Goal: Task Accomplishment & Management: Manage account settings

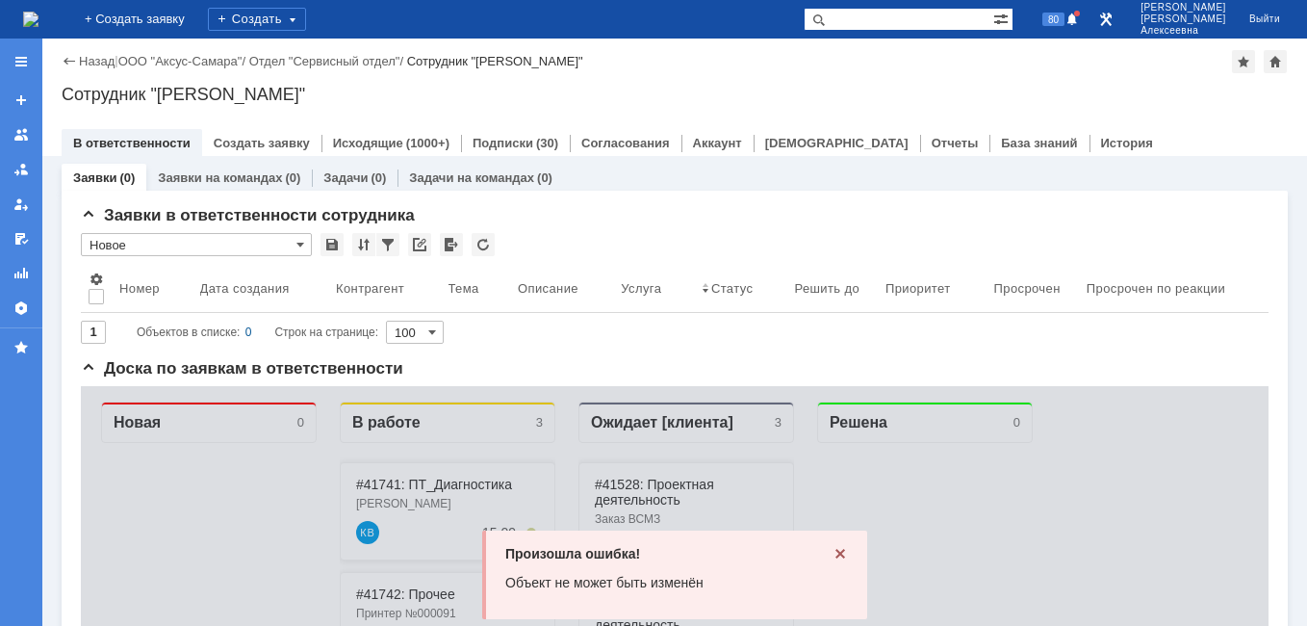
click at [840, 552] on icon at bounding box center [840, 553] width 15 height 15
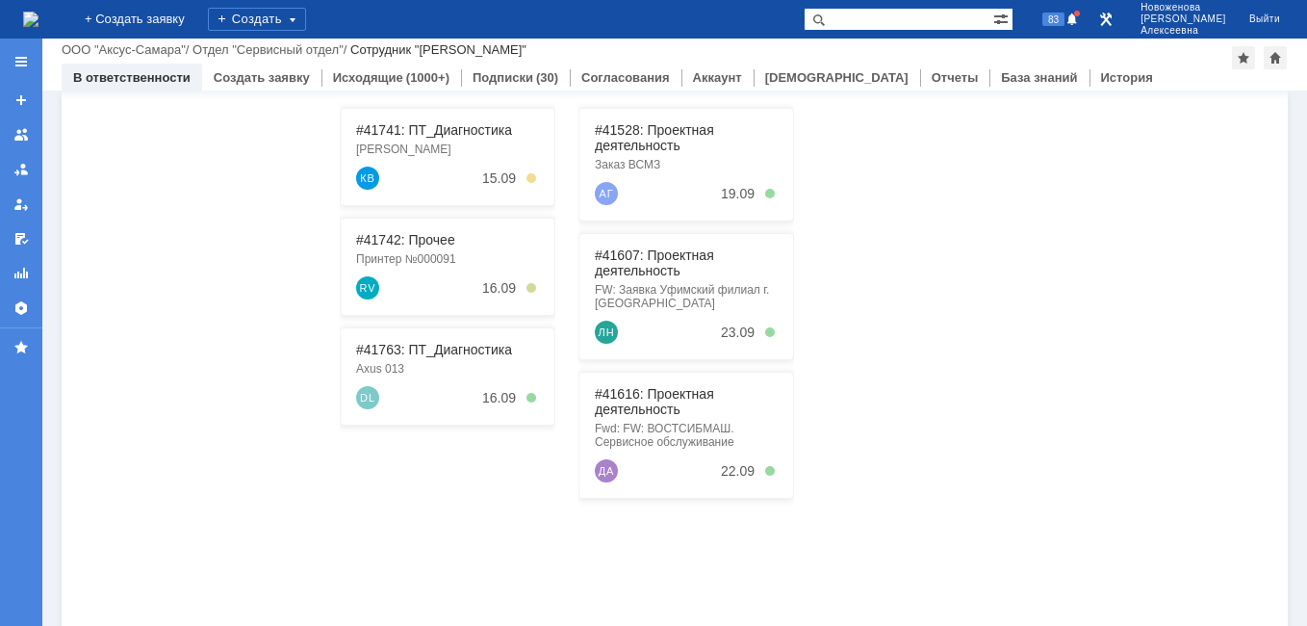
scroll to position [193, 0]
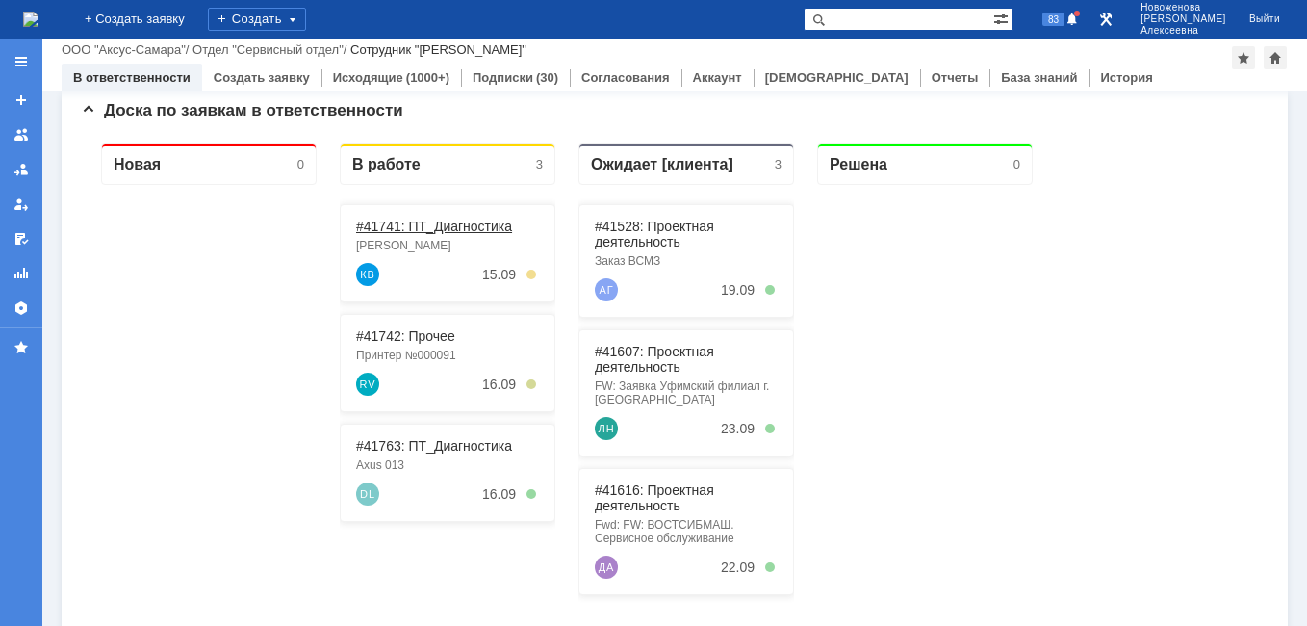
click at [404, 219] on link "#41741: ПТ_Диагностика" at bounding box center [434, 226] width 156 height 15
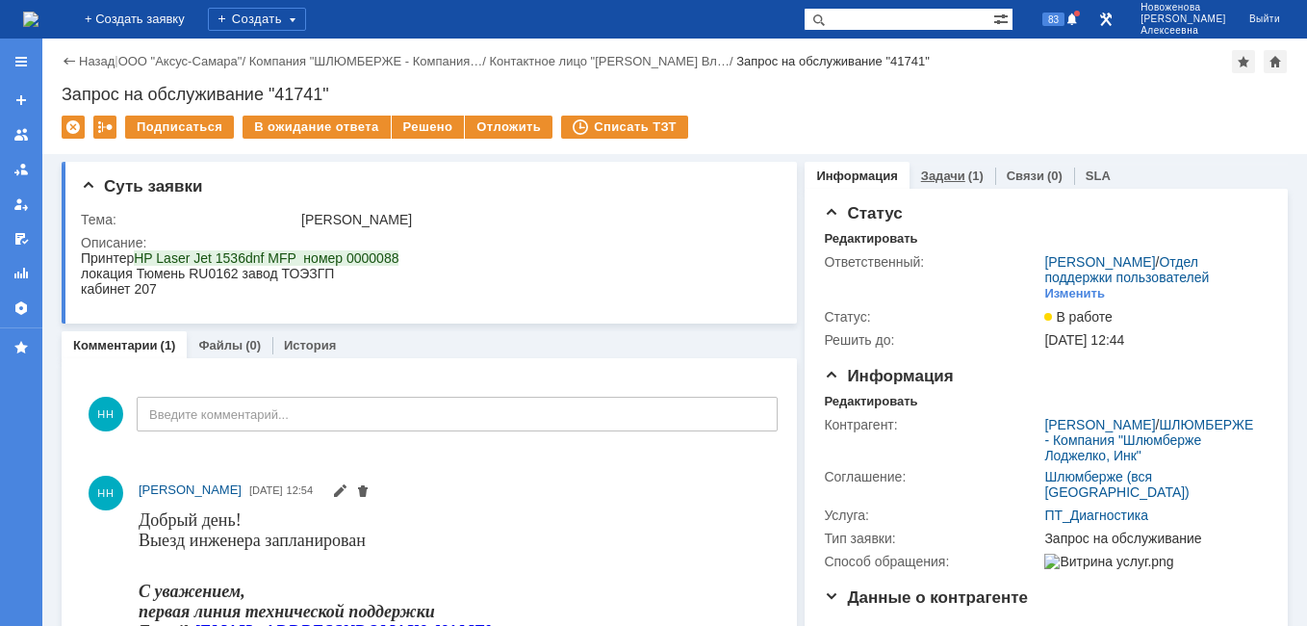
click at [933, 176] on link "Задачи" at bounding box center [943, 175] width 44 height 14
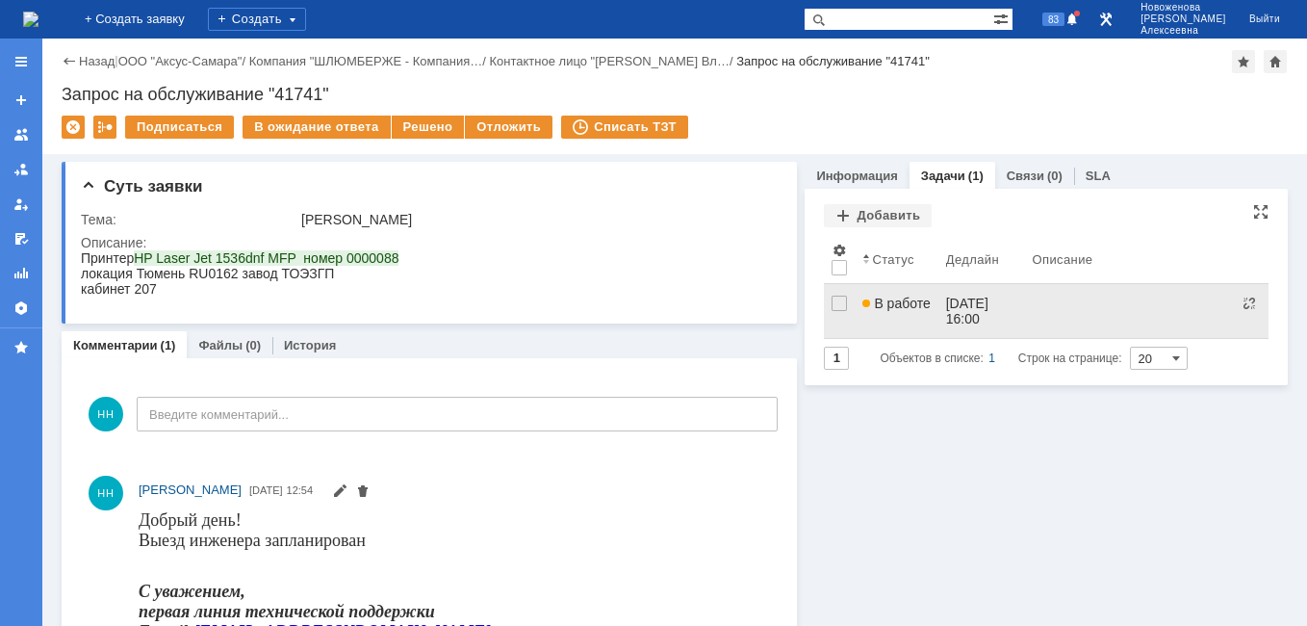
click at [890, 322] on link "В работе" at bounding box center [896, 311] width 83 height 54
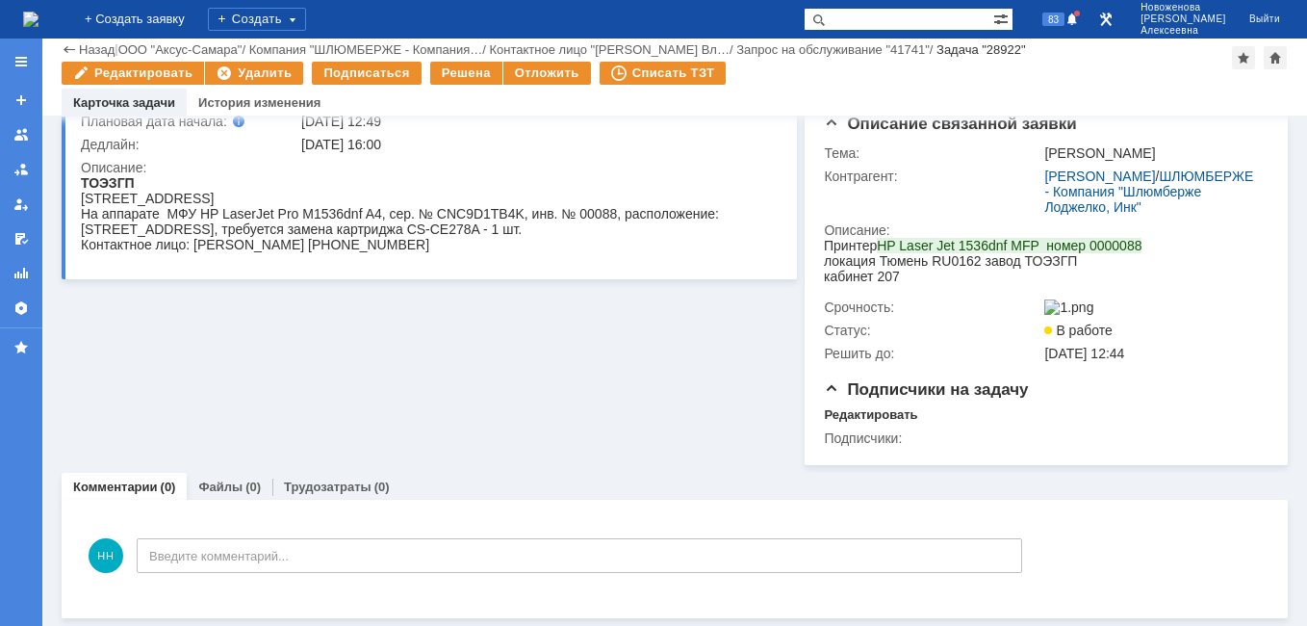
scroll to position [191, 0]
click at [222, 488] on link "Файлы" at bounding box center [220, 486] width 44 height 14
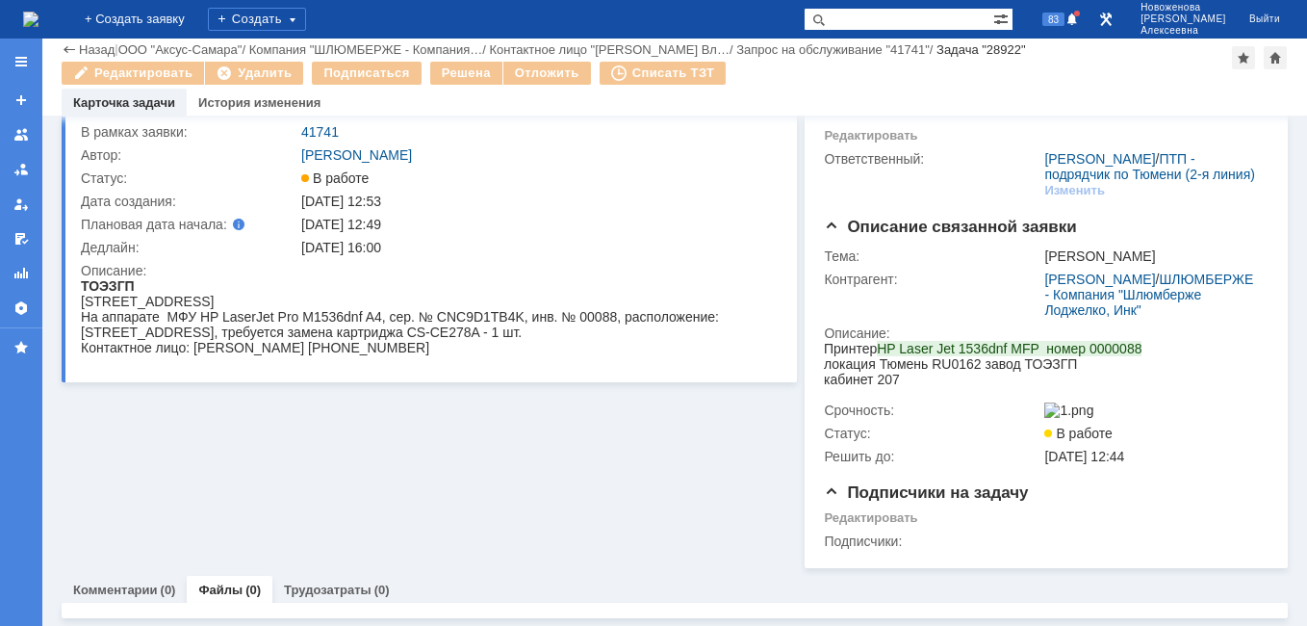
scroll to position [191, 0]
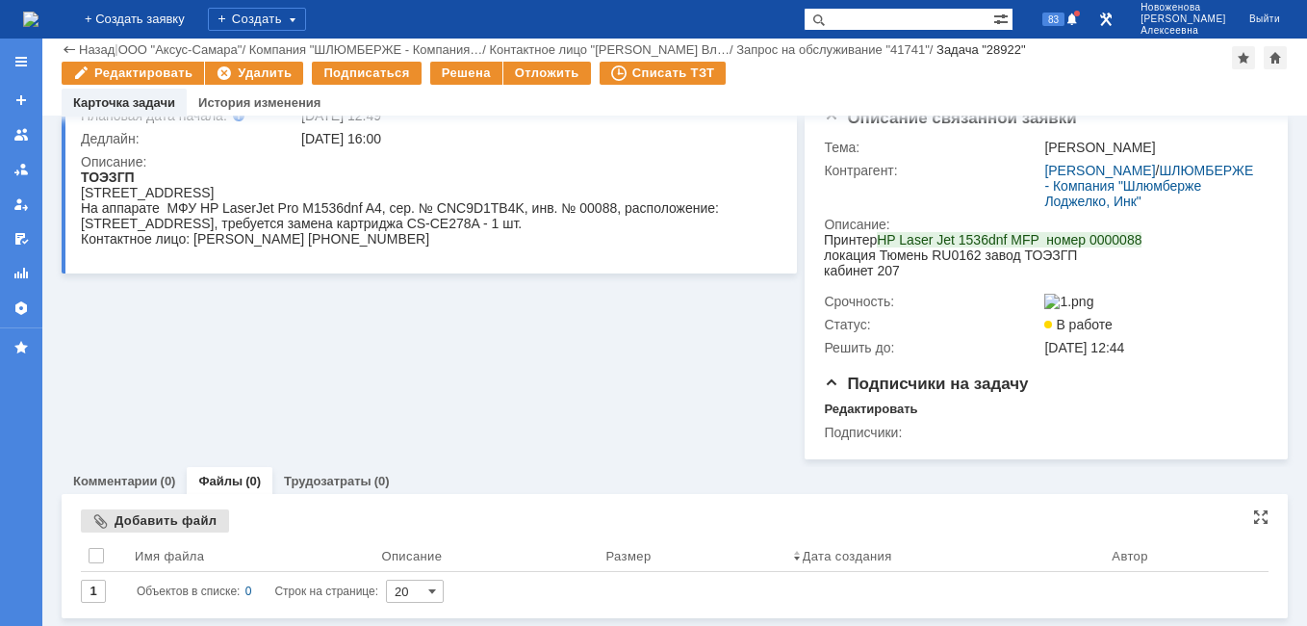
click at [152, 527] on div "Добавить файл" at bounding box center [155, 520] width 148 height 23
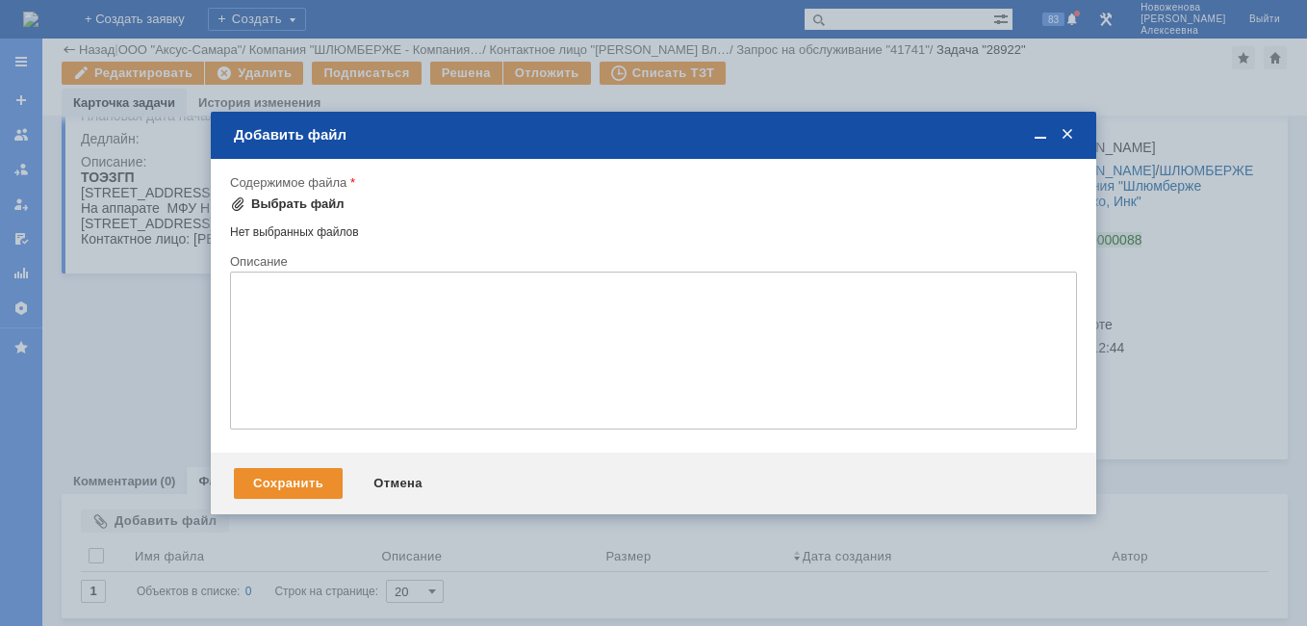
click at [280, 206] on div "Выбрать файл" at bounding box center [297, 203] width 93 height 15
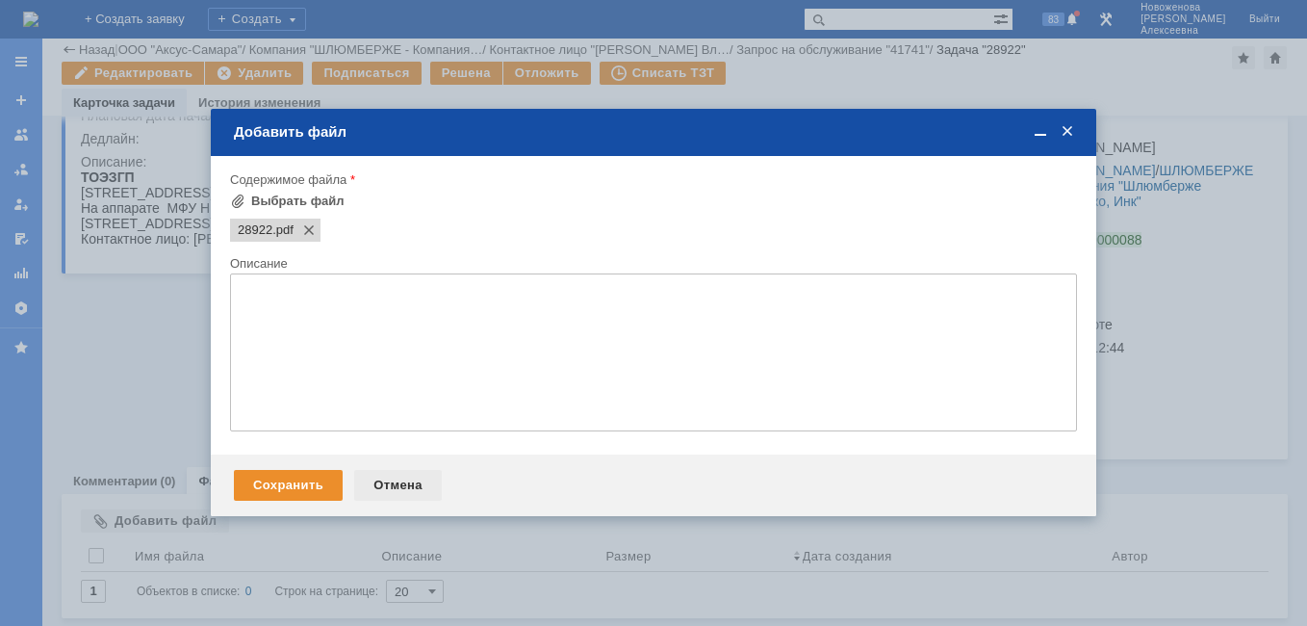
scroll to position [0, 0]
click at [296, 481] on div "Сохранить" at bounding box center [288, 485] width 109 height 31
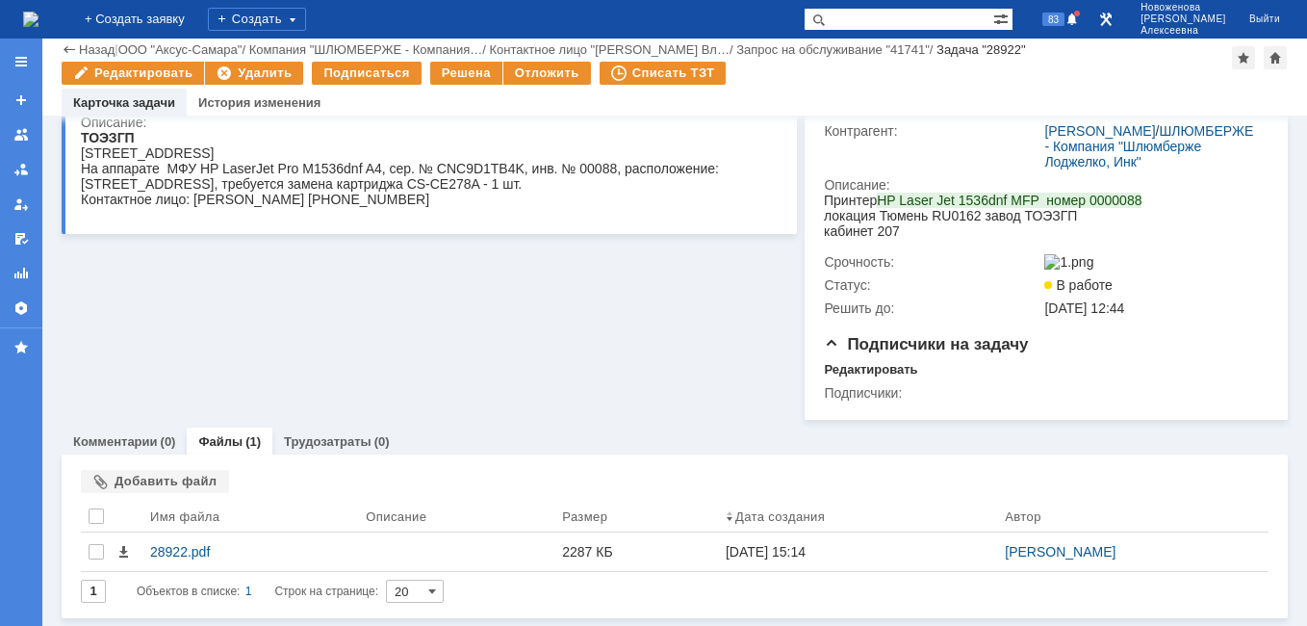
scroll to position [236, 0]
click at [461, 72] on div "Решена" at bounding box center [466, 73] width 72 height 23
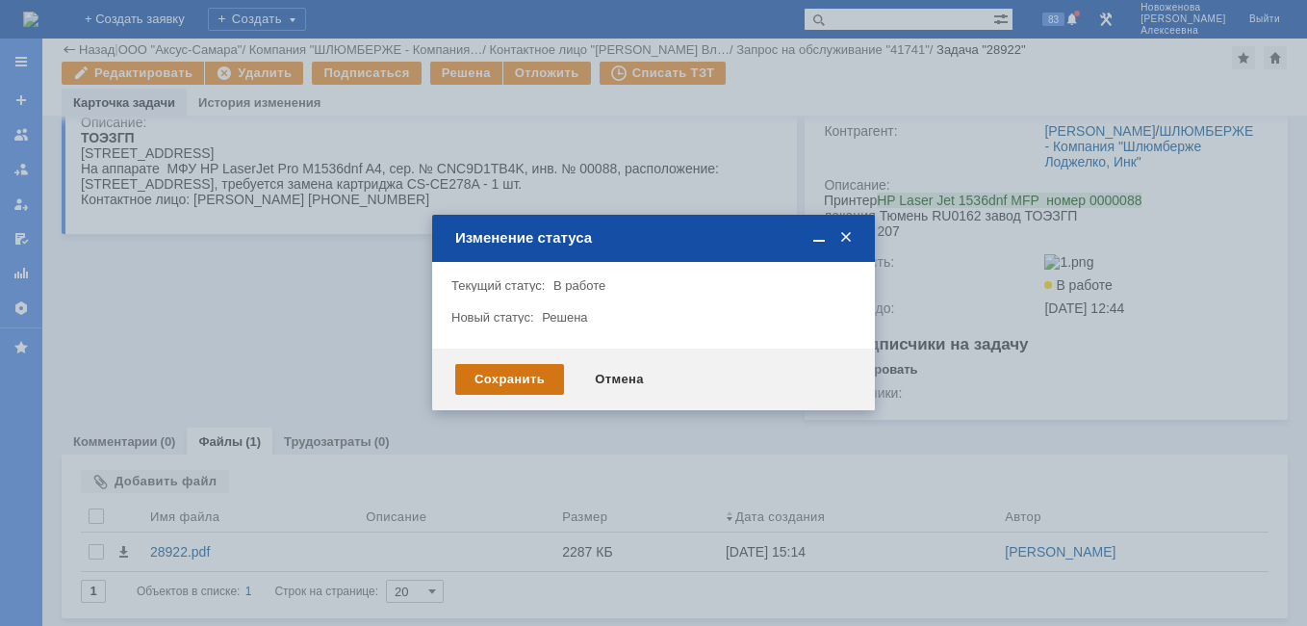
click at [509, 384] on div "Сохранить" at bounding box center [509, 379] width 109 height 31
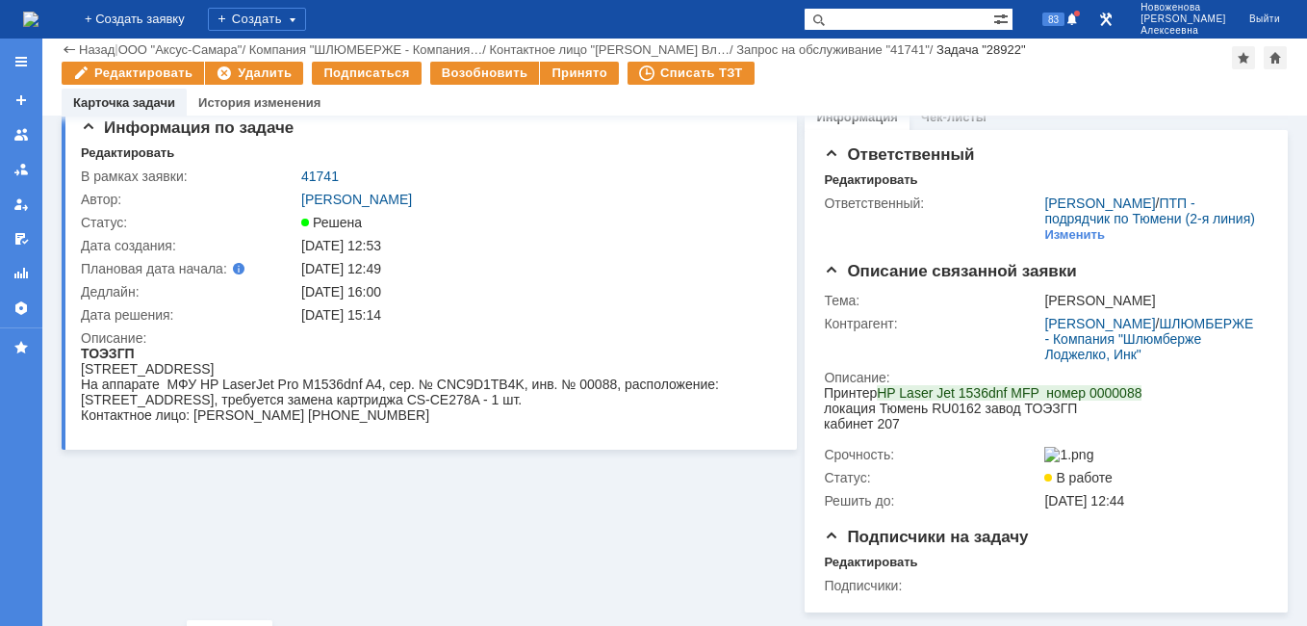
scroll to position [0, 0]
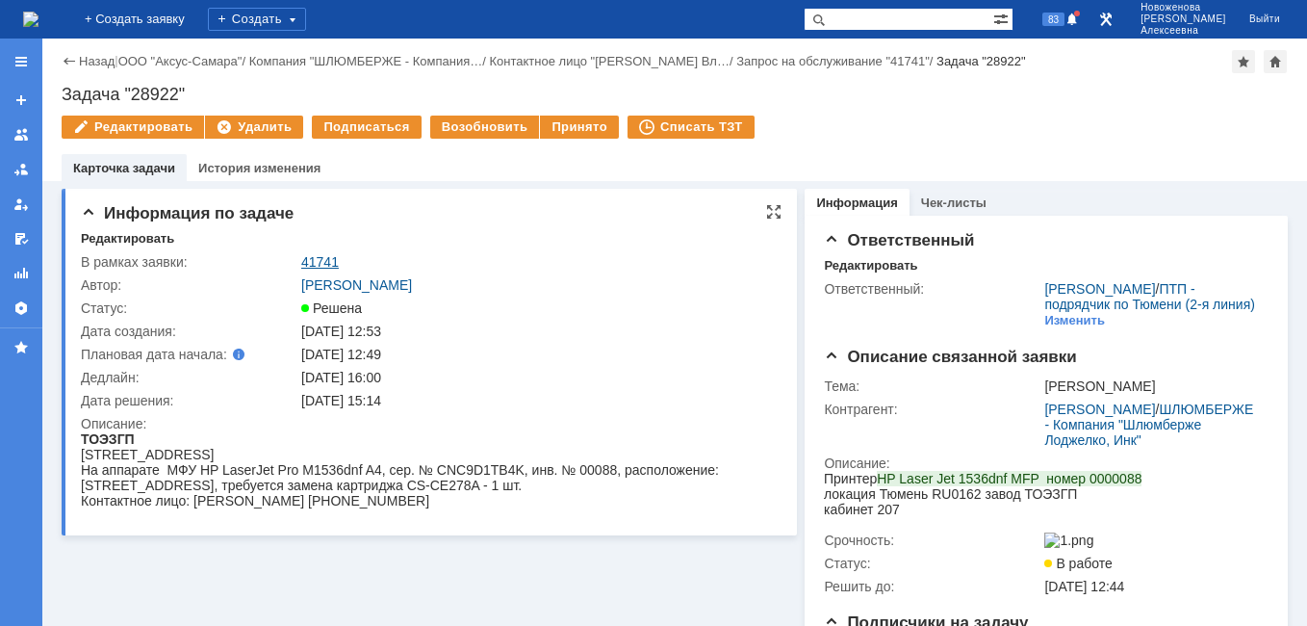
click at [322, 258] on link "41741" at bounding box center [320, 261] width 38 height 15
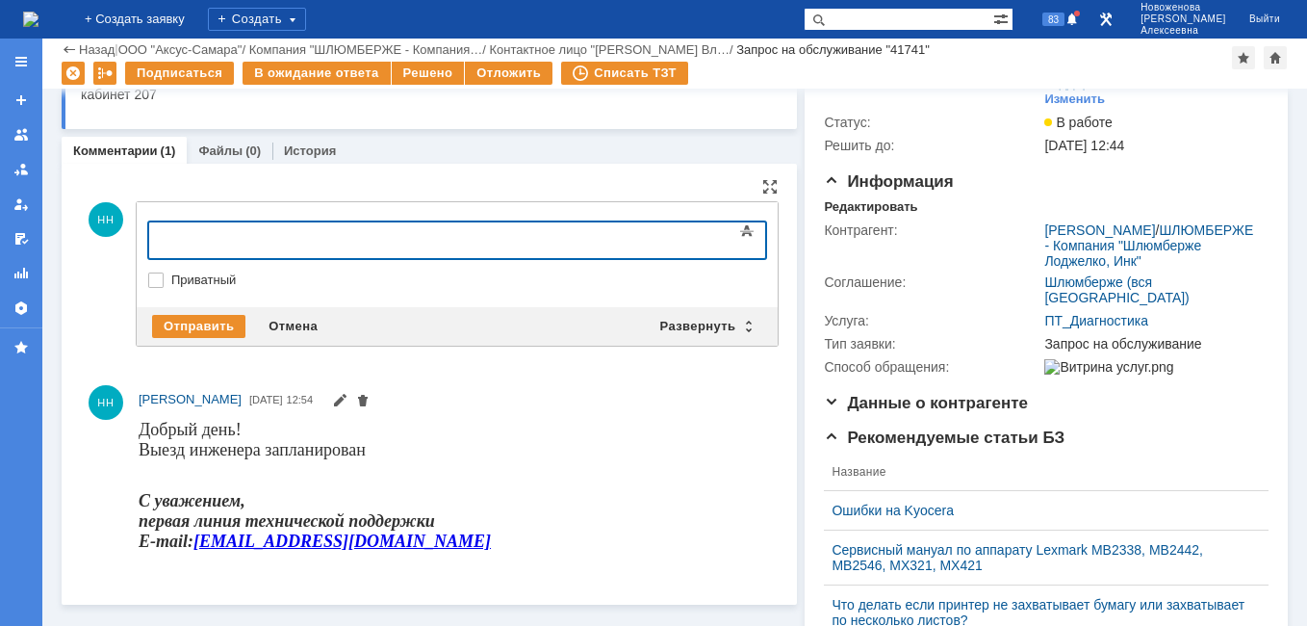
scroll to position [193, 0]
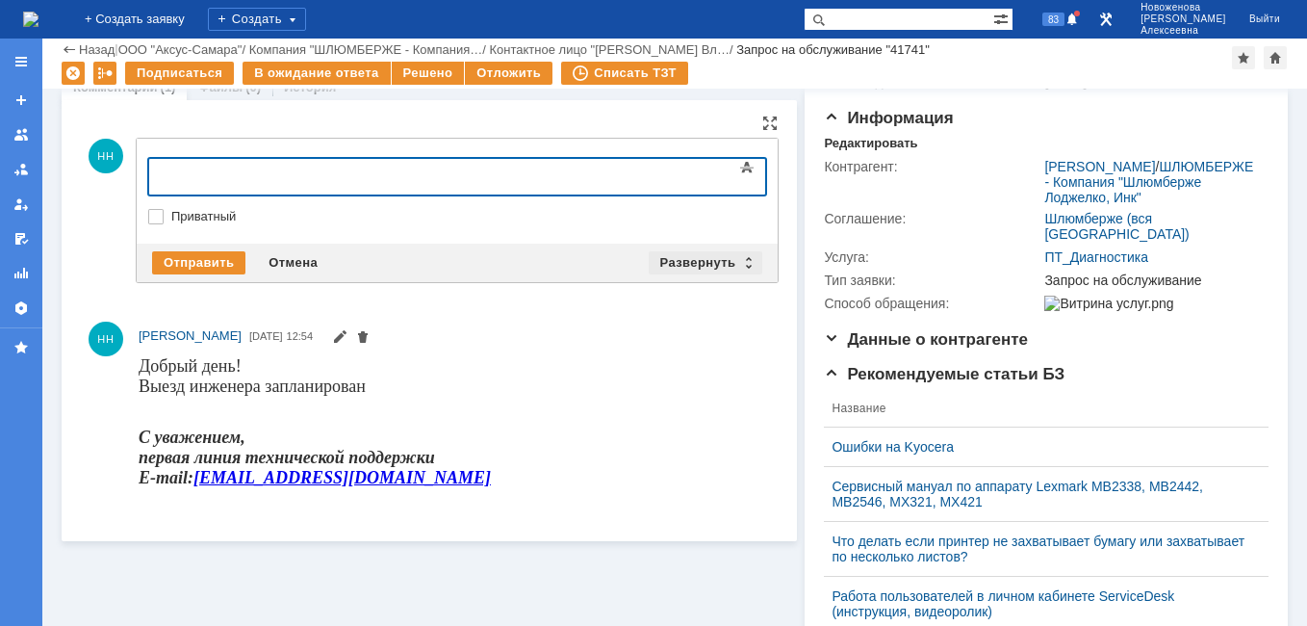
click at [734, 268] on div "Развернуть" at bounding box center [706, 262] width 115 height 23
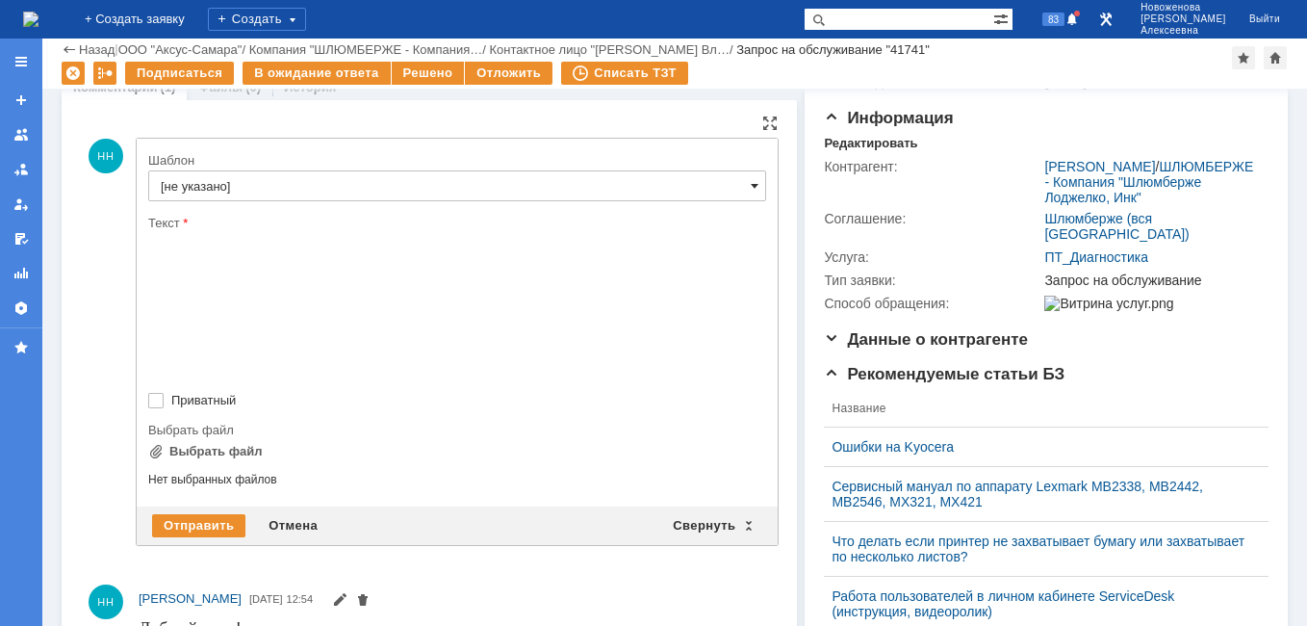
scroll to position [0, 0]
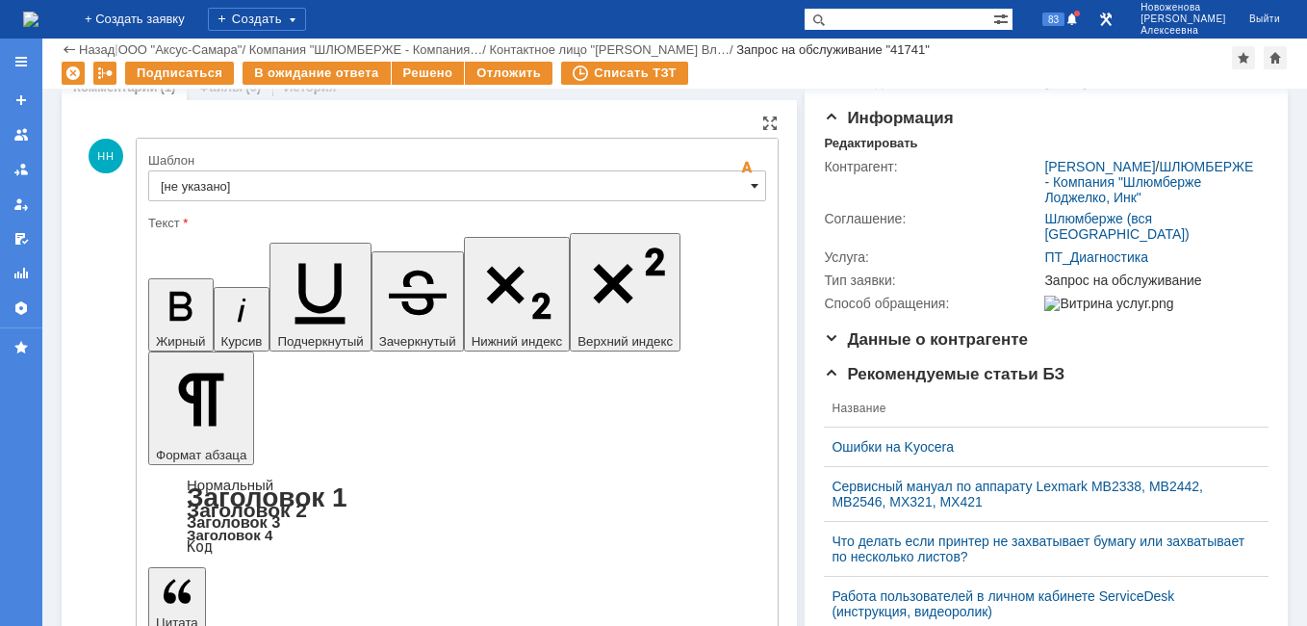
click at [751, 189] on span at bounding box center [755, 185] width 8 height 15
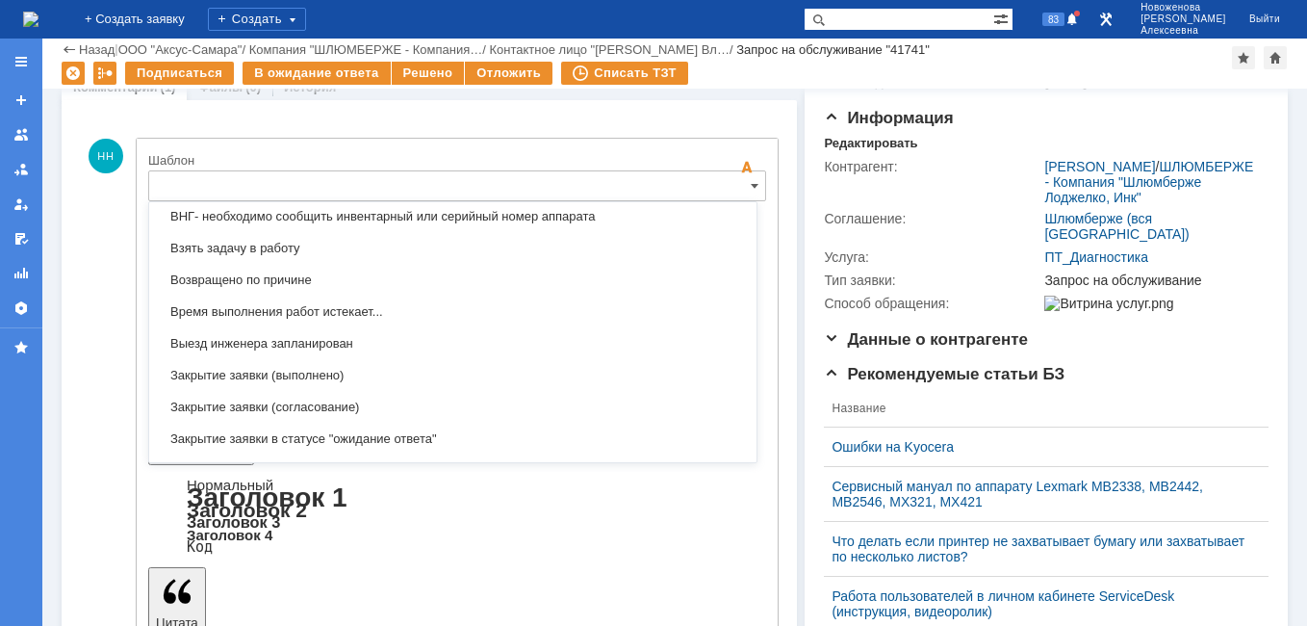
scroll to position [758, 0]
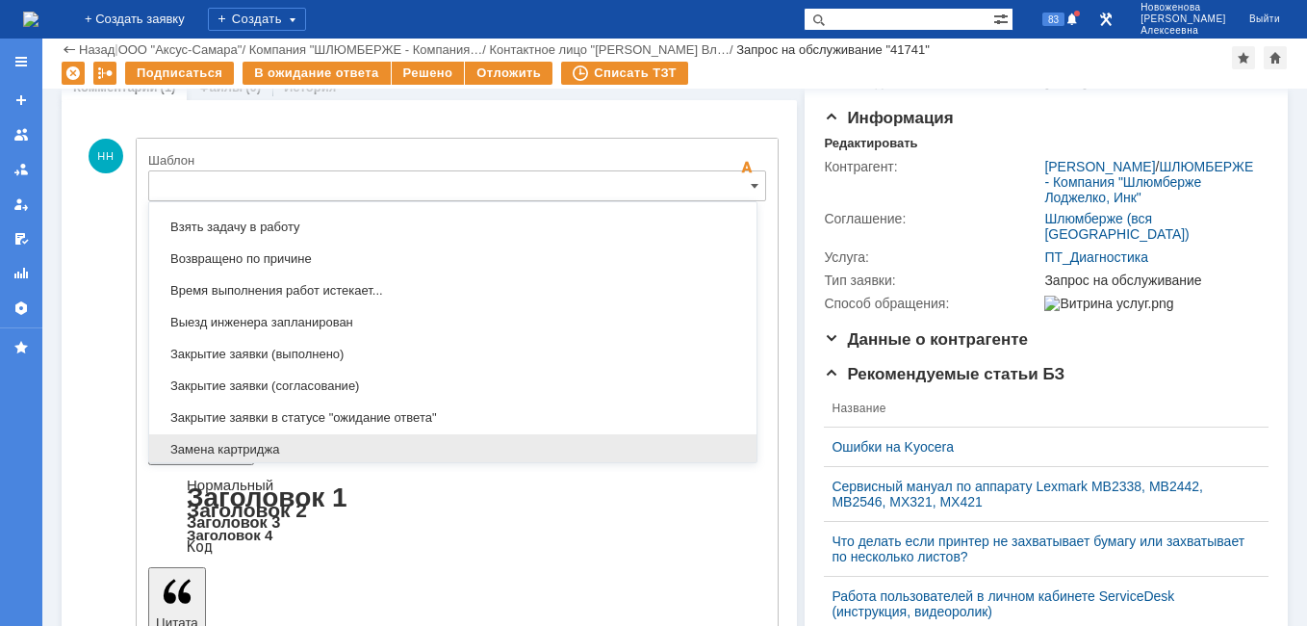
click at [278, 444] on span "Замена картриджа" at bounding box center [453, 449] width 584 height 15
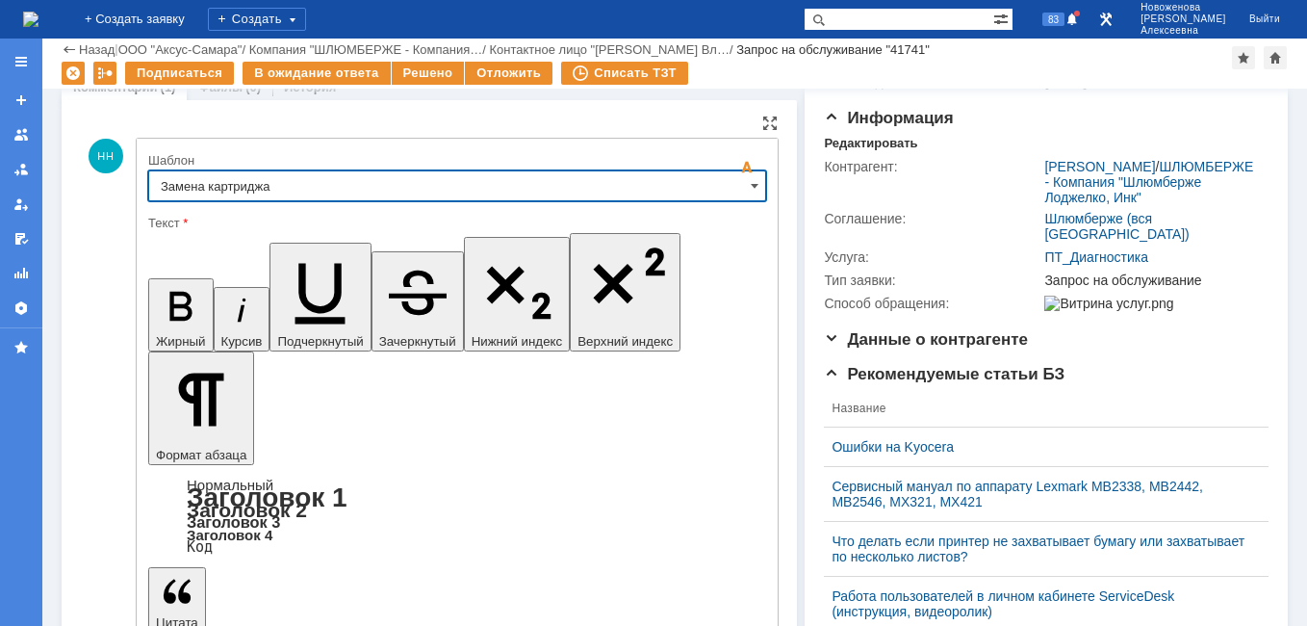
type input "Замена картриджа"
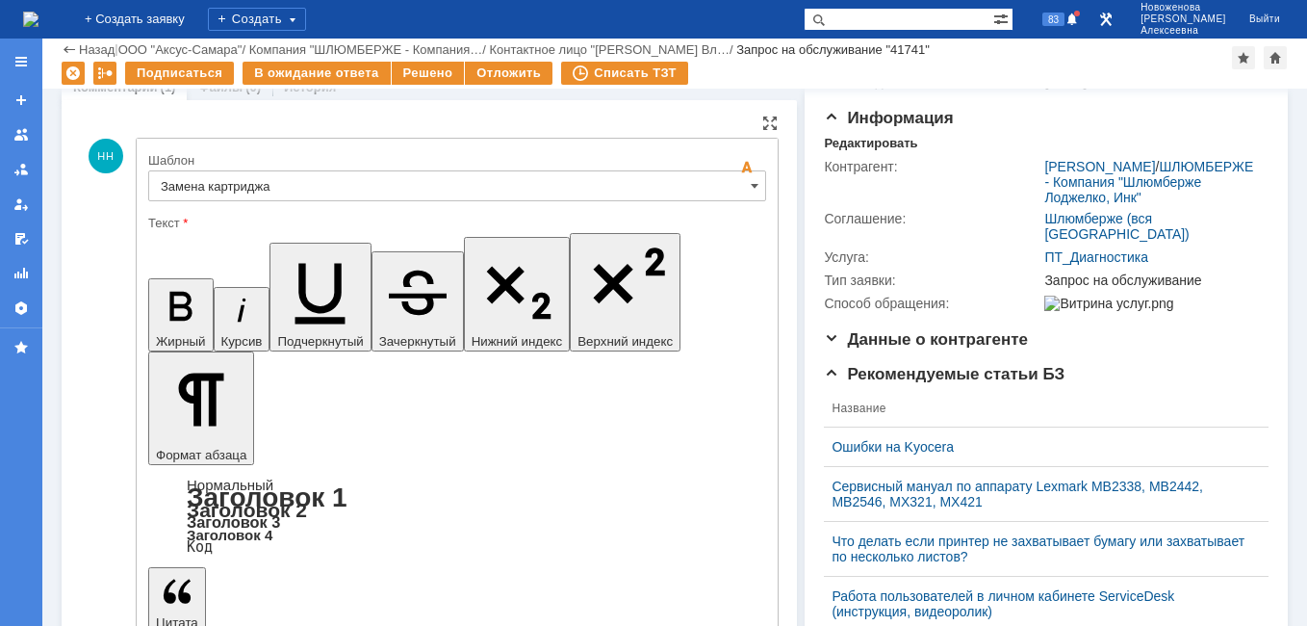
drag, startPoint x: 686, startPoint y: 4677, endPoint x: 425, endPoint y: 4657, distance: 261.6
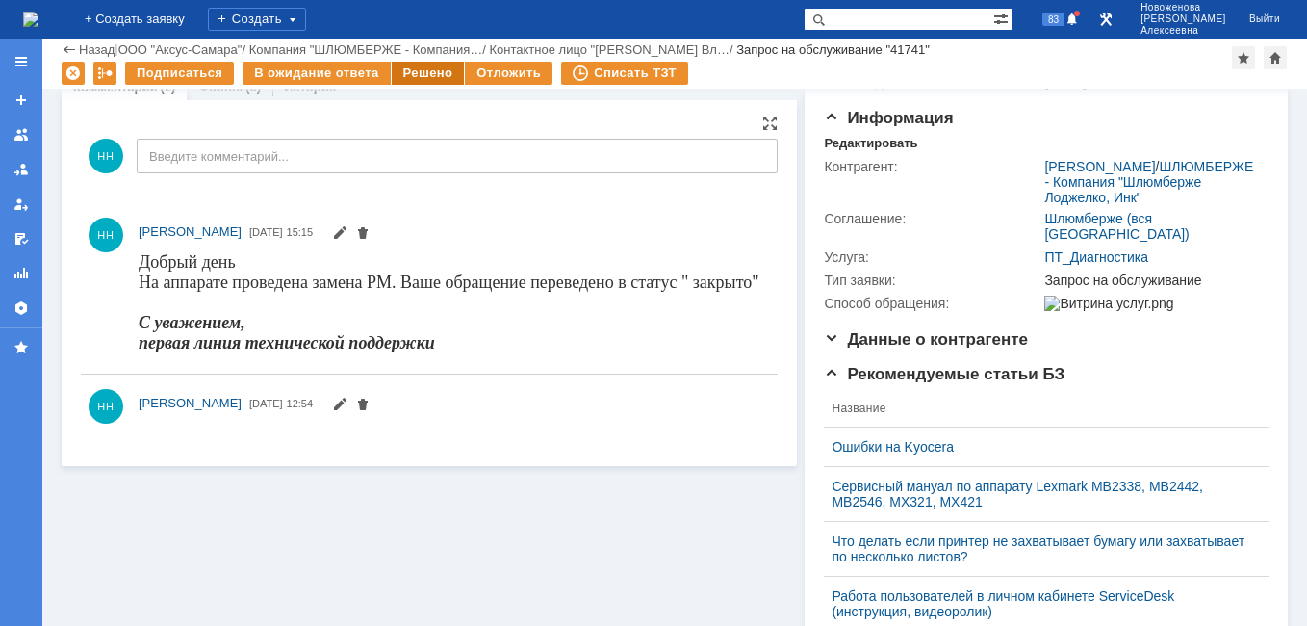
scroll to position [0, 0]
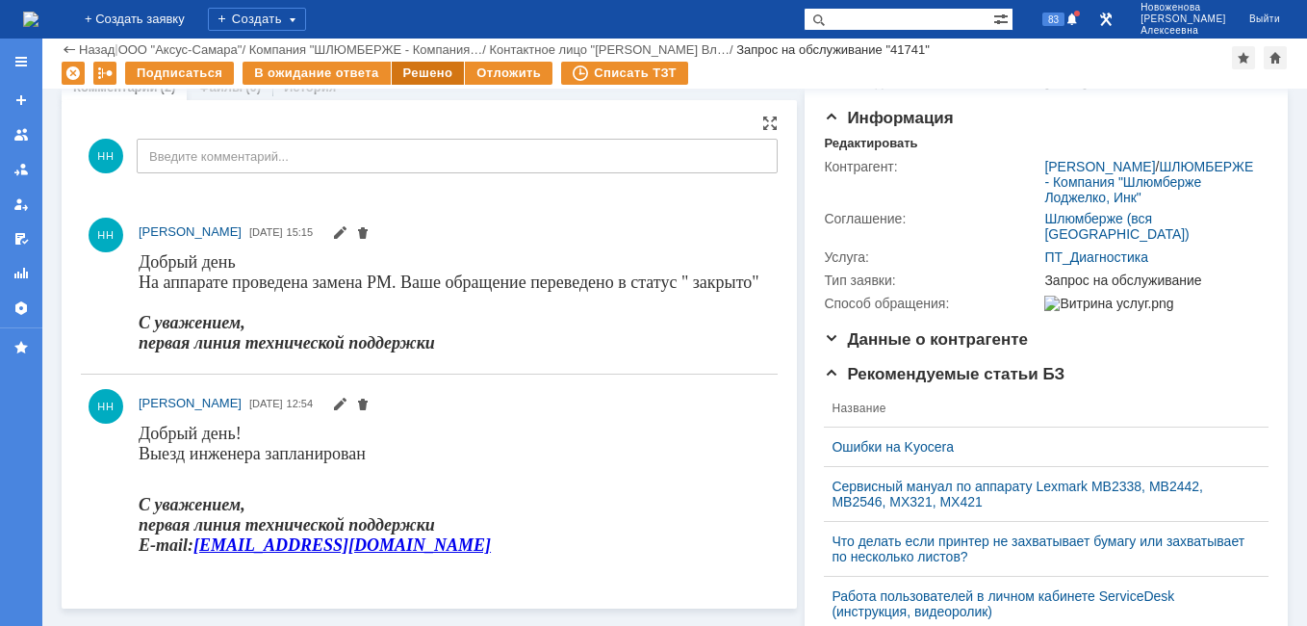
click at [422, 66] on div "Решено" at bounding box center [428, 73] width 73 height 23
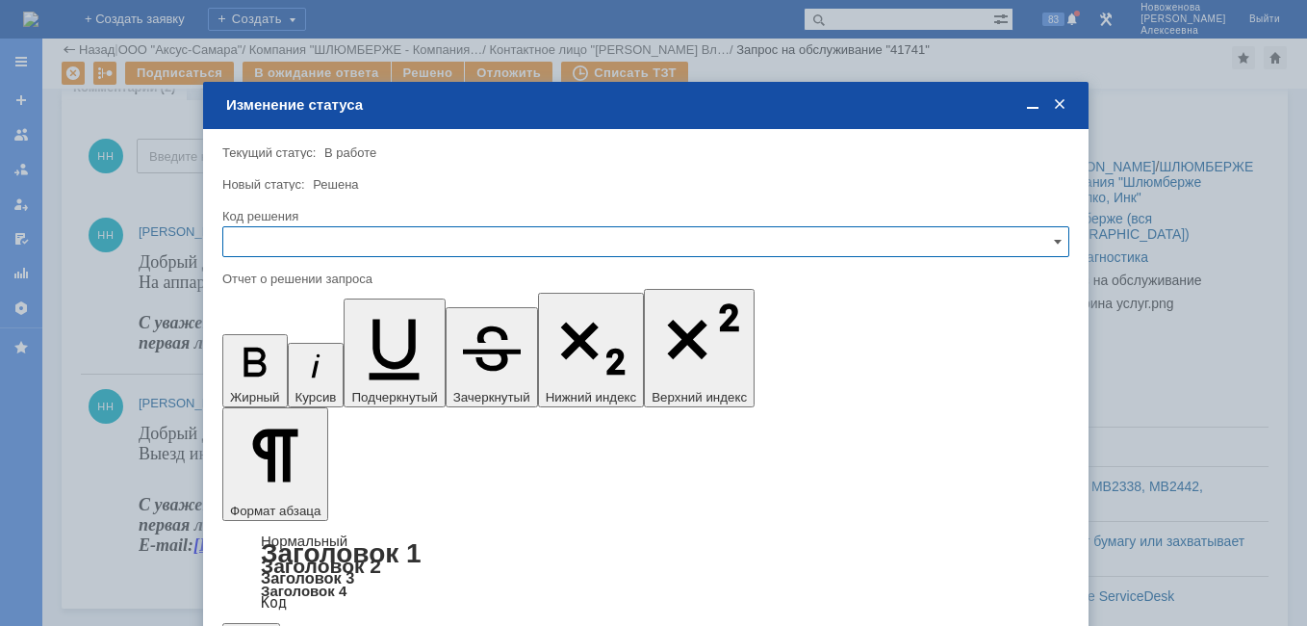
click at [1023, 229] on input "text" at bounding box center [645, 241] width 847 height 31
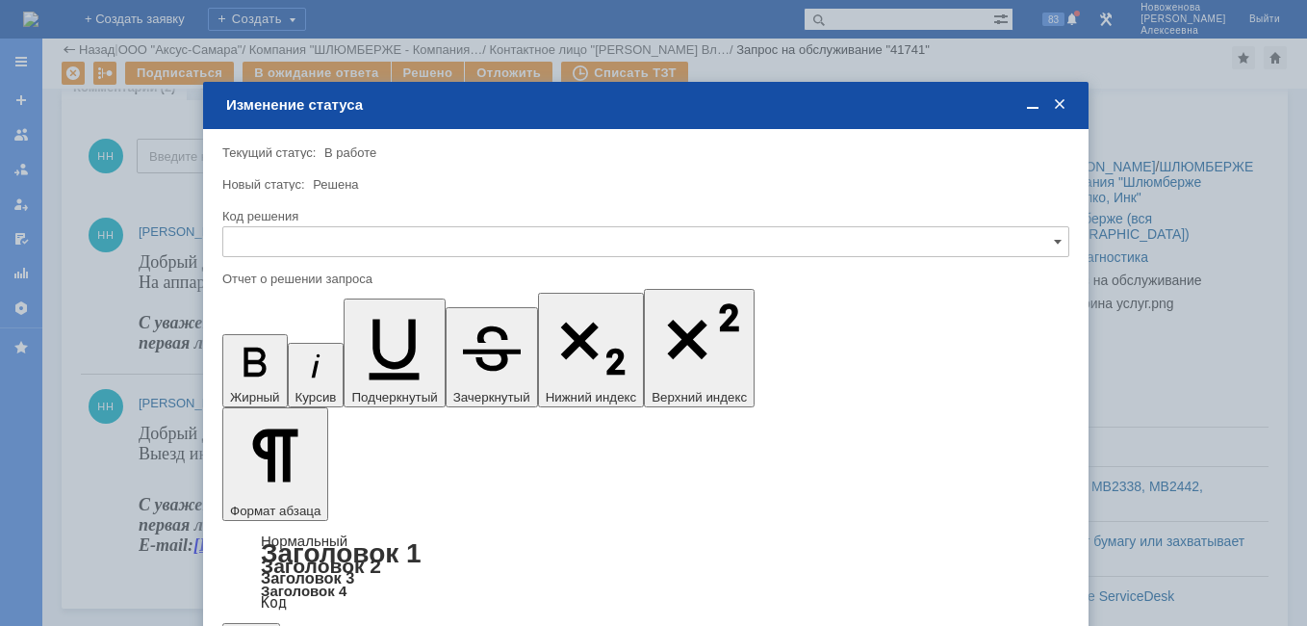
drag, startPoint x: 283, startPoint y: 373, endPoint x: 59, endPoint y: 53, distance: 390.4
click at [283, 373] on span "Решено" at bounding box center [646, 372] width 822 height 15
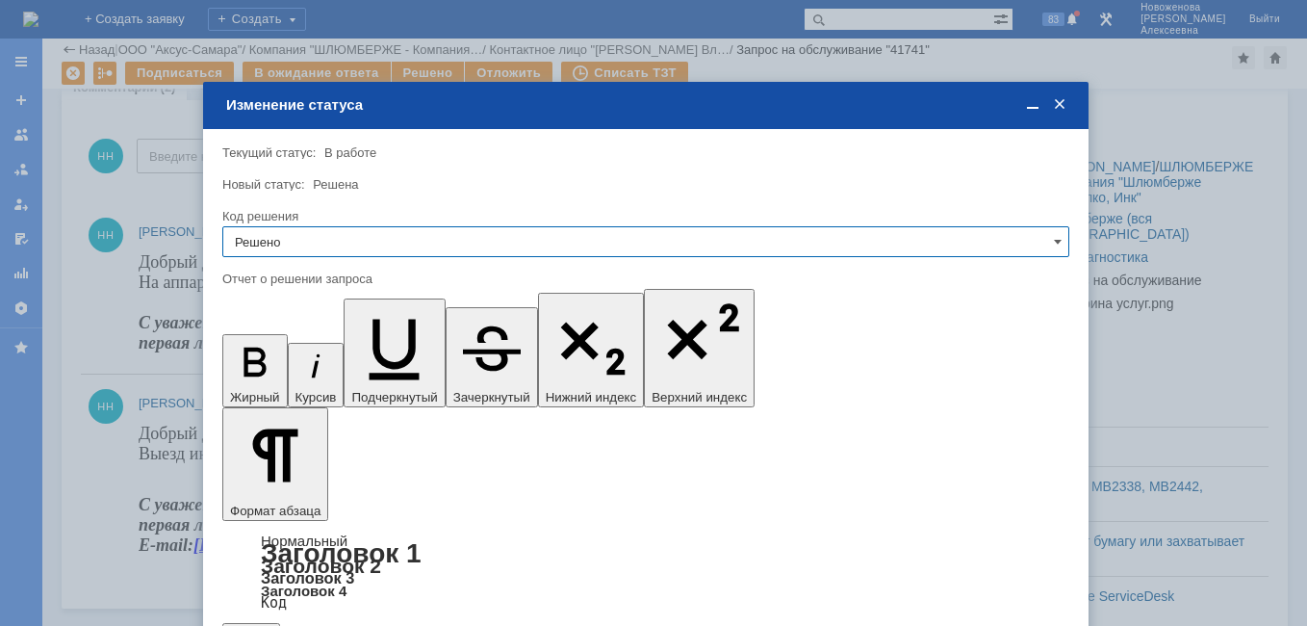
type input "Решено"
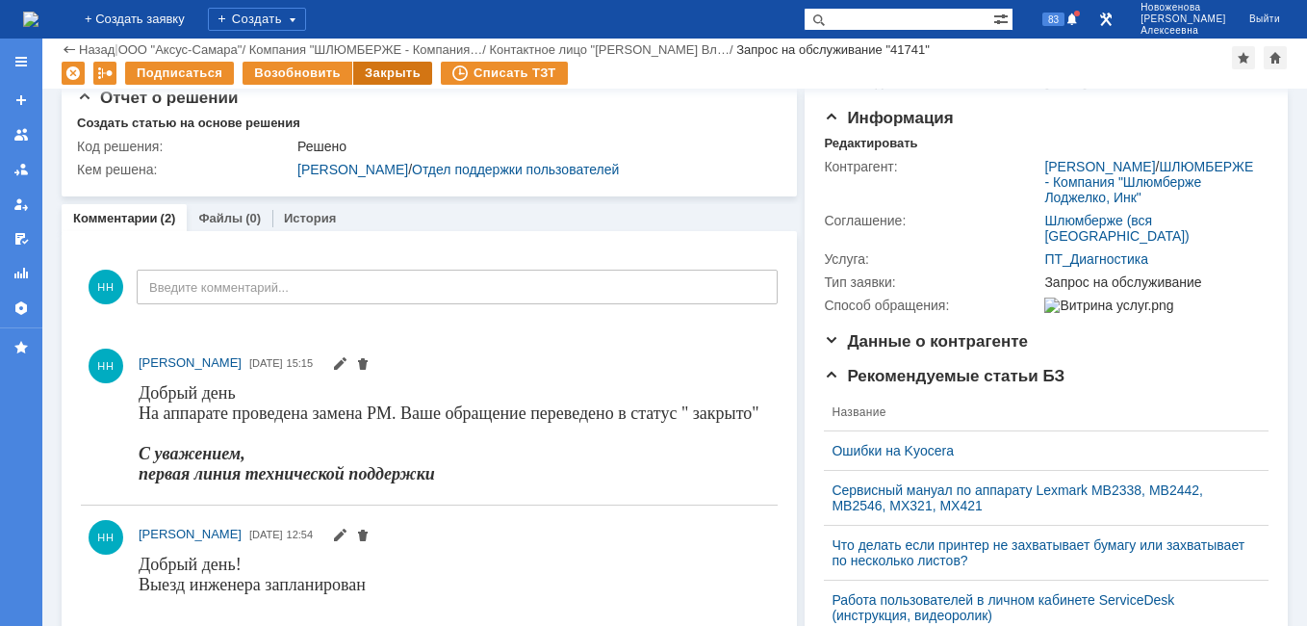
click at [384, 70] on div "Закрыть" at bounding box center [392, 73] width 79 height 23
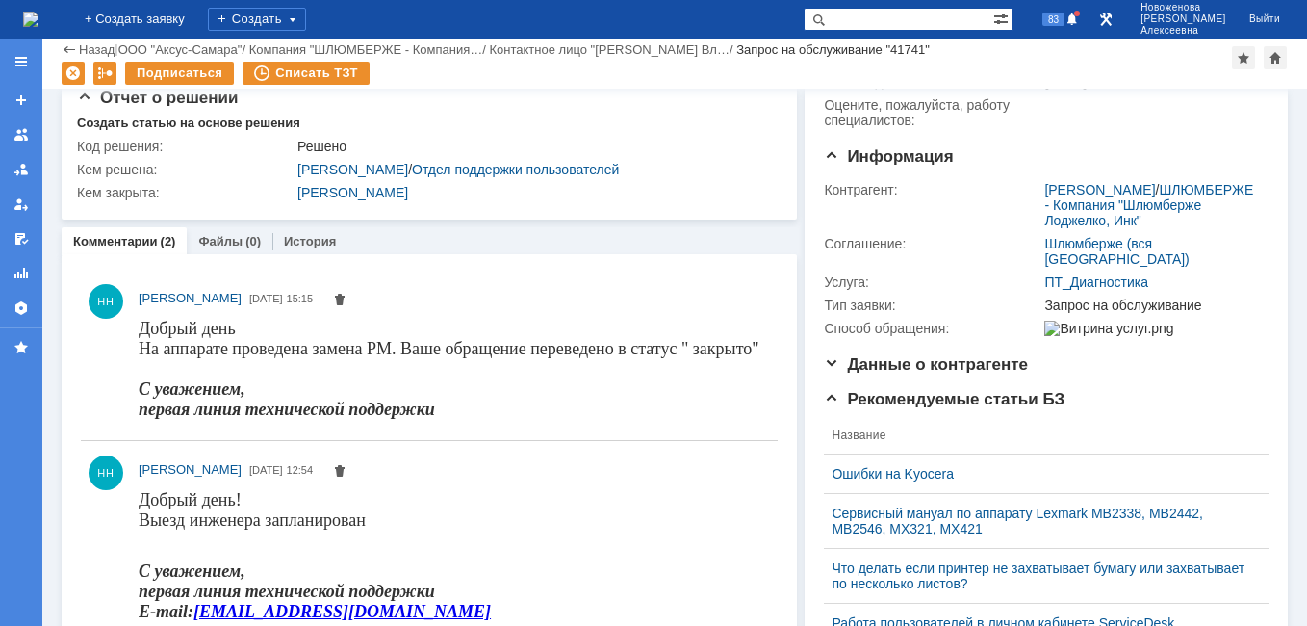
click at [39, 16] on img at bounding box center [30, 19] width 15 height 15
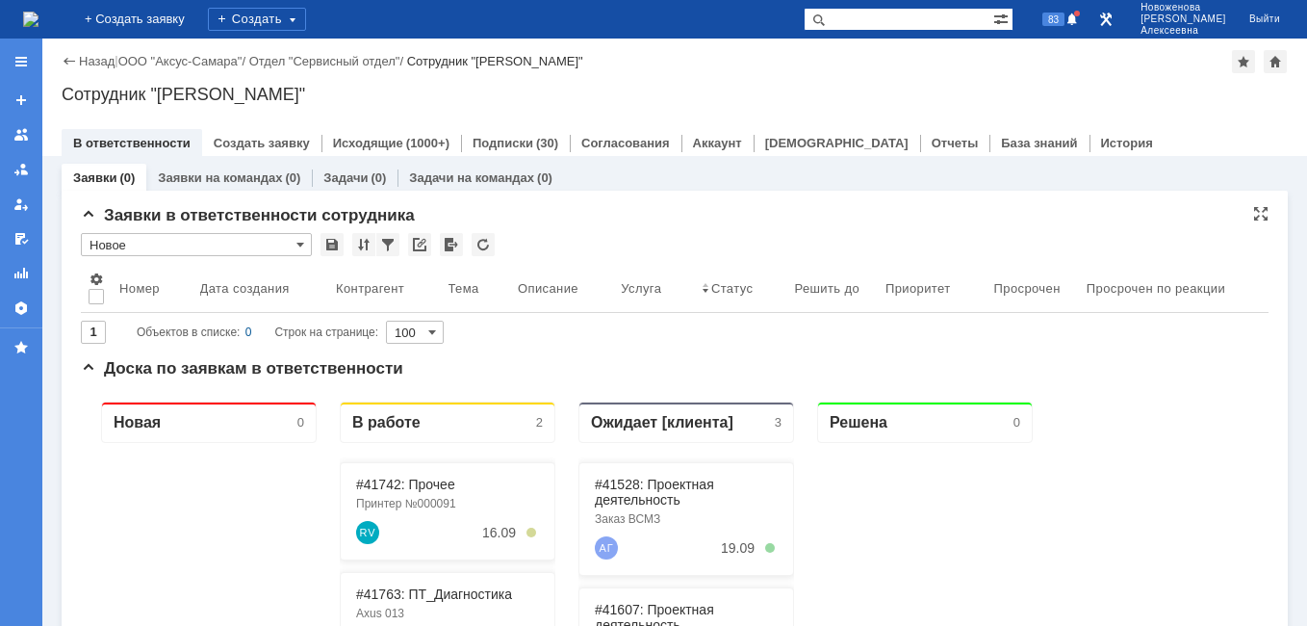
scroll to position [96, 0]
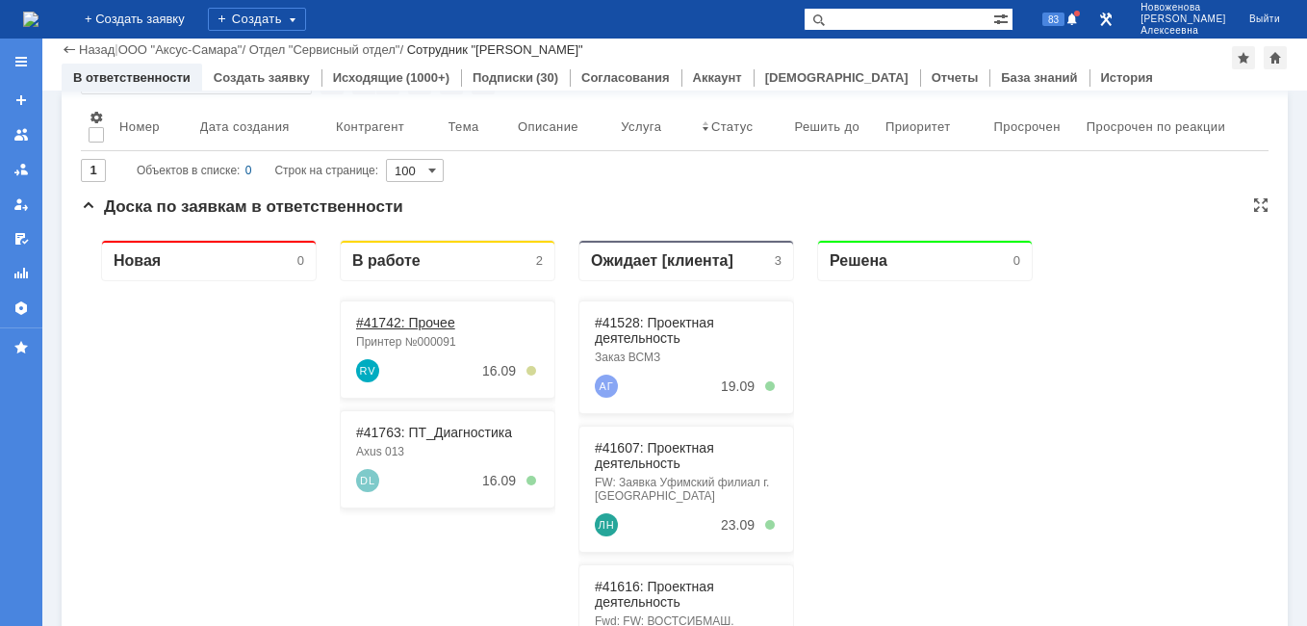
click at [414, 324] on link "#41742: Прочее" at bounding box center [405, 322] width 99 height 15
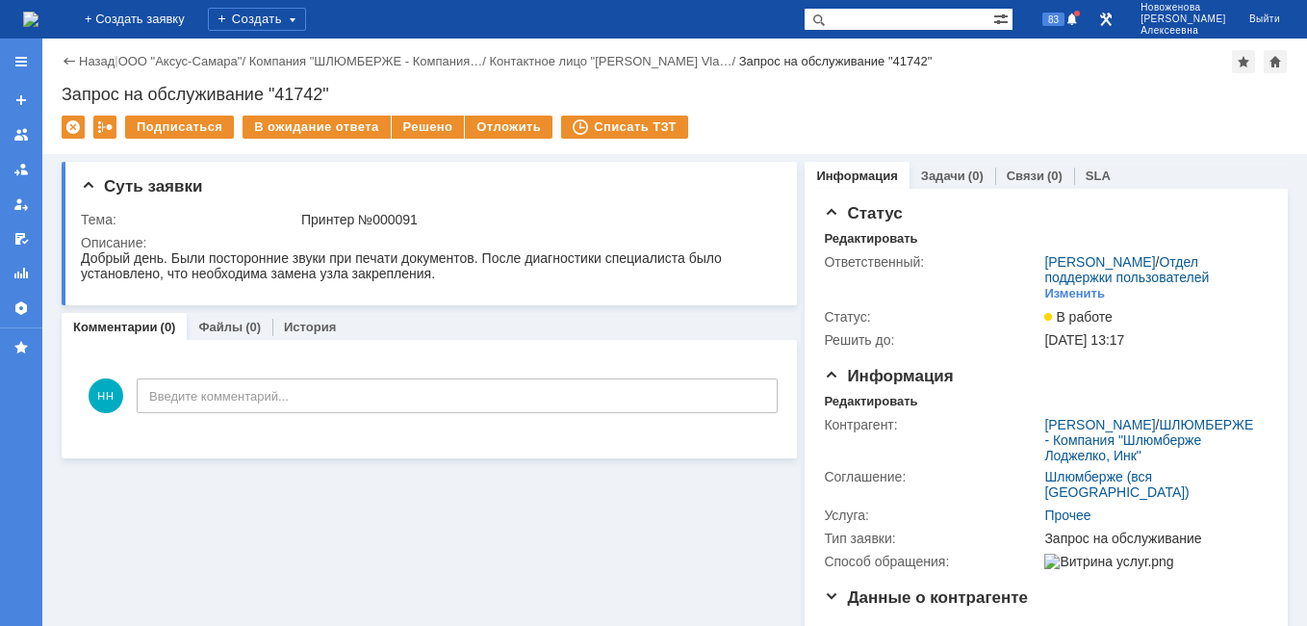
click at [39, 21] on img at bounding box center [30, 19] width 15 height 15
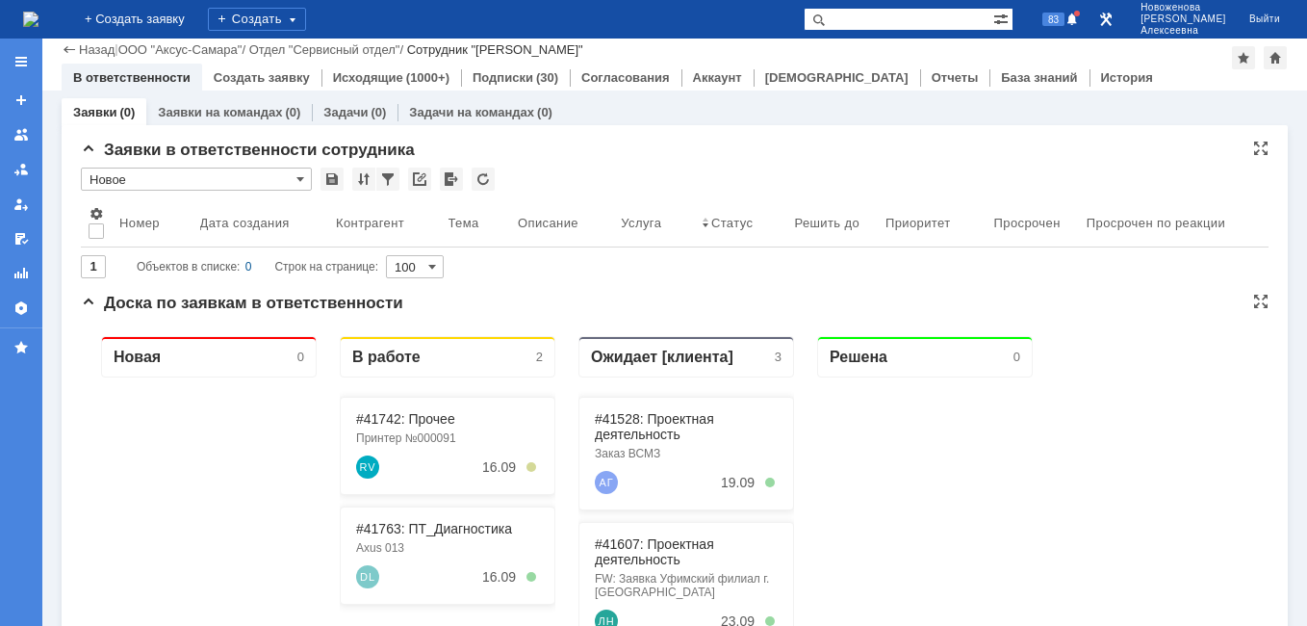
scroll to position [193, 0]
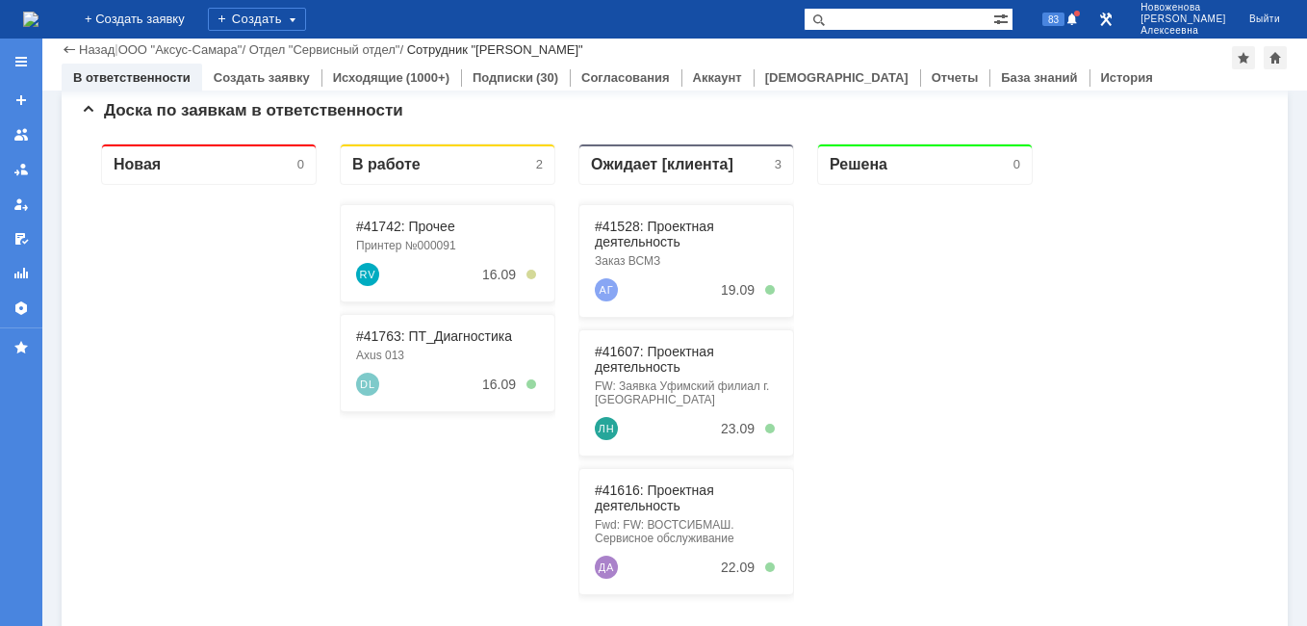
click at [896, 16] on input "text" at bounding box center [899, 19] width 190 height 23
paste input "28822"
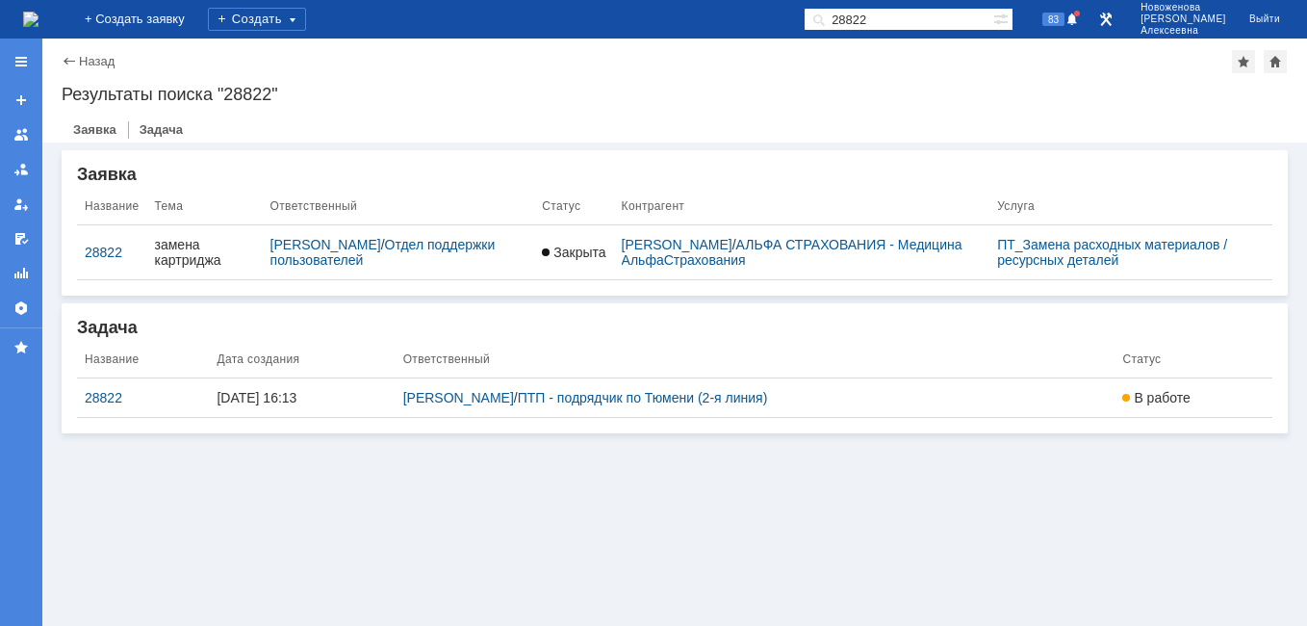
drag, startPoint x: 938, startPoint y: 15, endPoint x: 735, endPoint y: 25, distance: 202.4
click at [737, 25] on div "На домашнюю + Создать заявку Создать 28822 83 [PERSON_NAME]" at bounding box center [653, 19] width 1307 height 39
paste input "9"
type input "28922"
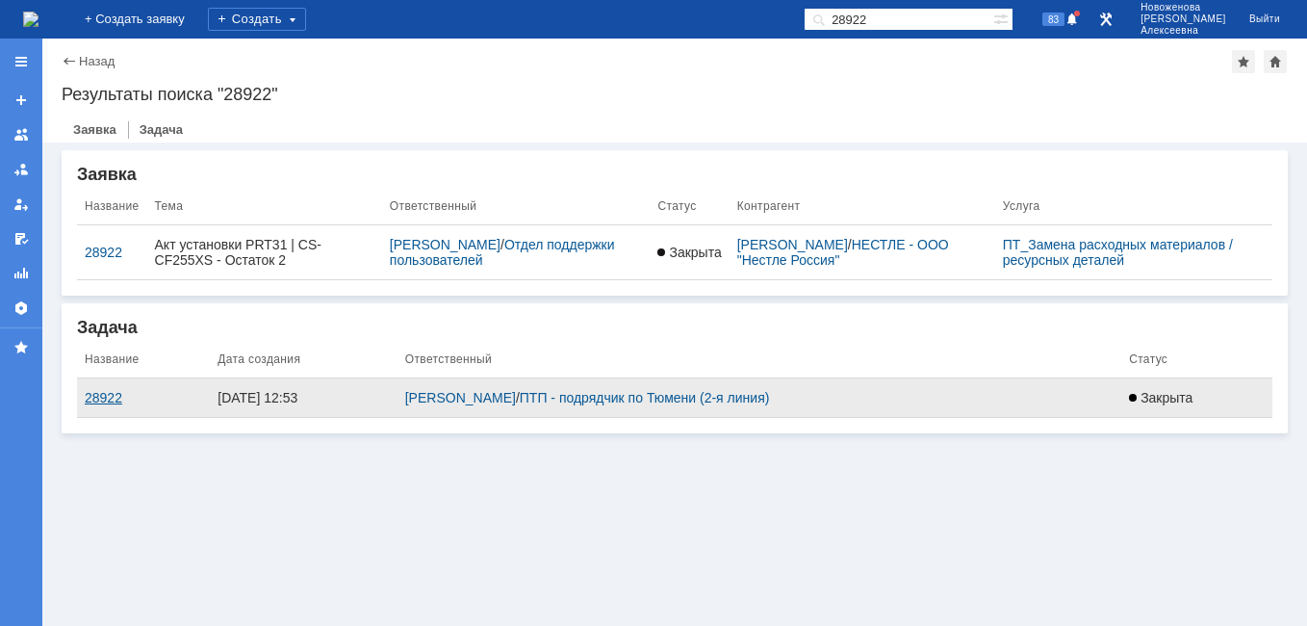
click at [110, 400] on div "28922" at bounding box center [143, 397] width 117 height 15
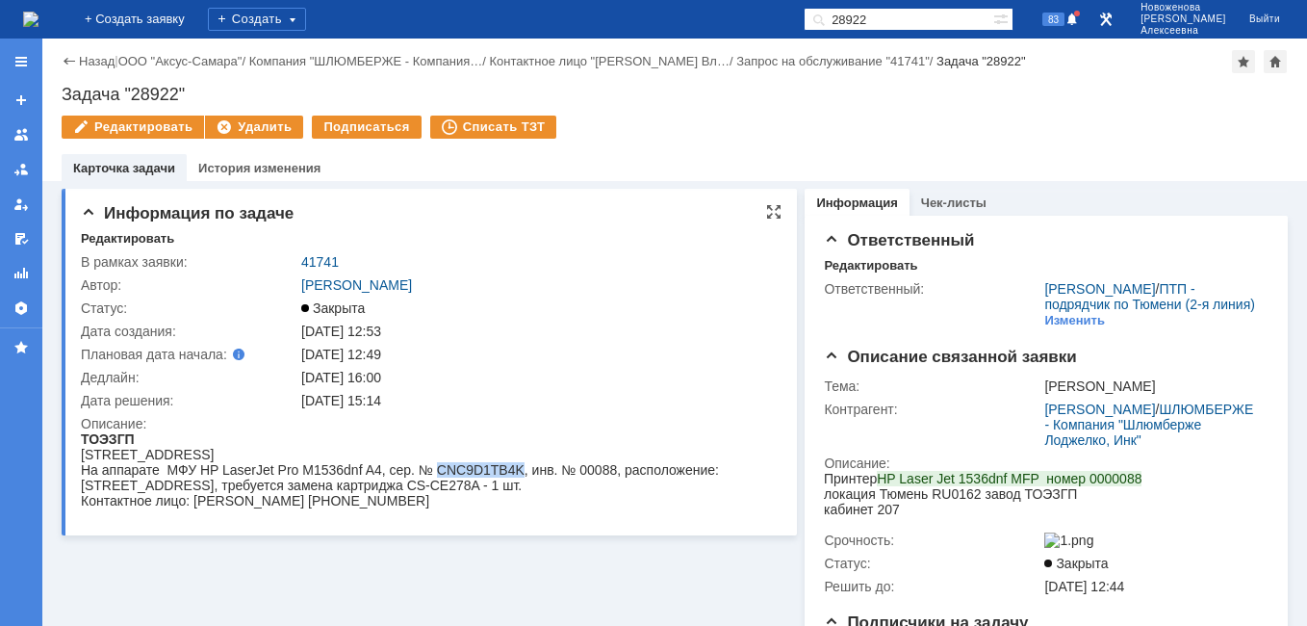
drag, startPoint x: 517, startPoint y: 471, endPoint x: 435, endPoint y: 472, distance: 81.8
click at [435, 472] on div "На аппарате МФУ HP LaserJet Pro M1536dnf A4, сер. № CNC9D1TB4K, инв. № 00088, р…" at bounding box center [423, 477] width 684 height 31
drag, startPoint x: 435, startPoint y: 472, endPoint x: 448, endPoint y: 474, distance: 12.7
copy div "CNC9D1TB4K"
drag, startPoint x: 199, startPoint y: 92, endPoint x: 58, endPoint y: 95, distance: 141.5
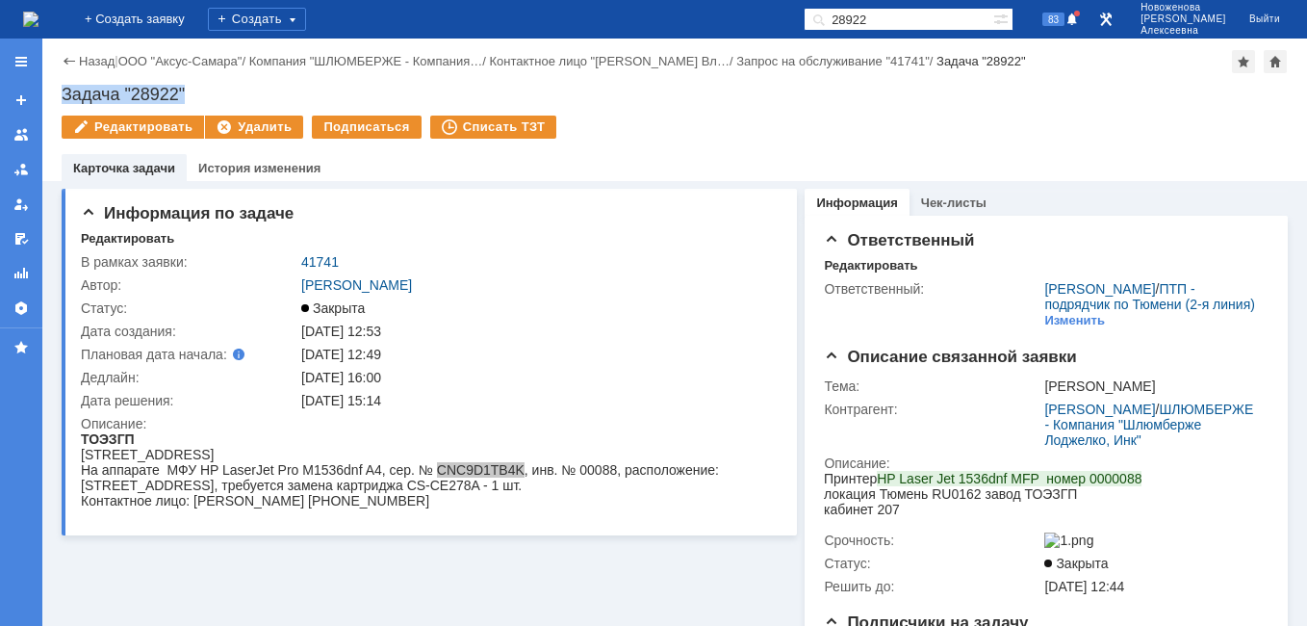
click at [58, 95] on div "Назад | ООО "Аксус-Самара" / Компания "ШЛЮМБЕРЖЕ - Компания… / Контактное лицо …" at bounding box center [674, 110] width 1265 height 142
copy div "Задача "28922""
drag, startPoint x: 347, startPoint y: 263, endPoint x: 301, endPoint y: 257, distance: 45.6
click at [301, 257] on div "41741" at bounding box center [536, 261] width 470 height 15
copy link "41741"
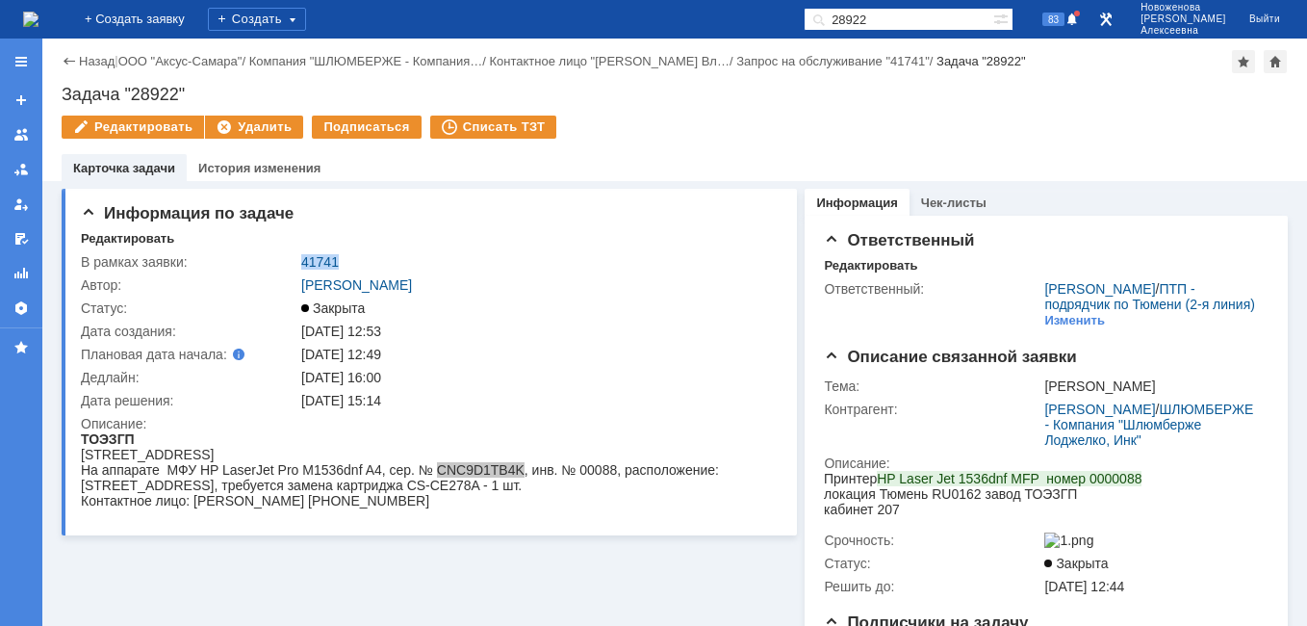
click at [39, 27] on img at bounding box center [30, 19] width 15 height 15
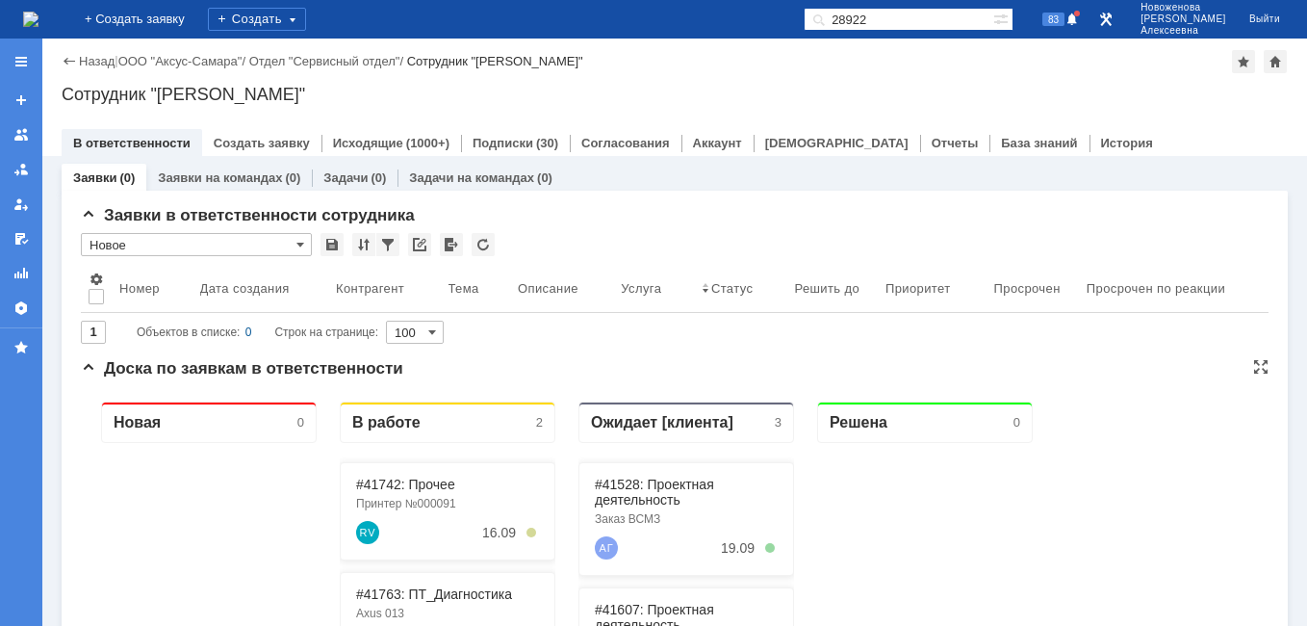
scroll to position [96, 0]
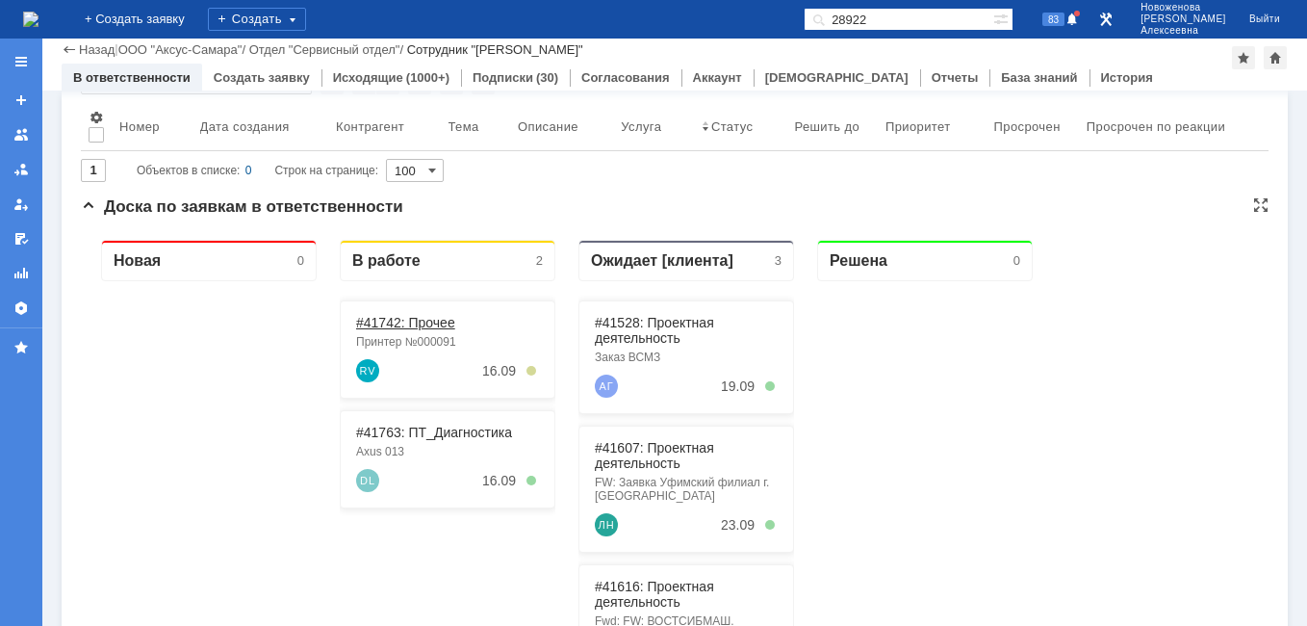
click at [408, 322] on link "#41742: Прочее" at bounding box center [405, 322] width 99 height 15
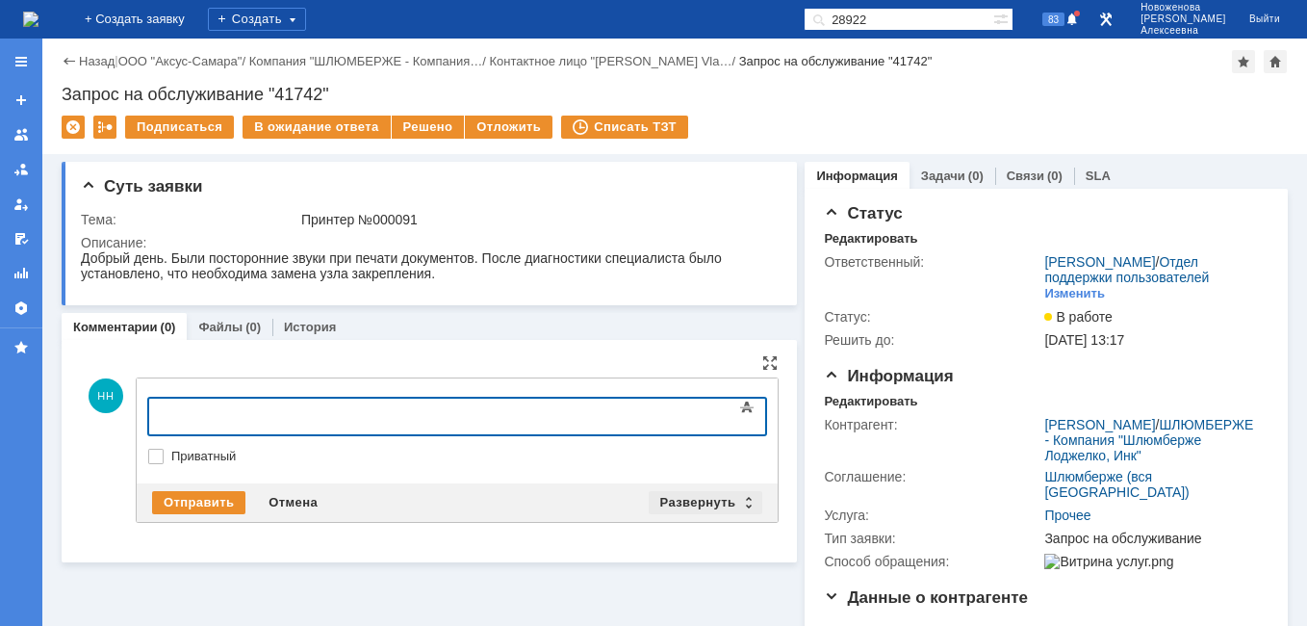
click at [744, 498] on div "Развернуть" at bounding box center [706, 502] width 115 height 23
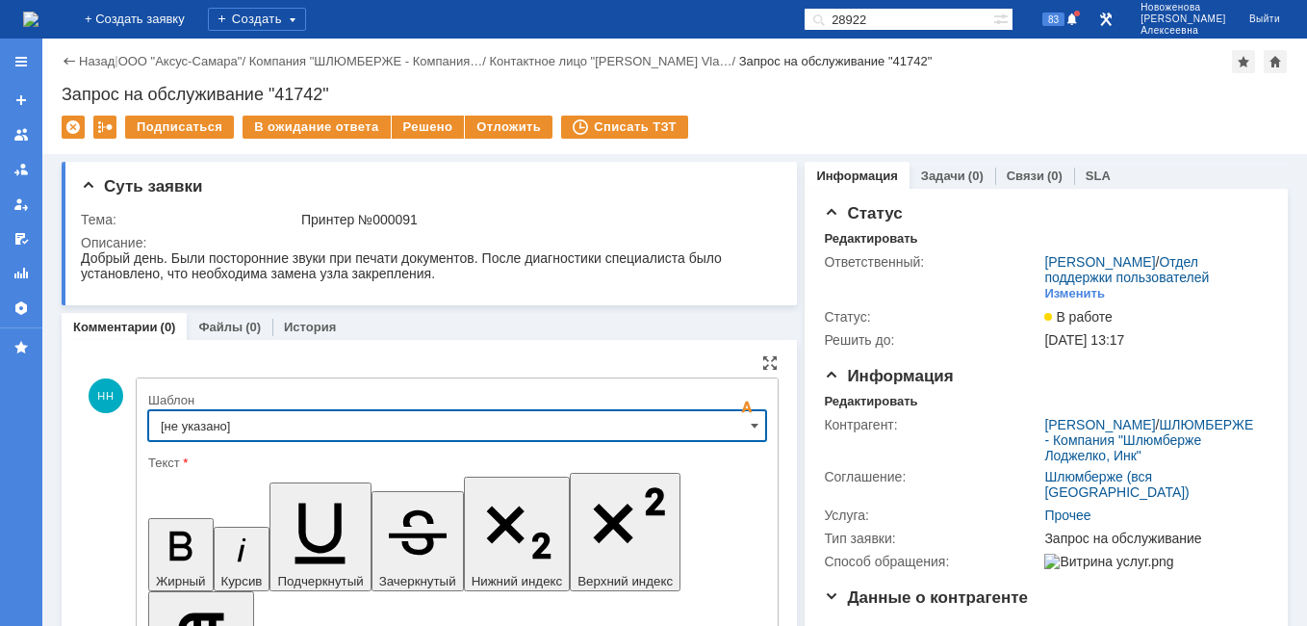
click at [738, 418] on input "[не указано]" at bounding box center [457, 425] width 618 height 31
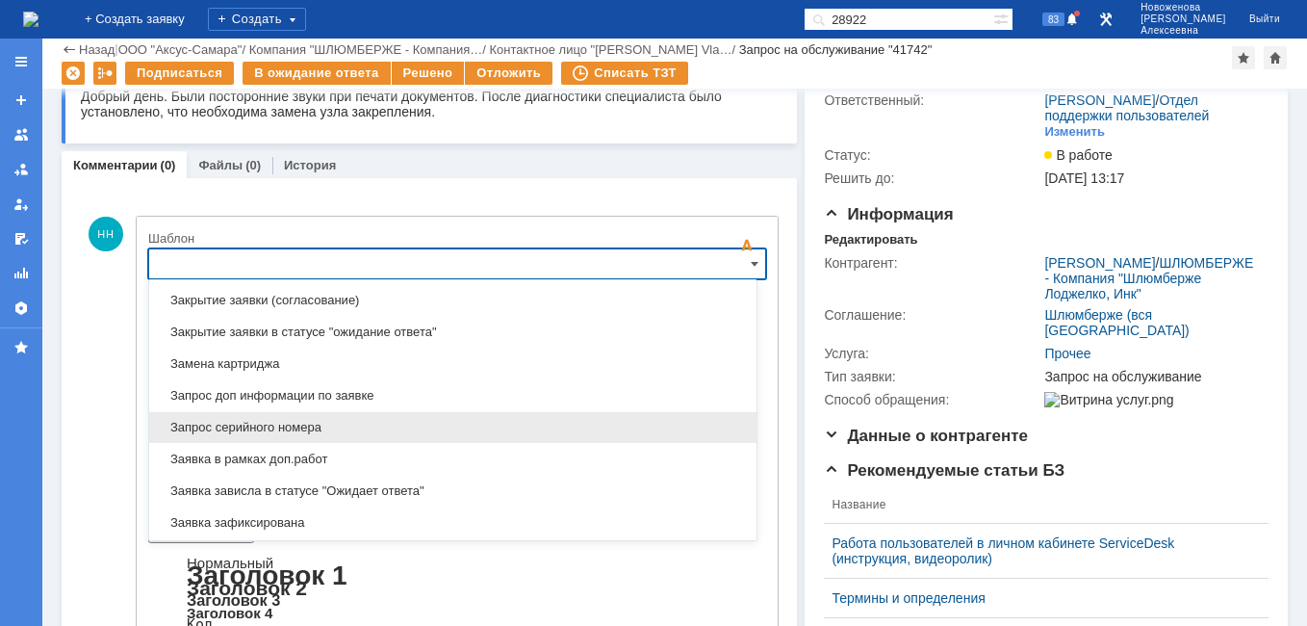
scroll to position [950, 0]
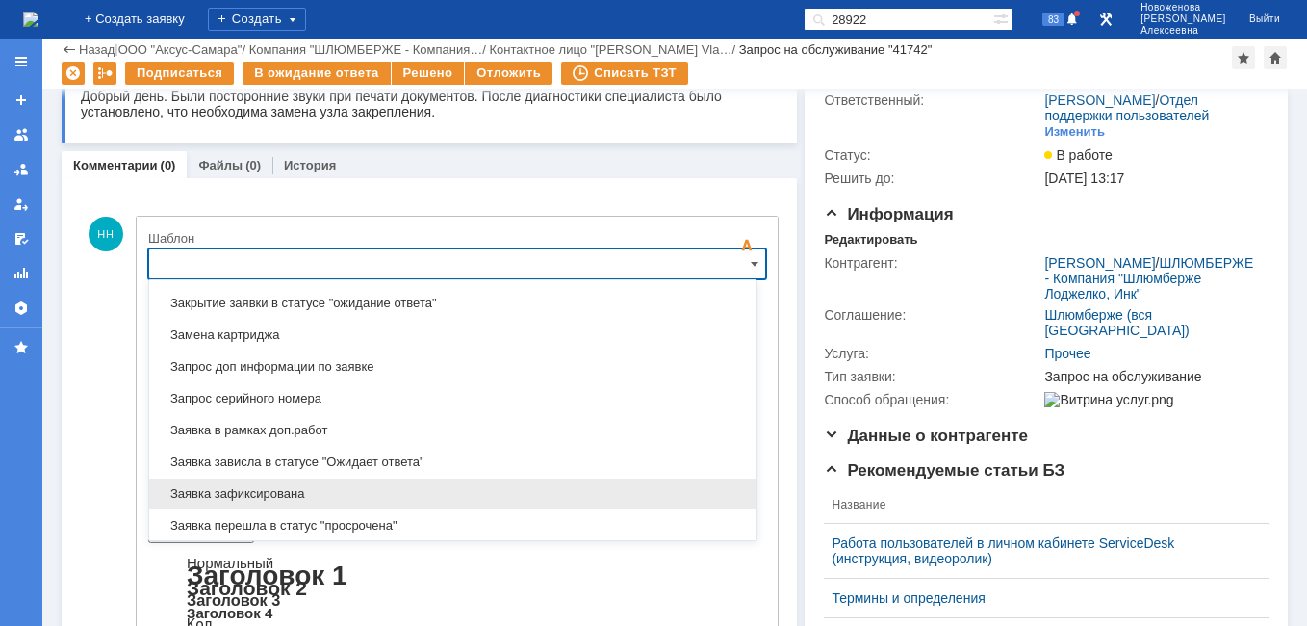
click at [277, 491] on span "Заявка зафиксирована" at bounding box center [453, 493] width 584 height 15
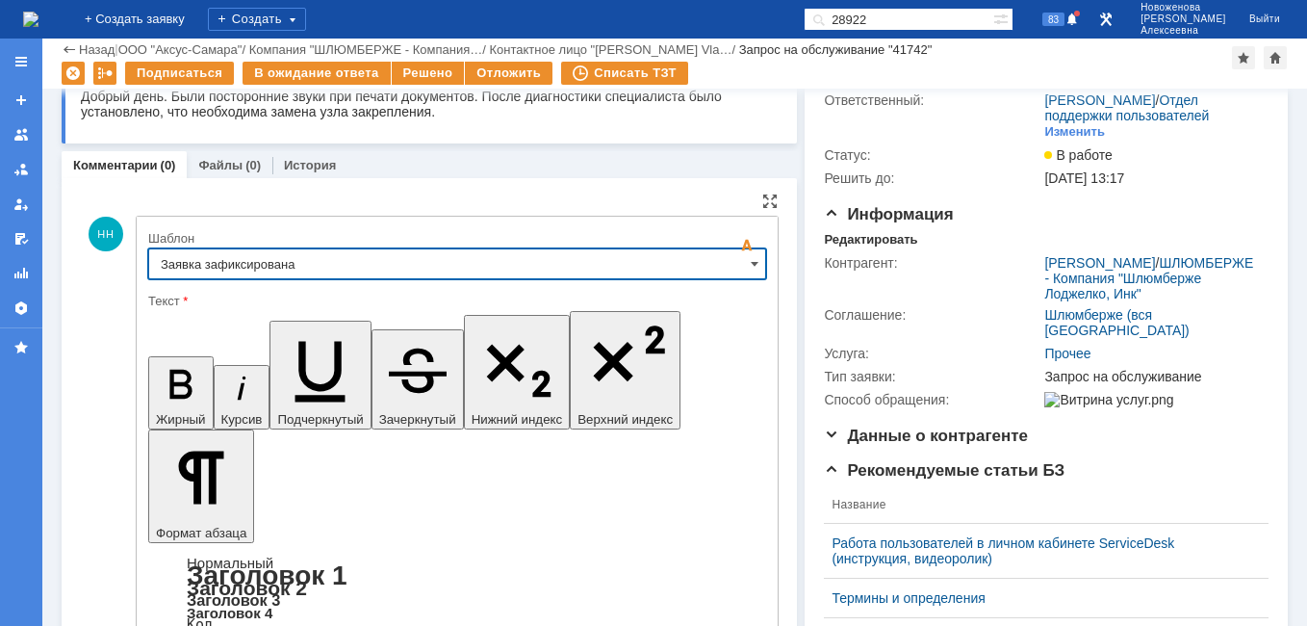
type input "Заявка зафиксирована"
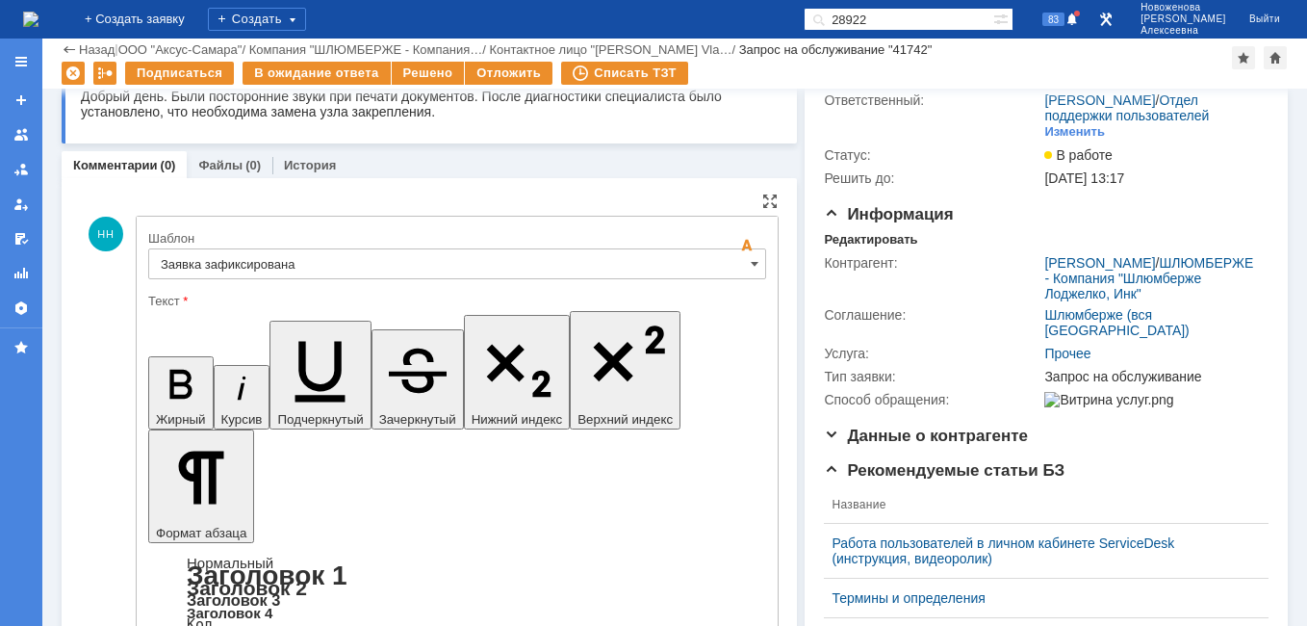
drag, startPoint x: 581, startPoint y: 4736, endPoint x: 185, endPoint y: 4733, distance: 396.6
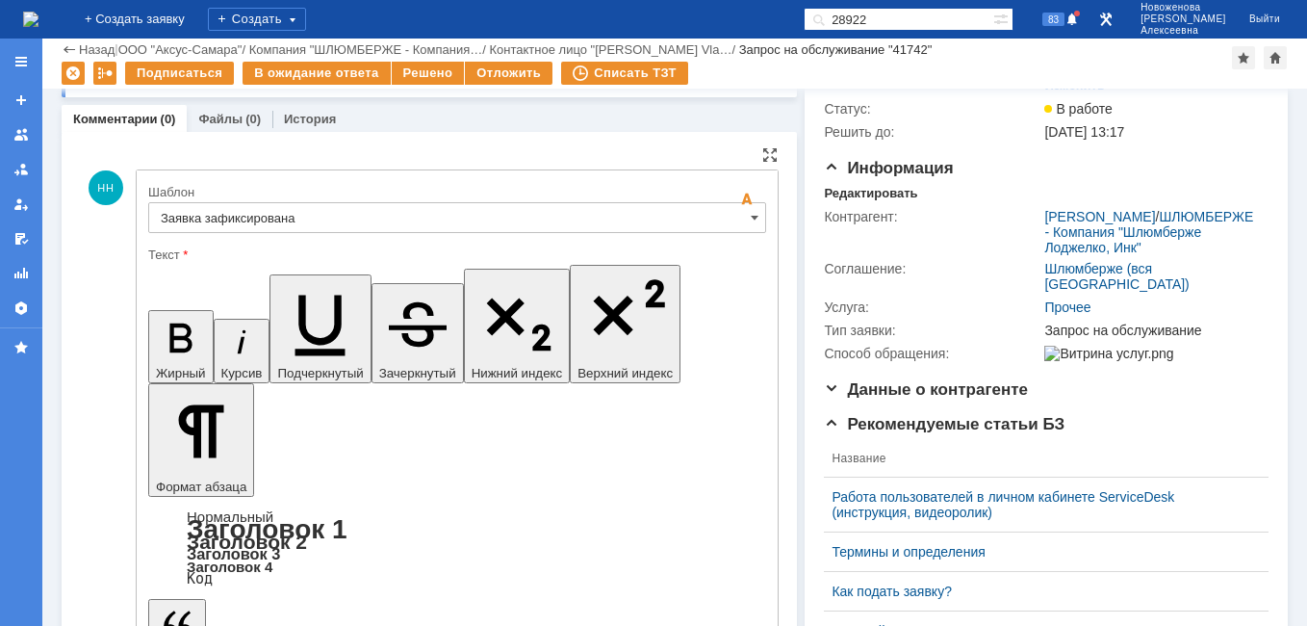
scroll to position [289, 0]
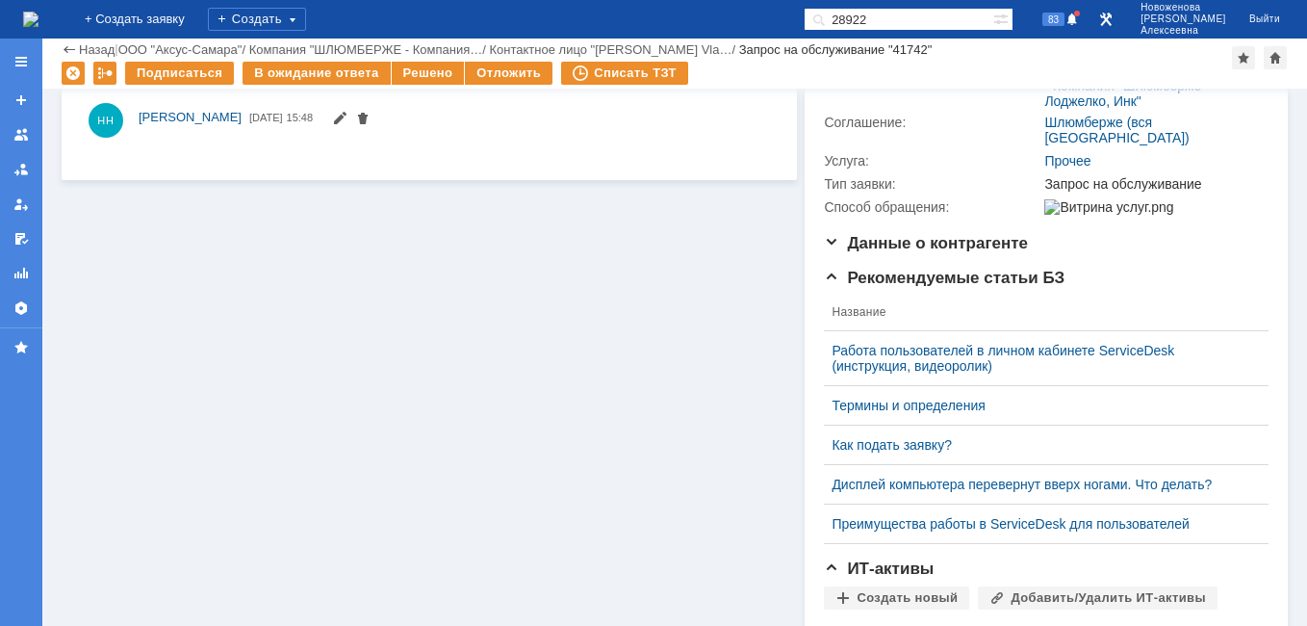
scroll to position [0, 0]
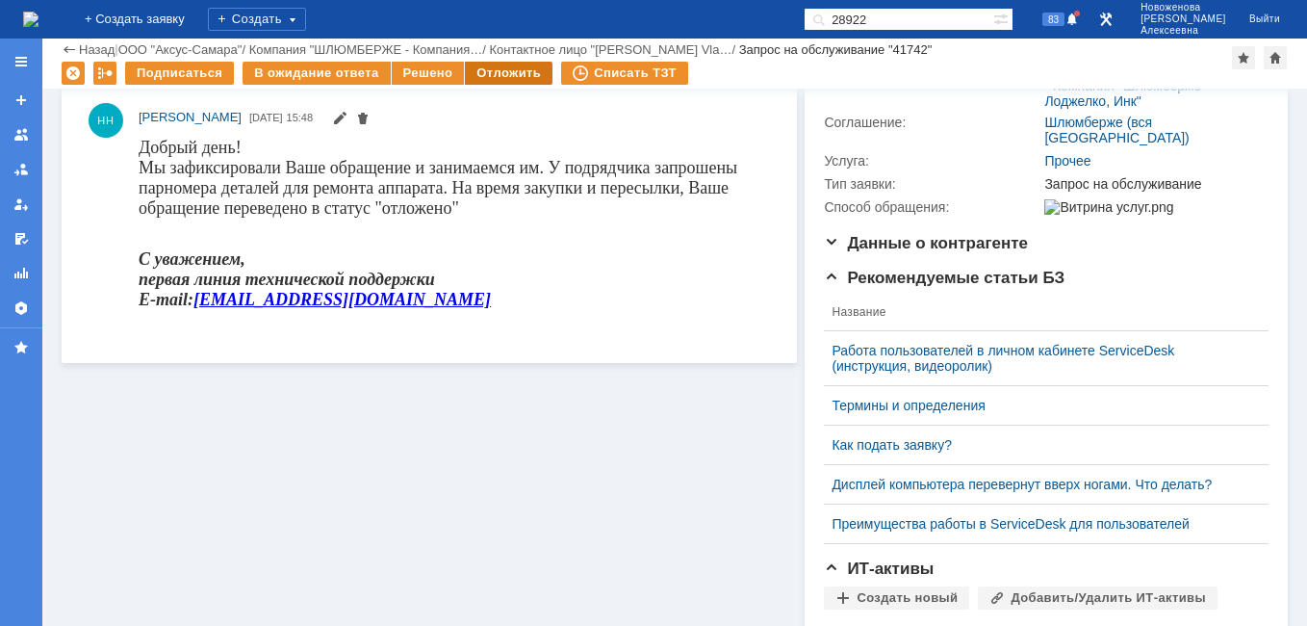
click at [497, 74] on div "Отложить" at bounding box center [509, 73] width 88 height 23
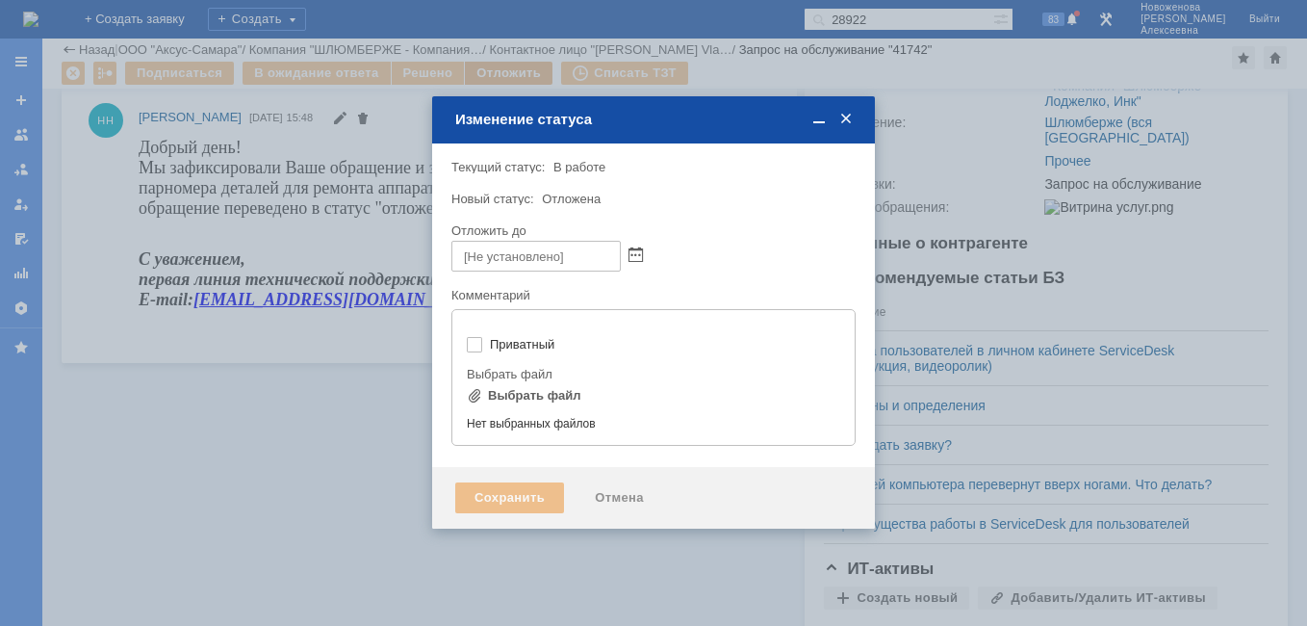
type input "[не указано]"
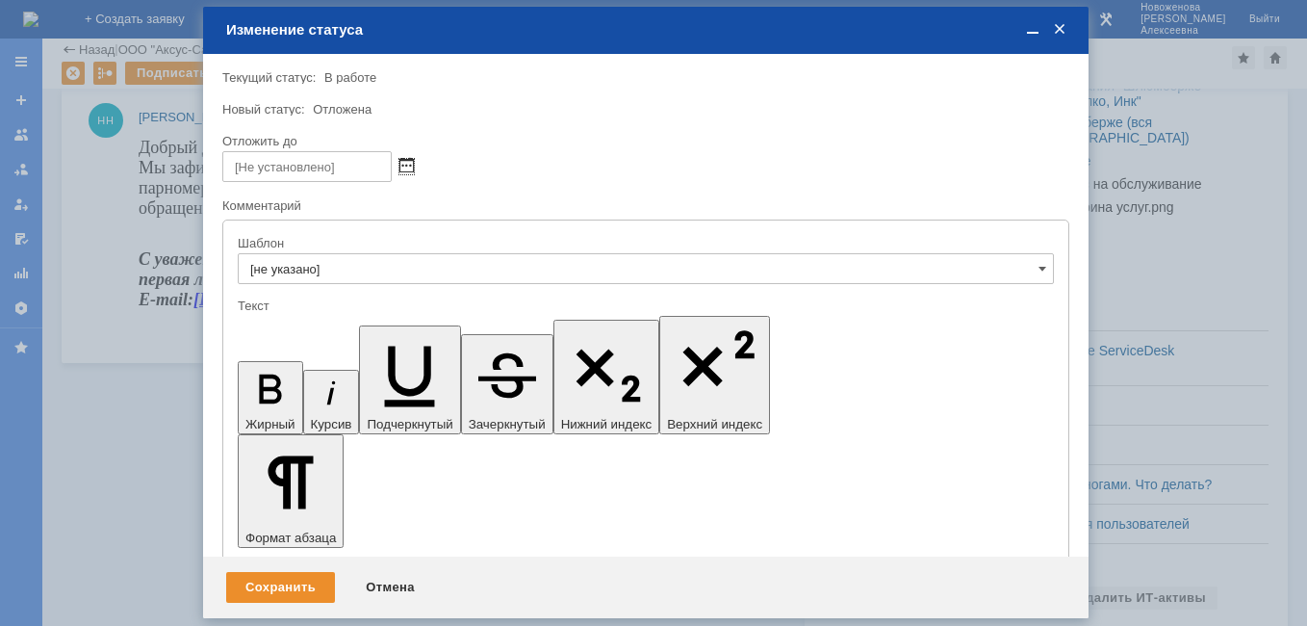
click at [404, 167] on span at bounding box center [406, 166] width 14 height 15
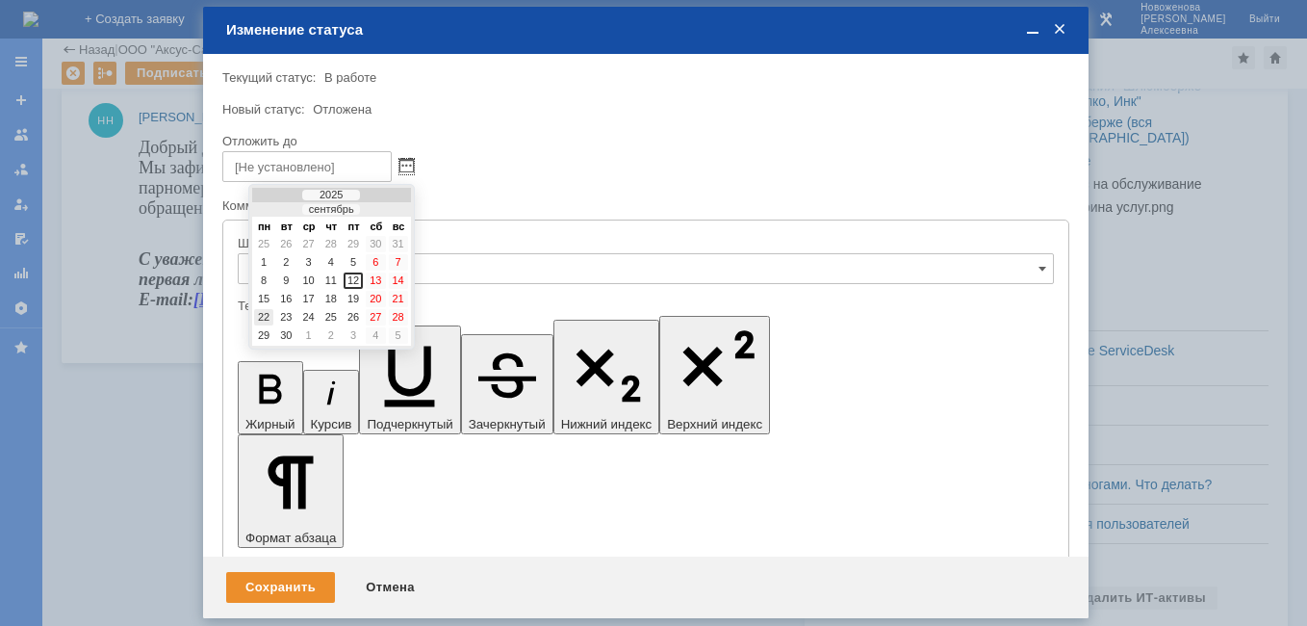
click at [263, 311] on div "22" at bounding box center [263, 317] width 19 height 16
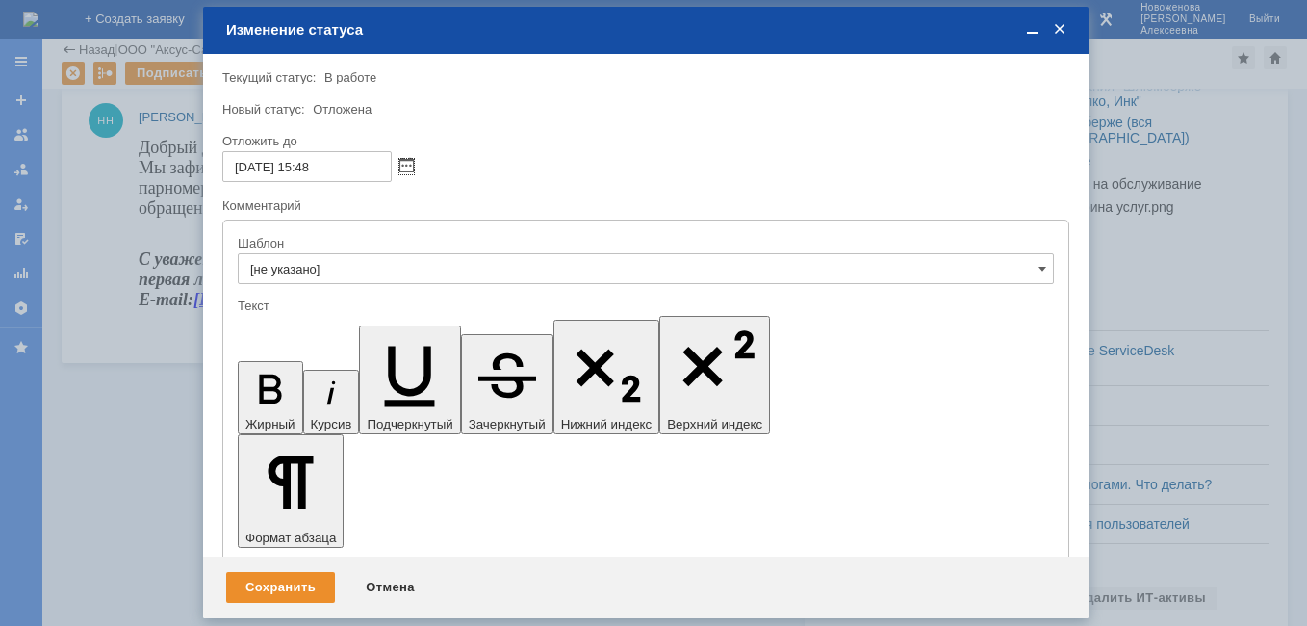
click at [316, 168] on input "[DATE] 15:48" at bounding box center [306, 166] width 169 height 31
click at [345, 169] on input "[DATE] 16:48" at bounding box center [306, 166] width 169 height 31
type input "[DATE] 16:00"
click at [290, 583] on div "Сохранить" at bounding box center [280, 587] width 109 height 31
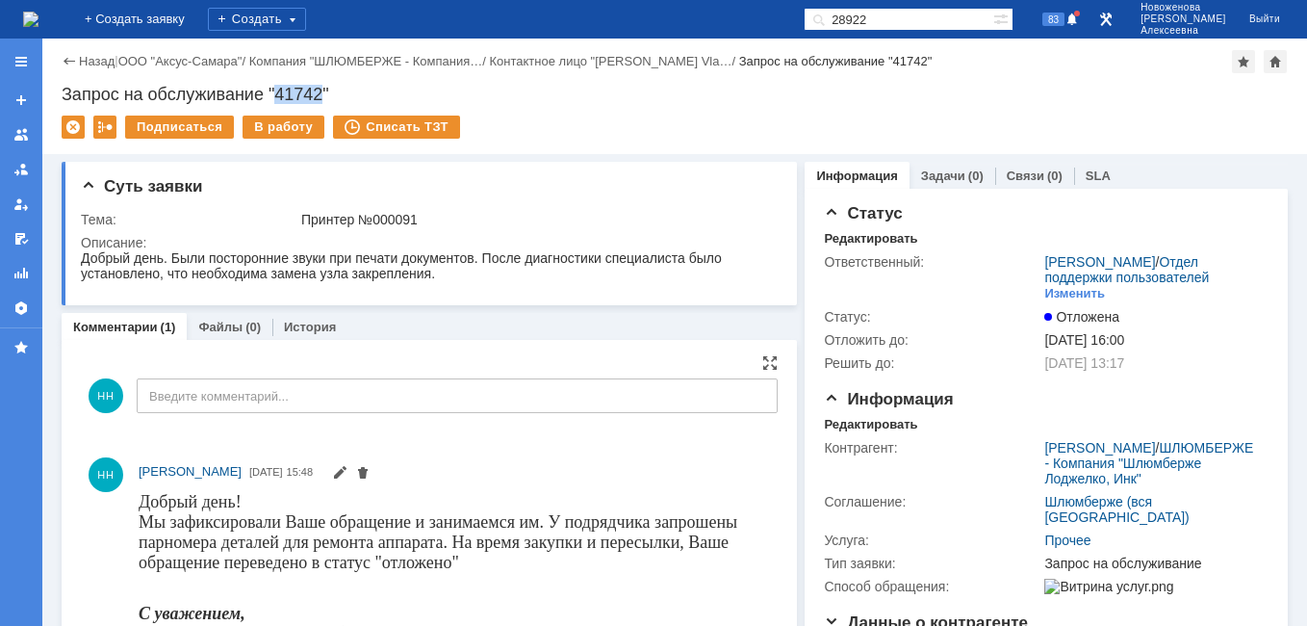
drag, startPoint x: 322, startPoint y: 92, endPoint x: 280, endPoint y: 97, distance: 42.6
click at [280, 97] on div "Запрос на обслуживание "41742"" at bounding box center [675, 94] width 1226 height 19
copy div "41742"
click at [39, 17] on img at bounding box center [30, 19] width 15 height 15
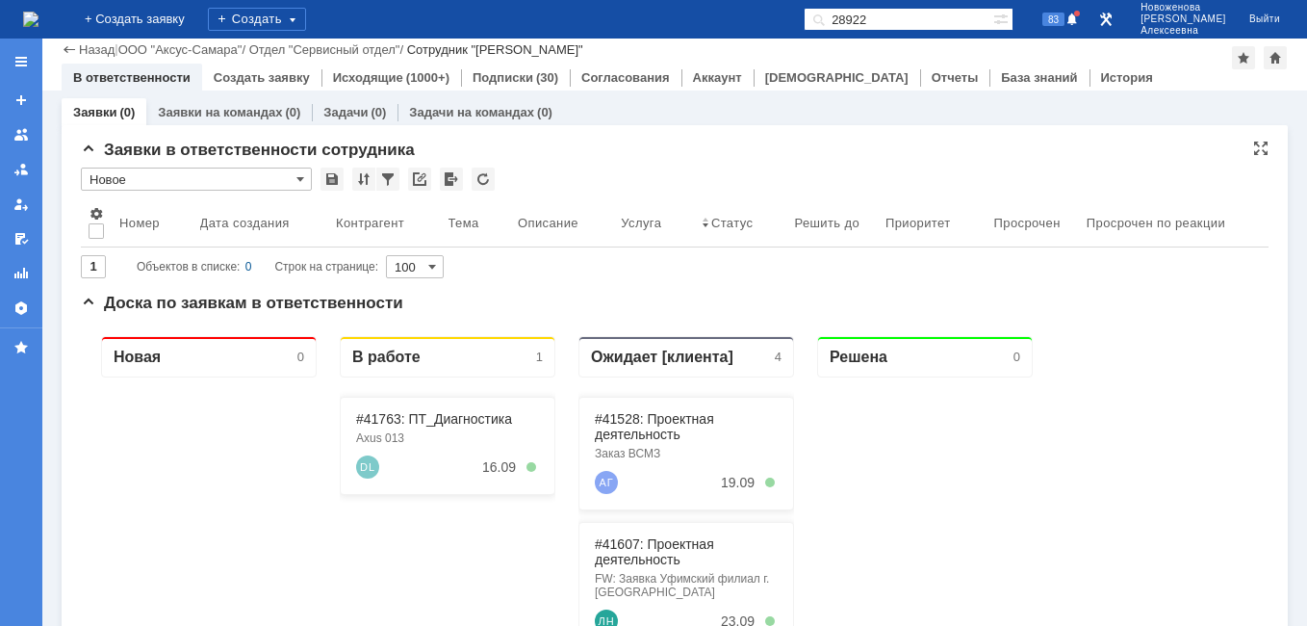
scroll to position [193, 0]
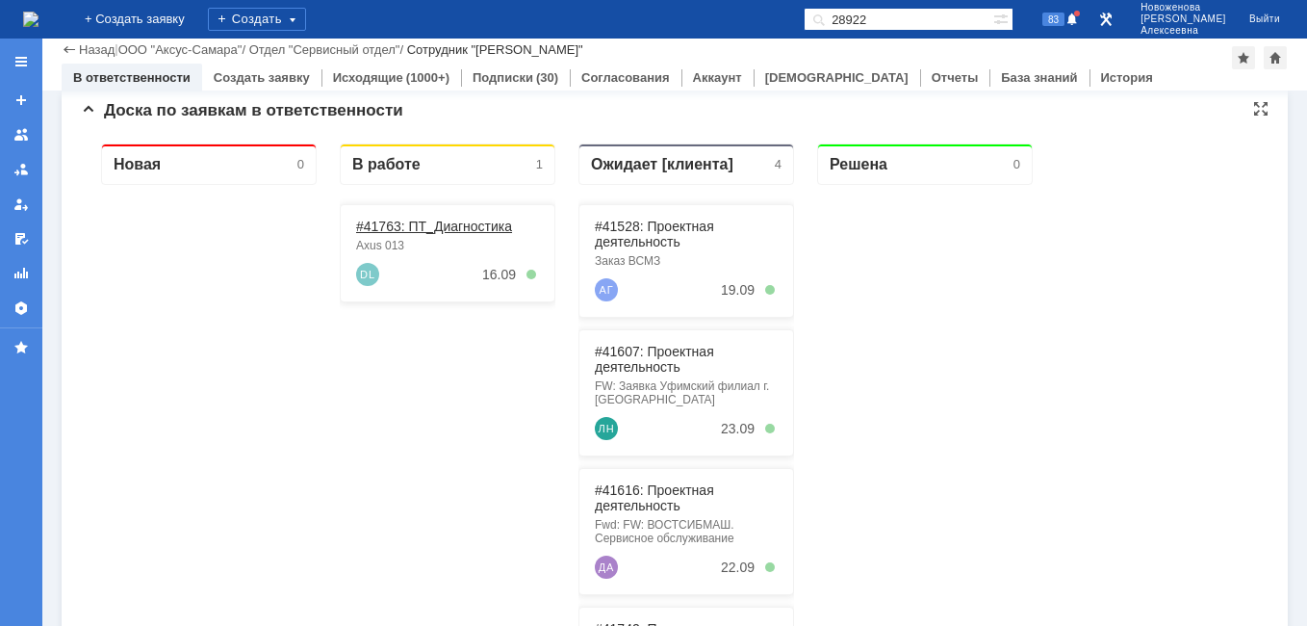
click at [399, 227] on link "#41763: ПТ_Диагностика" at bounding box center [434, 226] width 156 height 15
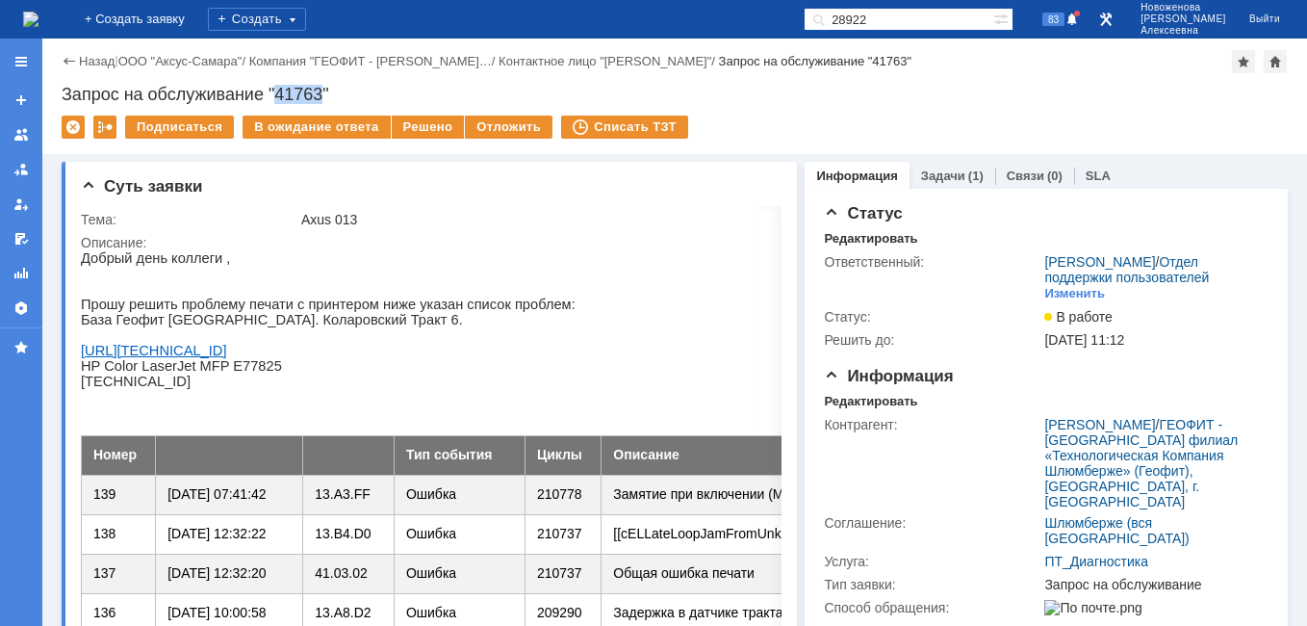
drag, startPoint x: 322, startPoint y: 90, endPoint x: 275, endPoint y: 95, distance: 47.4
click at [275, 95] on div "Запрос на обслуживание "41763"" at bounding box center [675, 94] width 1226 height 19
copy div "41763"
click at [934, 175] on link "Задачи" at bounding box center [943, 175] width 44 height 14
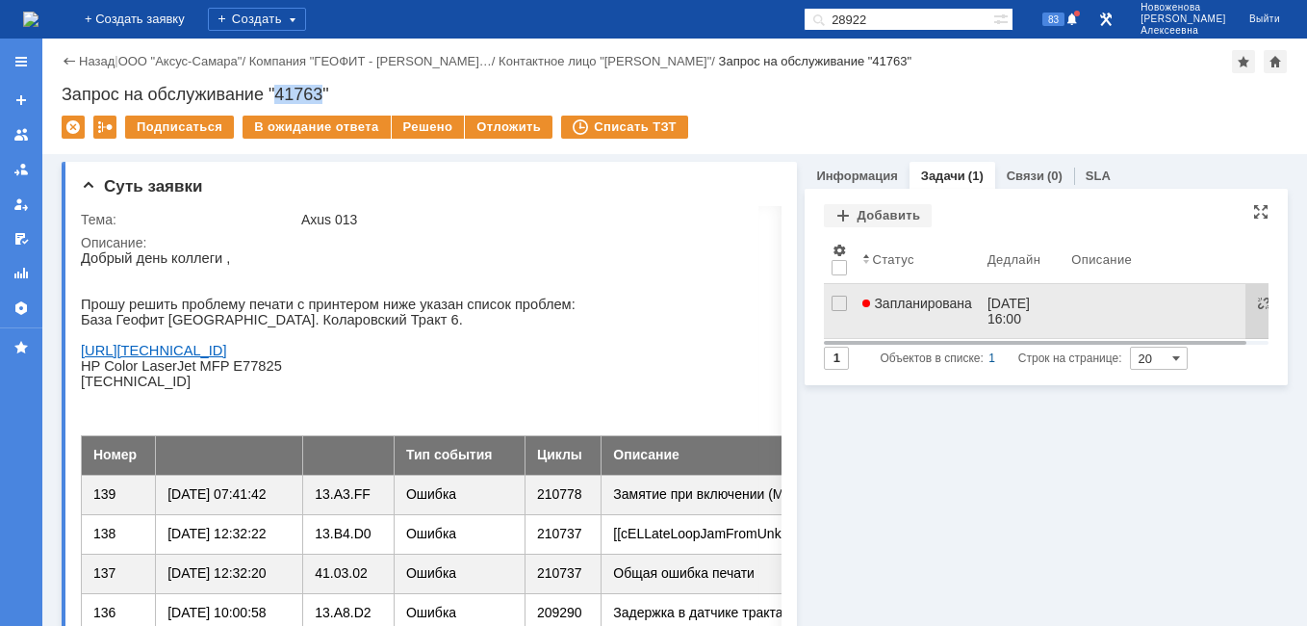
click at [936, 308] on span "Запланирована" at bounding box center [918, 303] width 110 height 15
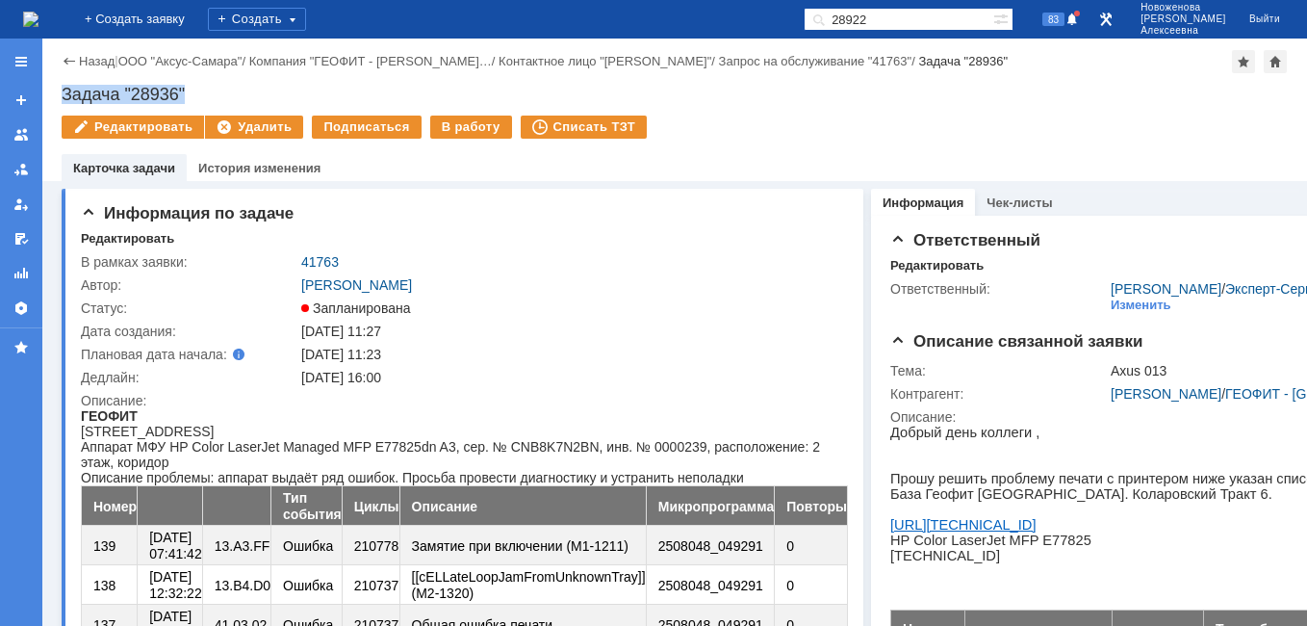
drag, startPoint x: 203, startPoint y: 94, endPoint x: 64, endPoint y: 81, distance: 139.3
click at [64, 81] on div "Назад | ООО "Аксус-Самара" / Компания "ГЕОФИТ - [PERSON_NAME]… / Контактное лиц…" at bounding box center [674, 110] width 1265 height 142
copy div "Задача "28936""
click at [39, 27] on img at bounding box center [30, 19] width 15 height 15
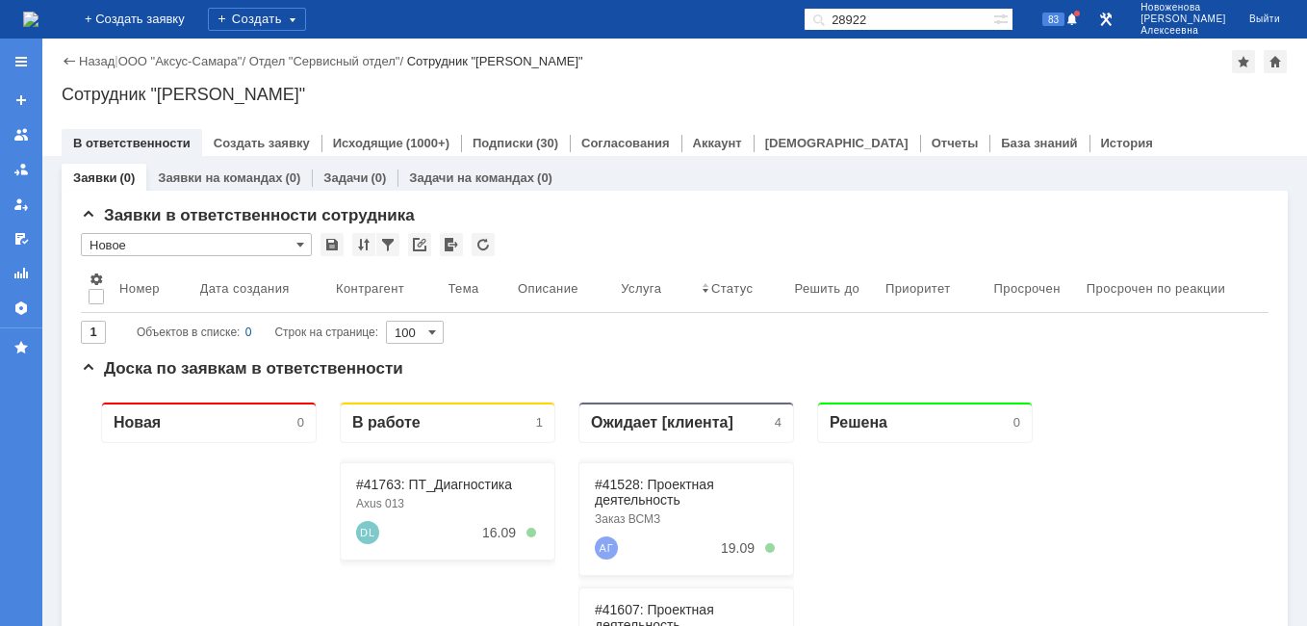
drag, startPoint x: 965, startPoint y: 20, endPoint x: 767, endPoint y: 30, distance: 197.6
click at [773, 30] on div "На домашнюю + Создать заявку Создать 28922 83 [PERSON_NAME]" at bounding box center [653, 19] width 1307 height 39
paste input "4174"
type input "41742"
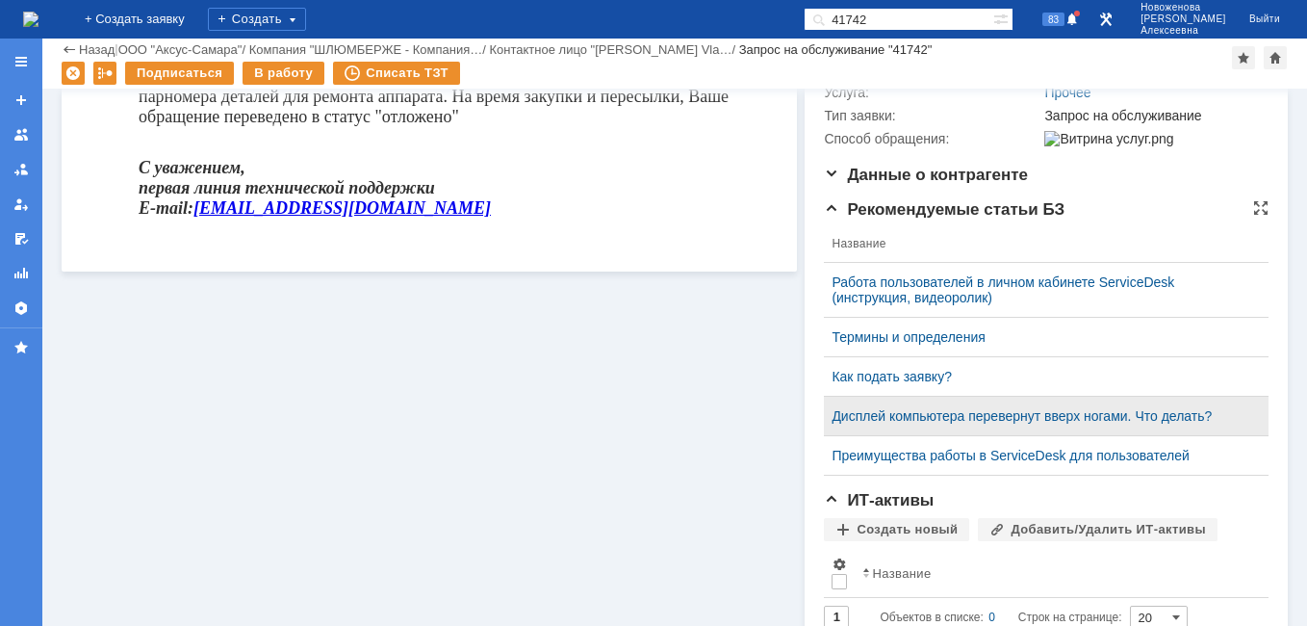
scroll to position [527, 0]
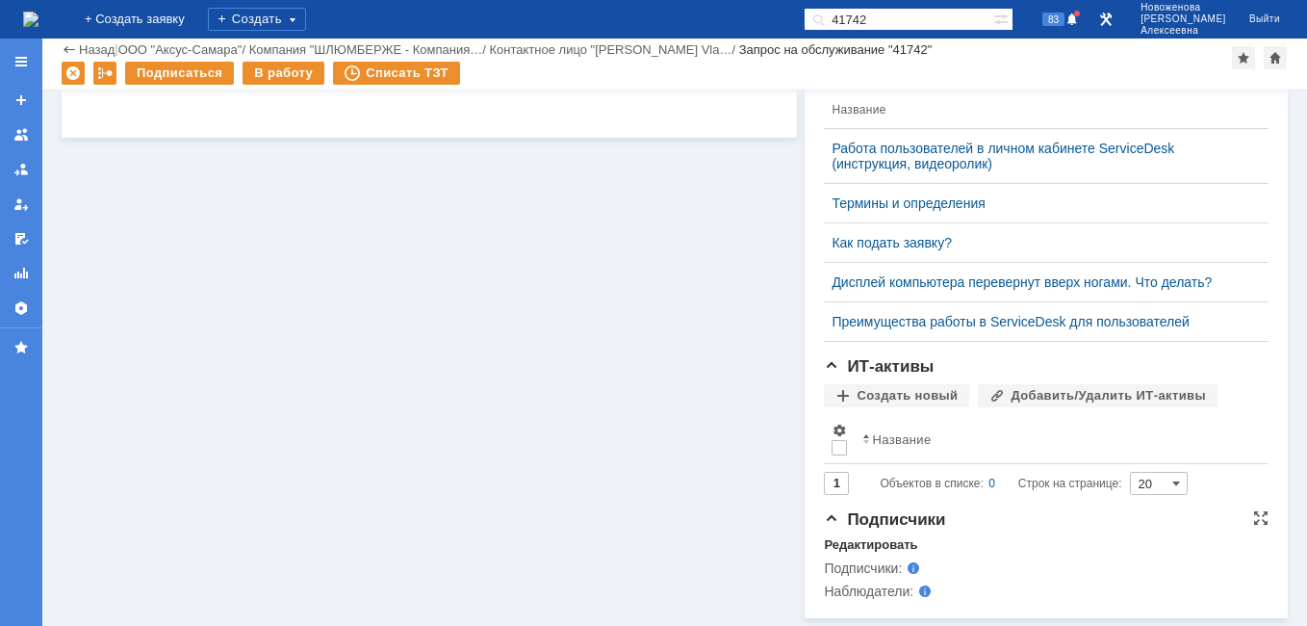
click at [849, 536] on div "Подписчики Редактировать Подписчики: Наблюдатели:" at bounding box center [1046, 564] width 445 height 108
click at [853, 544] on div "Редактировать" at bounding box center [870, 544] width 93 height 15
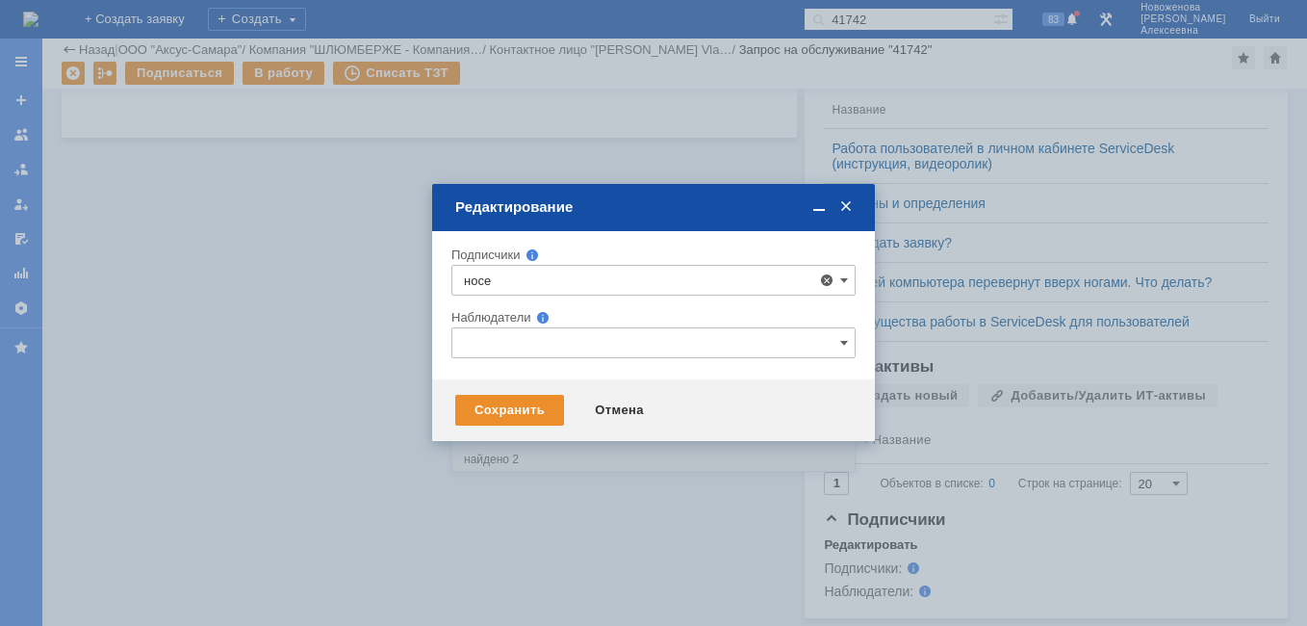
click at [566, 421] on span "[PERSON_NAME]" at bounding box center [584, 423] width 103 height 14
click at [526, 421] on input "[PERSON_NAME]" at bounding box center [519, 424] width 13 height 13
type input "[PERSON_NAME]"
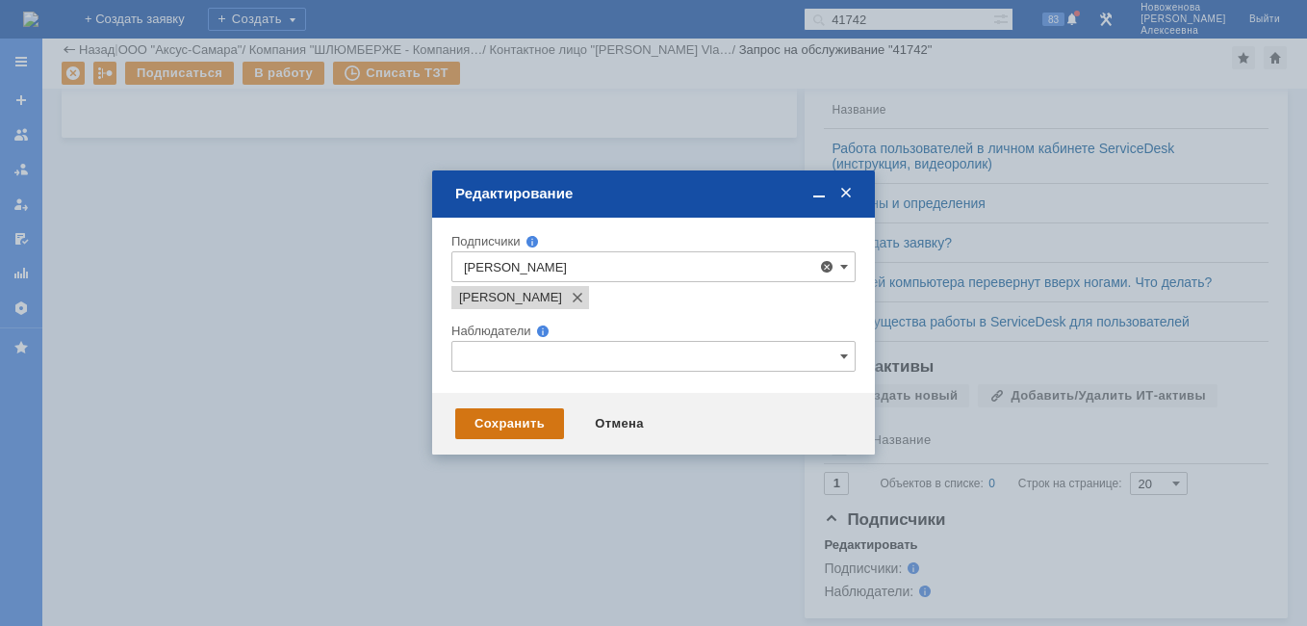
click at [497, 419] on div "Сохранить" at bounding box center [509, 423] width 109 height 31
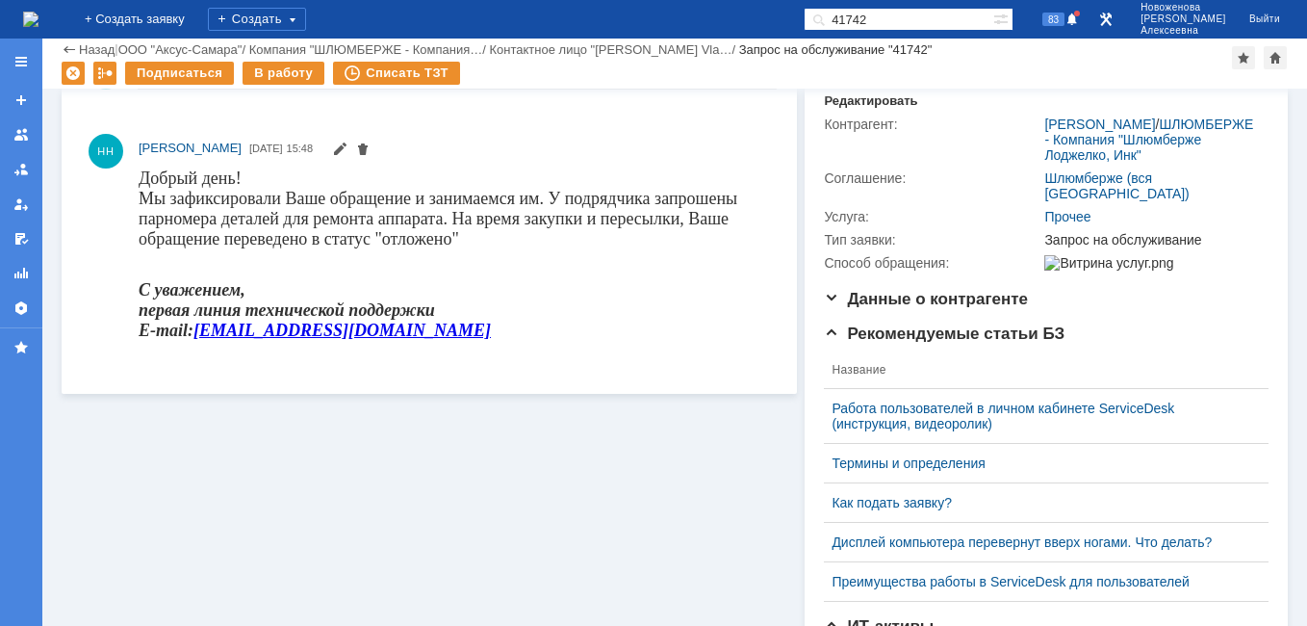
scroll to position [0, 0]
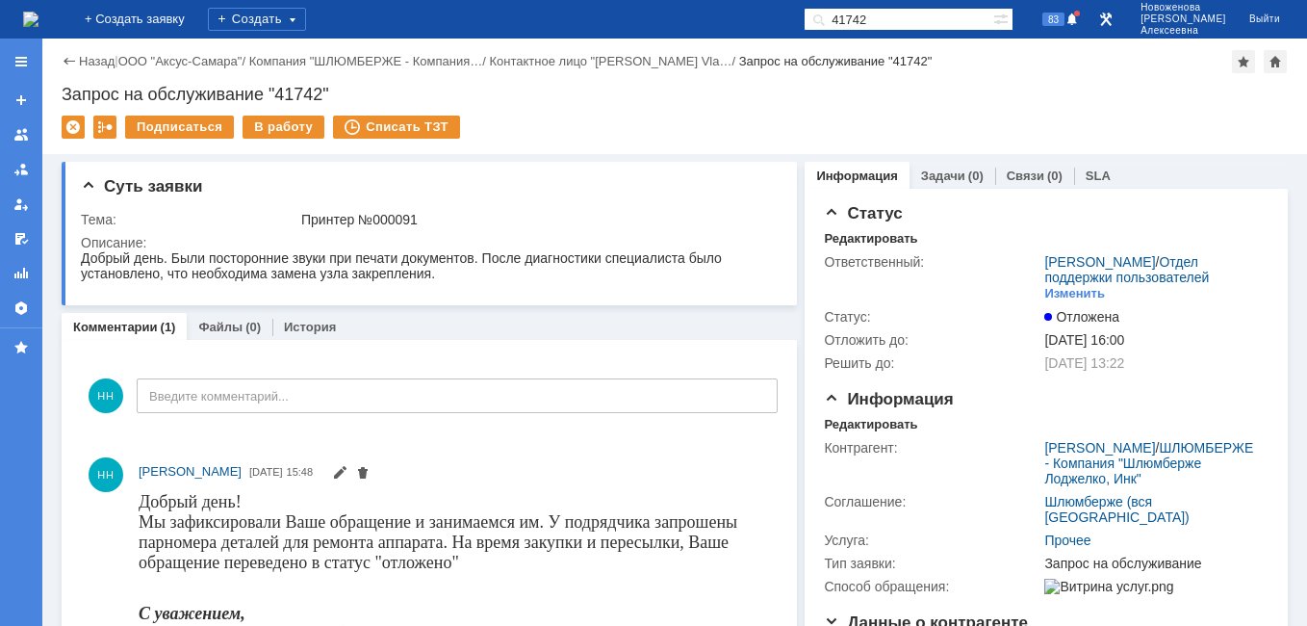
click at [39, 14] on img at bounding box center [30, 19] width 15 height 15
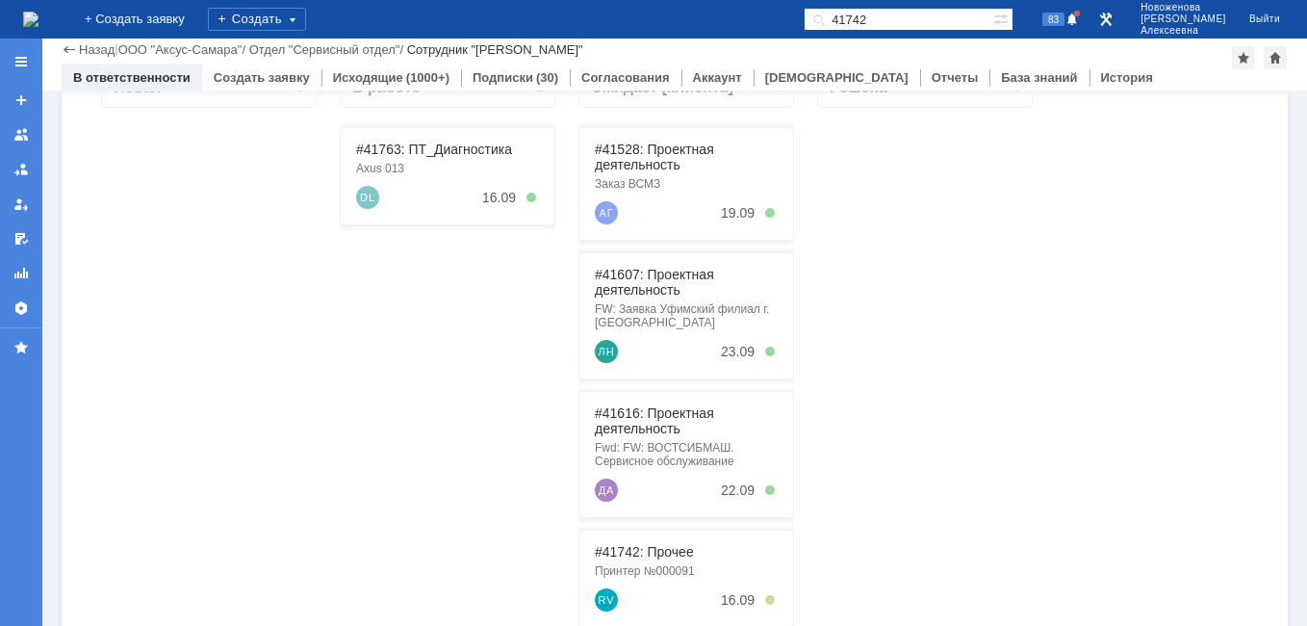
scroll to position [289, 0]
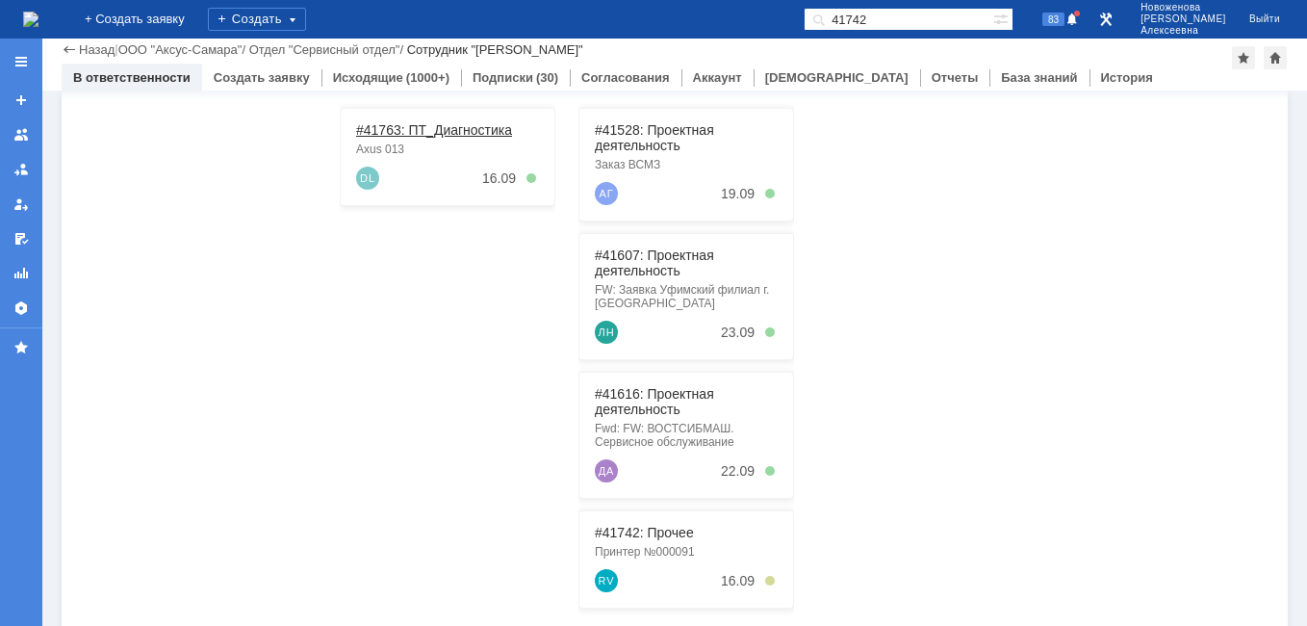
click at [424, 122] on link "#41763: ПТ_Диагностика" at bounding box center [434, 129] width 156 height 15
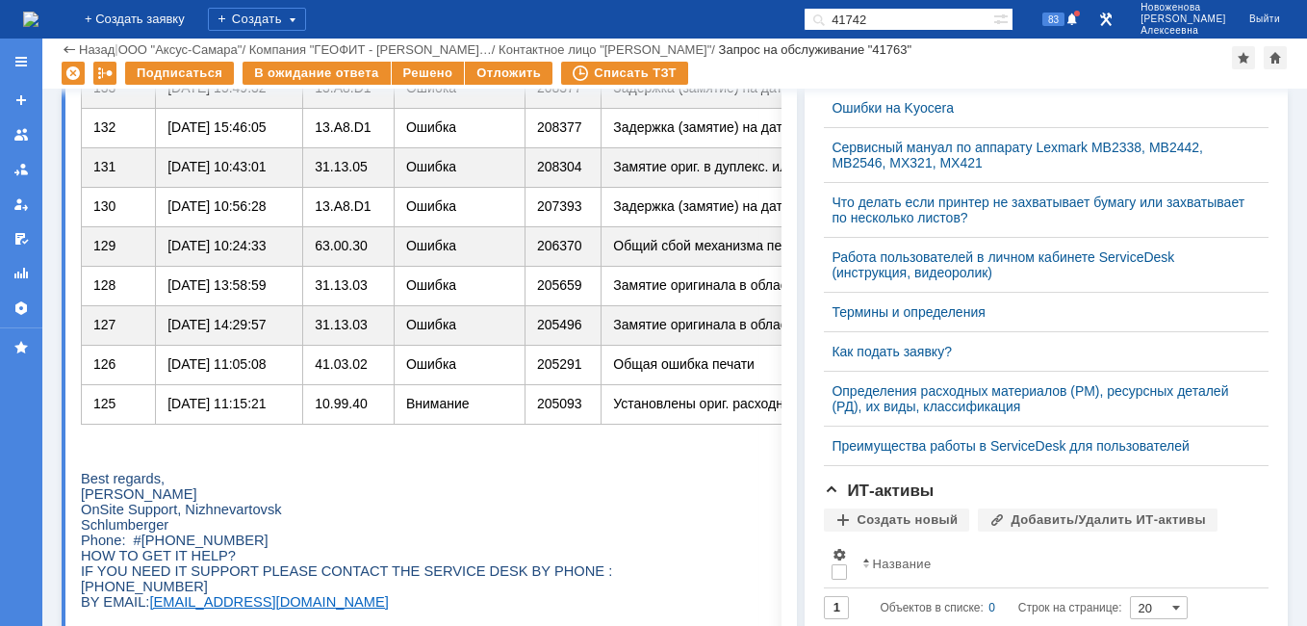
scroll to position [1000, 0]
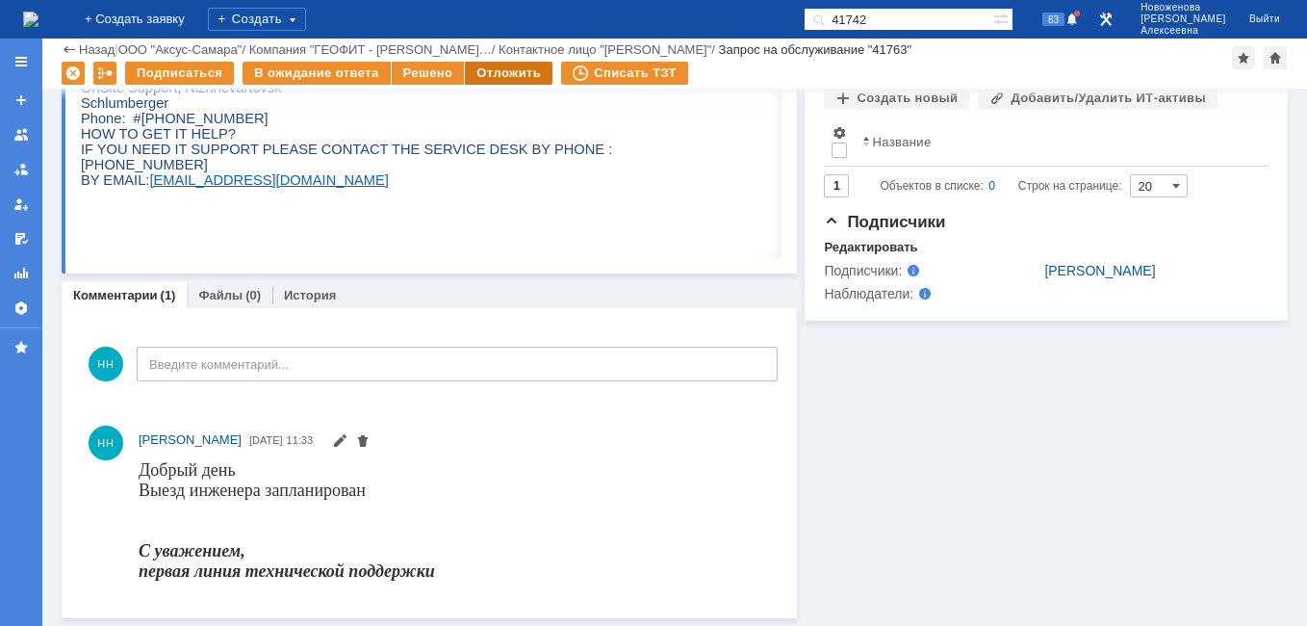
click at [496, 72] on div "Отложить" at bounding box center [509, 73] width 88 height 23
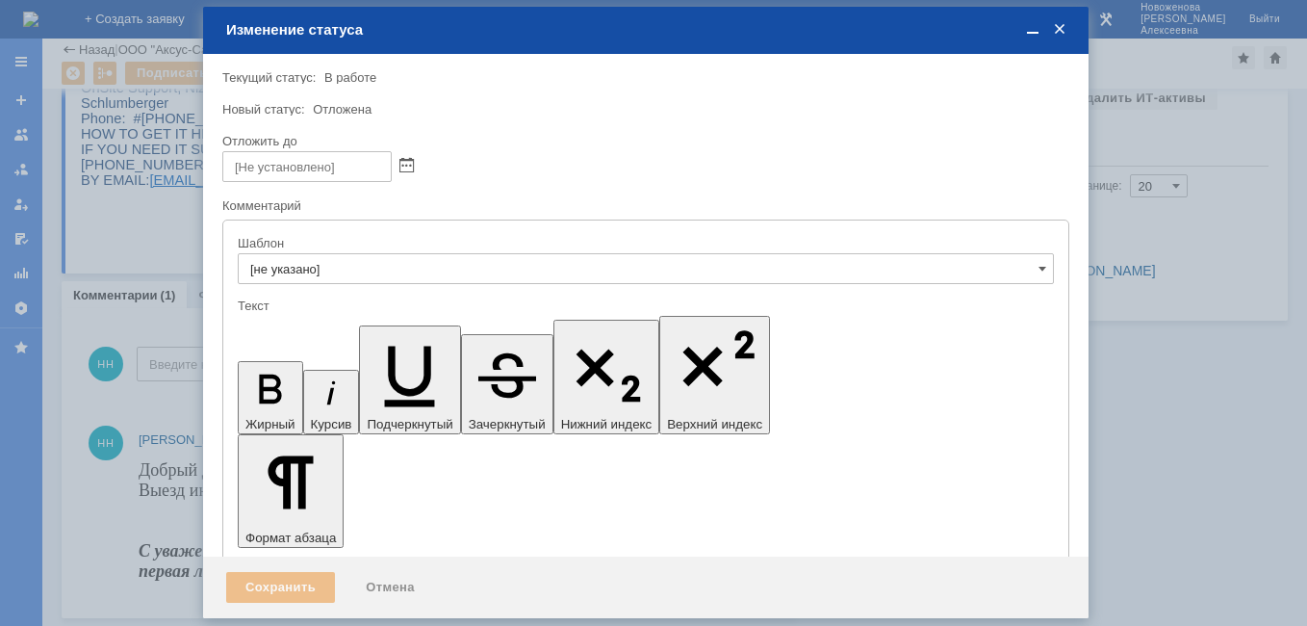
scroll to position [0, 0]
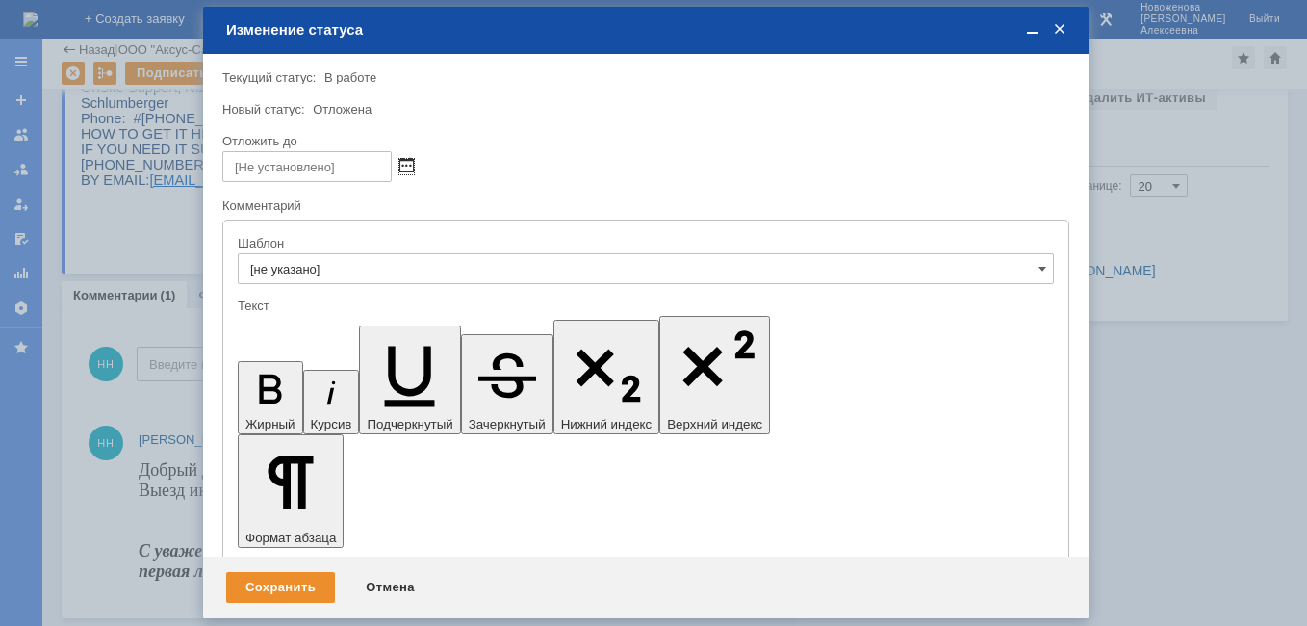
click at [404, 165] on span at bounding box center [406, 166] width 14 height 15
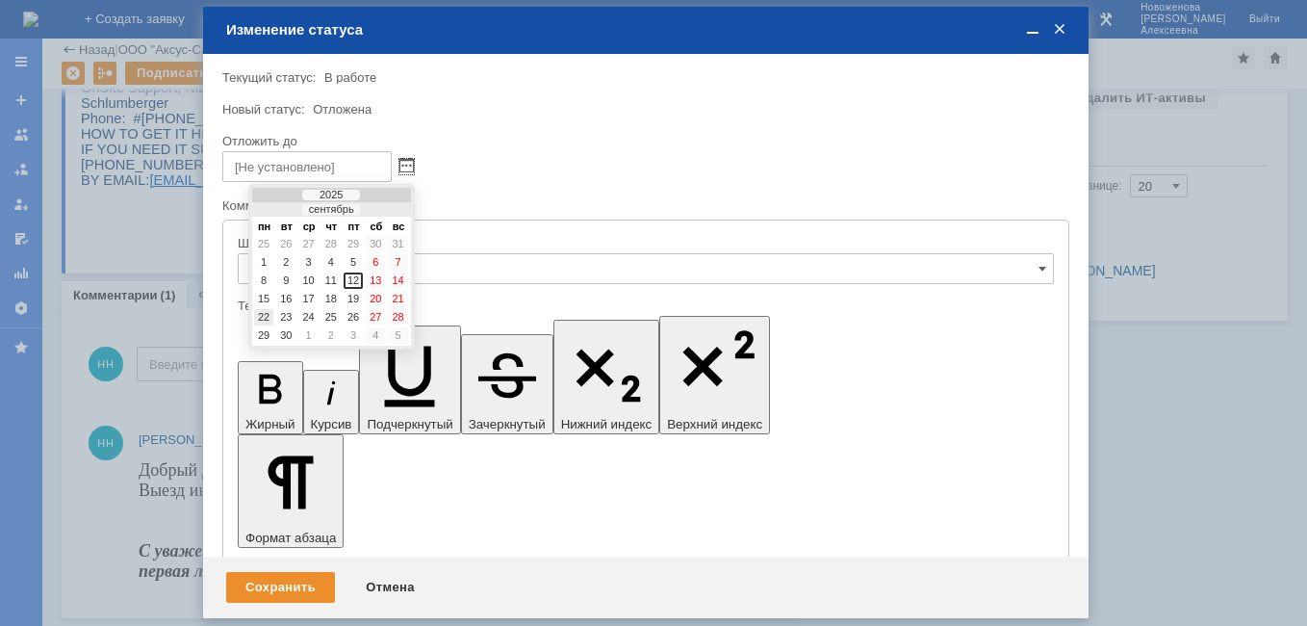
click at [264, 314] on div "22" at bounding box center [263, 317] width 19 height 16
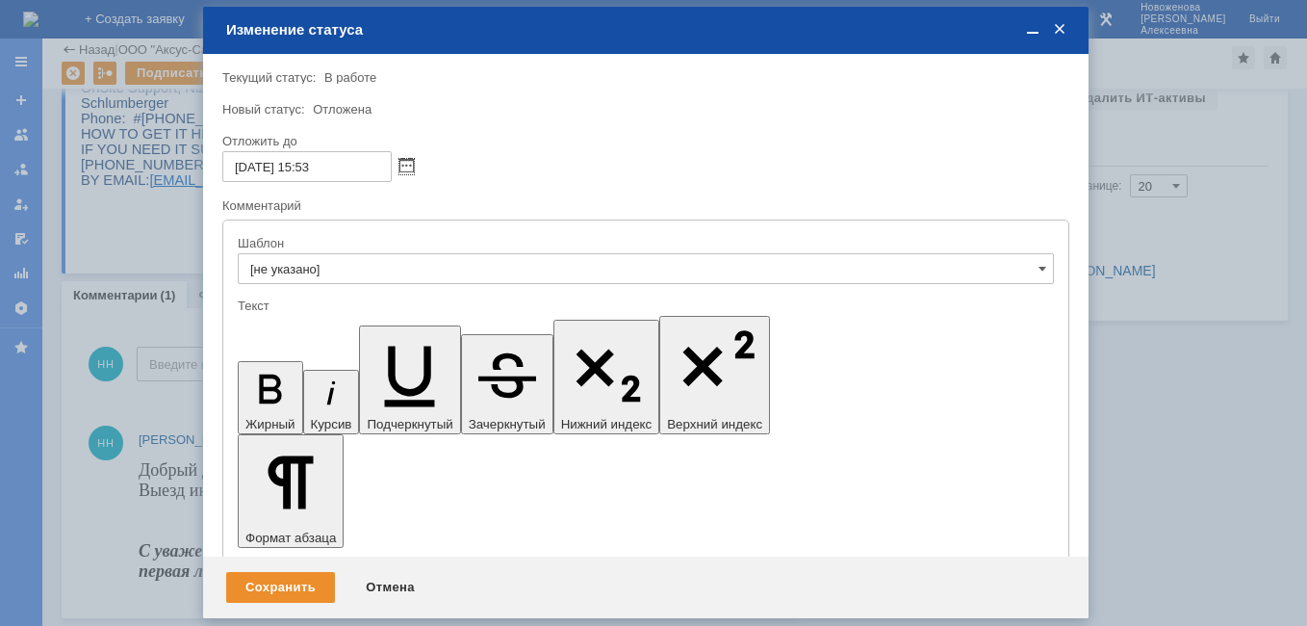
click at [313, 162] on input "[DATE] 15:53" at bounding box center [306, 166] width 169 height 31
click at [345, 171] on input "[DATE] 16:53" at bounding box center [306, 166] width 169 height 31
type input "[DATE] 16:00"
click at [293, 577] on div "Сохранить" at bounding box center [280, 587] width 109 height 31
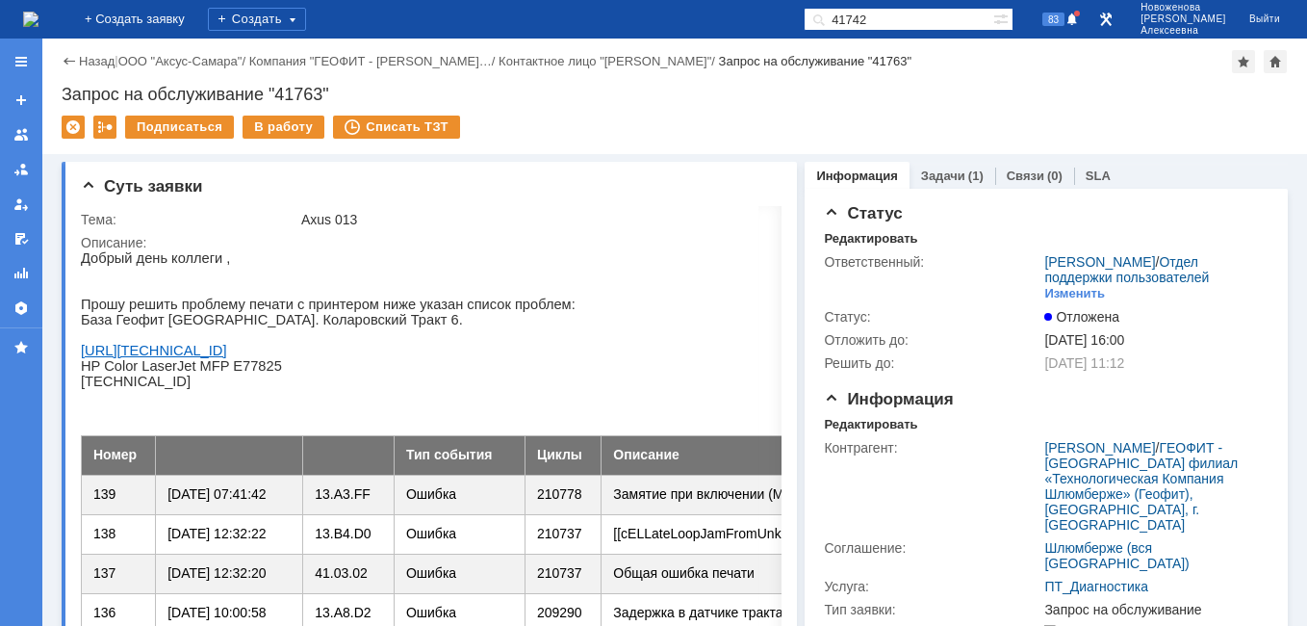
click at [39, 17] on img at bounding box center [30, 19] width 15 height 15
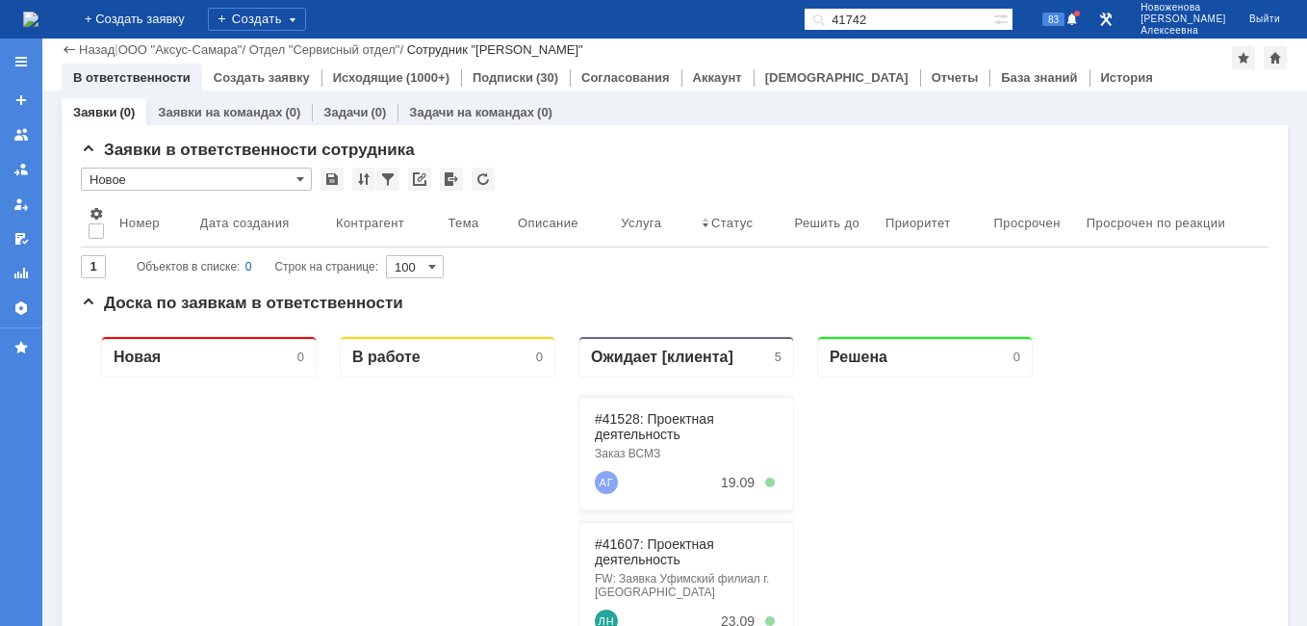
scroll to position [289, 0]
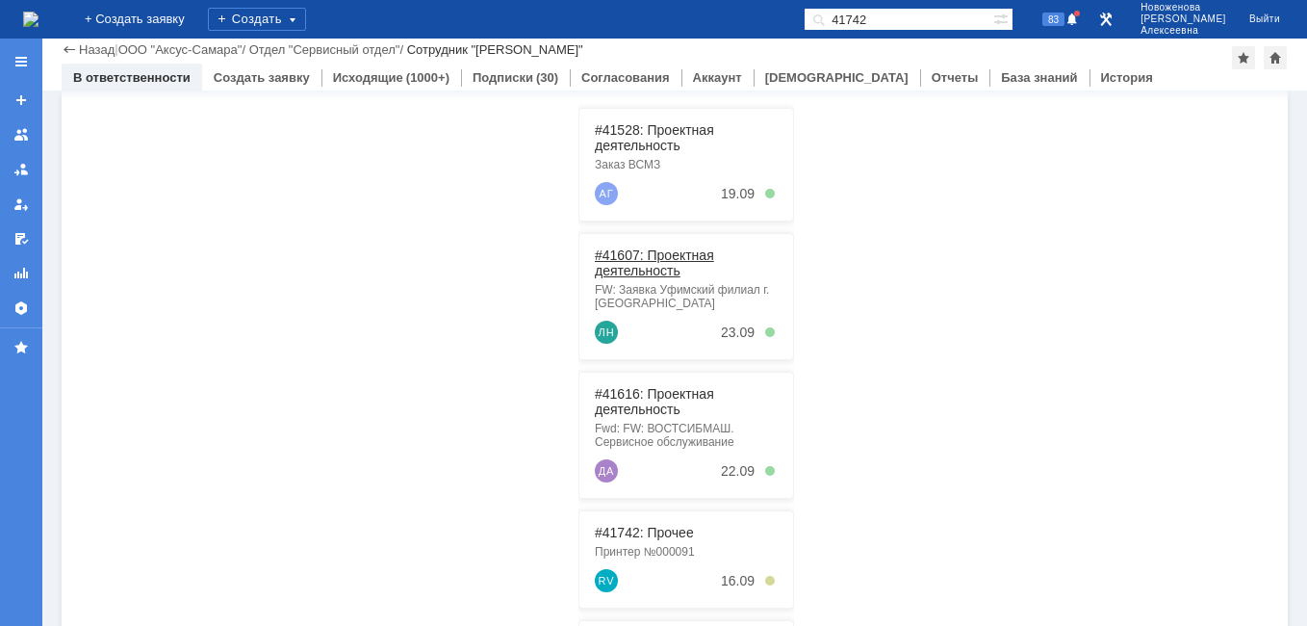
click at [657, 261] on link "#41607: Проектная деятельность" at bounding box center [654, 262] width 119 height 31
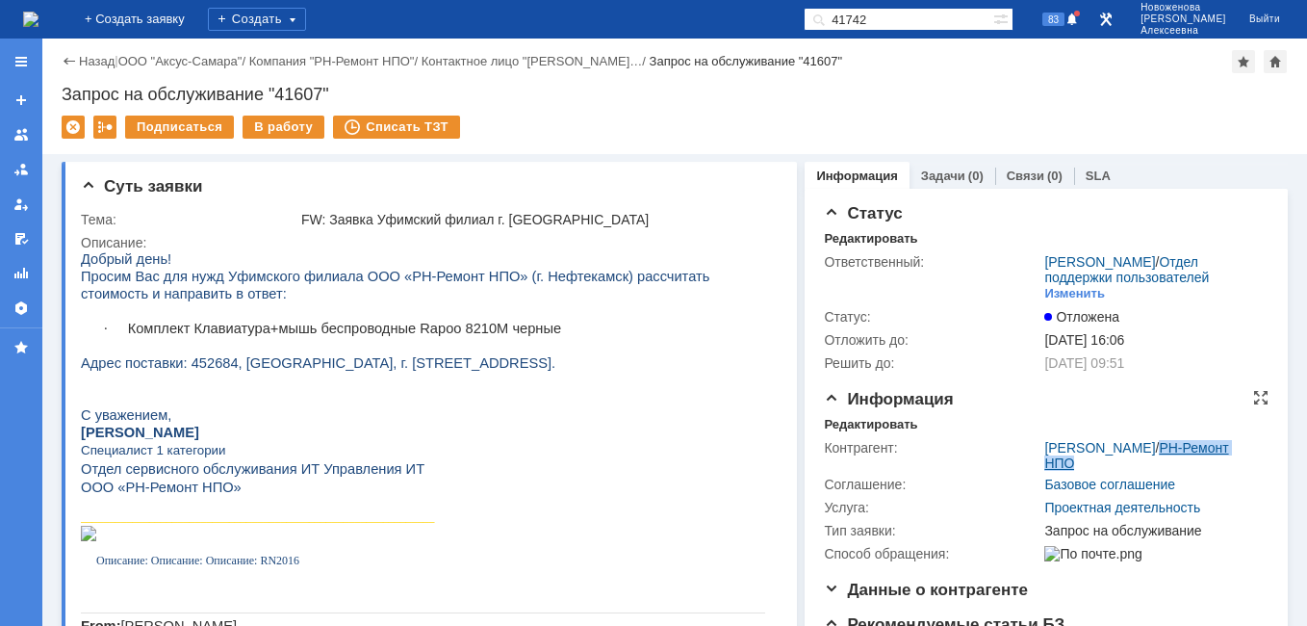
drag, startPoint x: 1121, startPoint y: 476, endPoint x: 1225, endPoint y: 462, distance: 104.8
click at [1225, 462] on div "[PERSON_NAME] / [PERSON_NAME] НПО" at bounding box center [1152, 455] width 216 height 31
copy link "РН-Ремонт НПО"
click at [39, 27] on img at bounding box center [30, 19] width 15 height 15
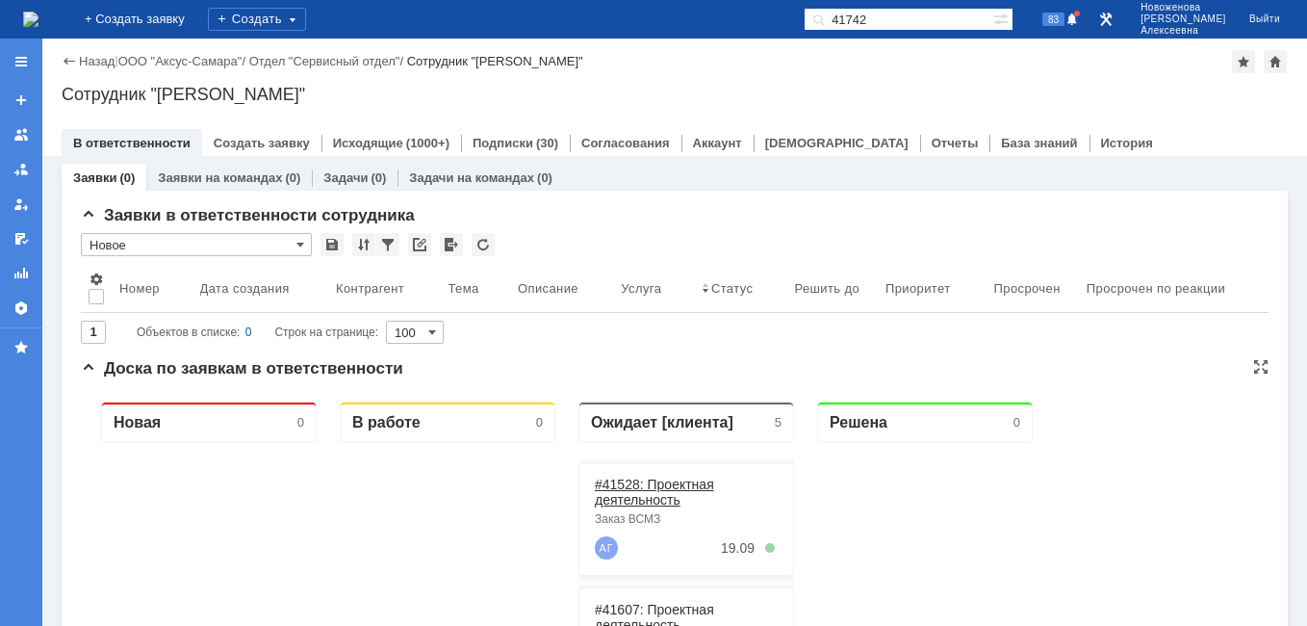
click at [656, 485] on link "#41528: Проектная деятельность" at bounding box center [654, 492] width 119 height 31
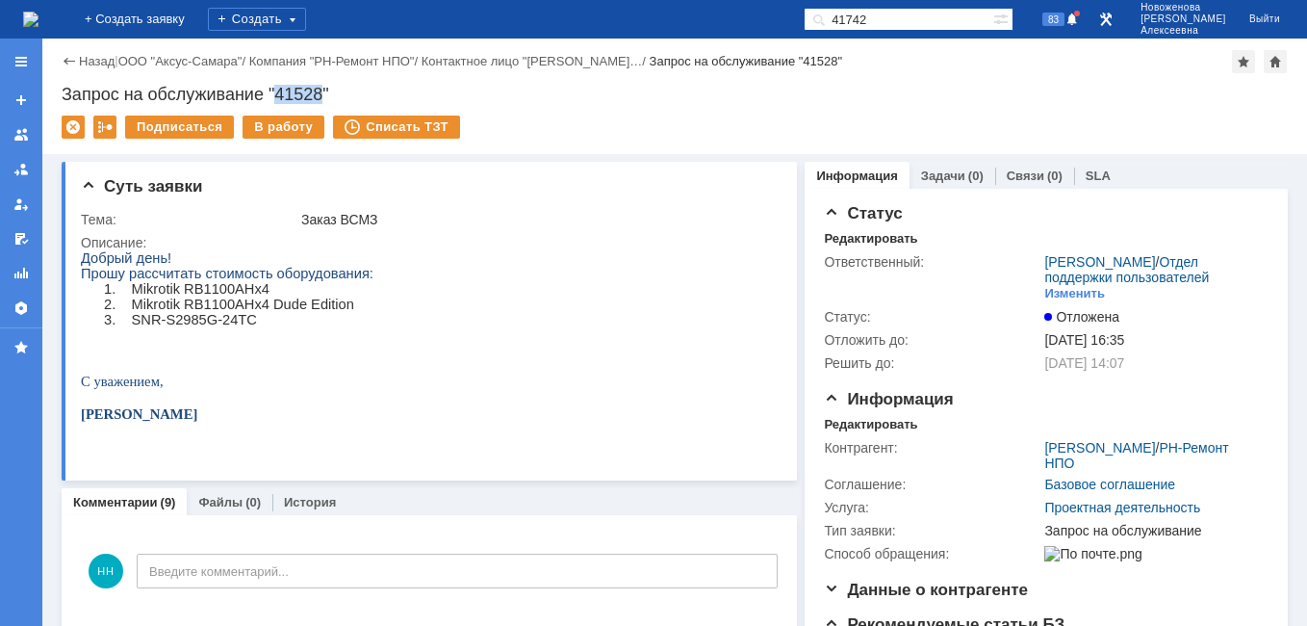
drag, startPoint x: 322, startPoint y: 96, endPoint x: 277, endPoint y: 96, distance: 45.2
click at [277, 96] on div "Запрос на обслуживание "41528"" at bounding box center [675, 94] width 1226 height 19
copy div "41528"
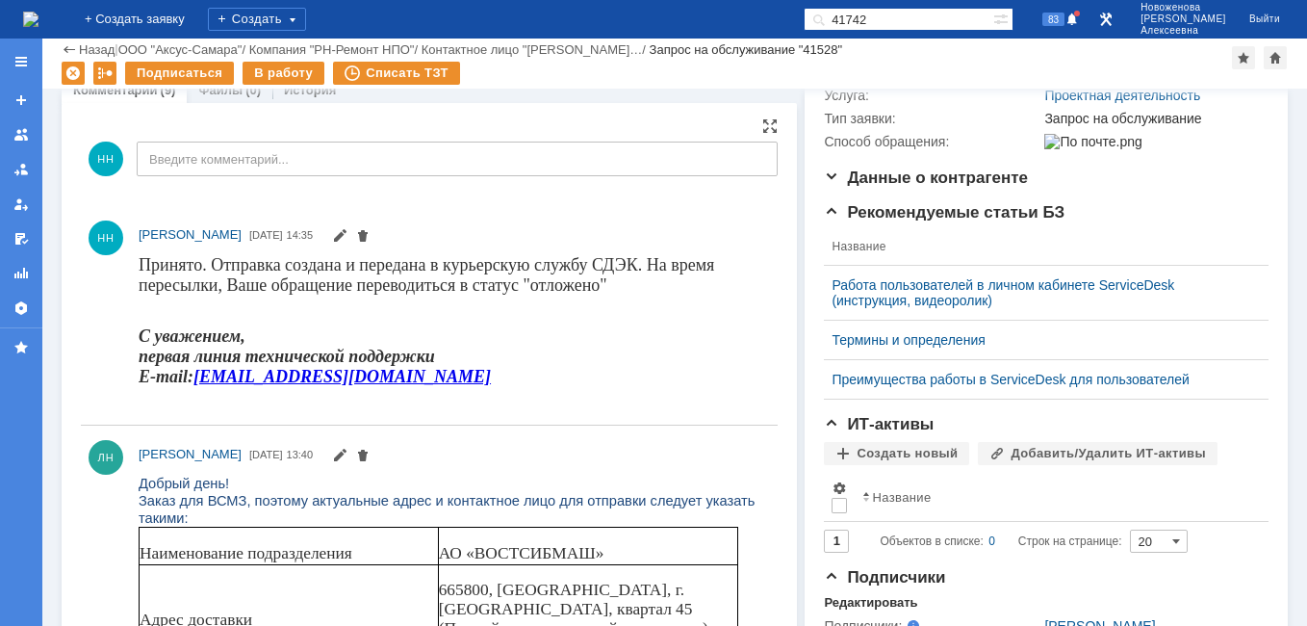
scroll to position [193, 0]
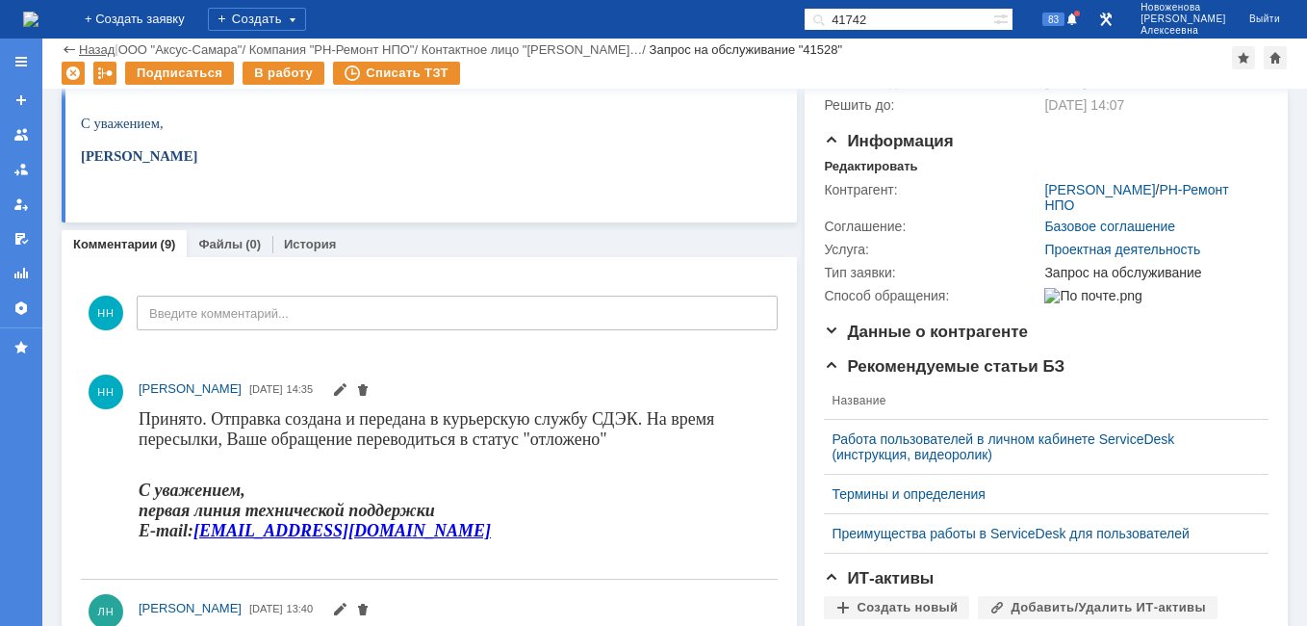
click at [82, 53] on link "Назад" at bounding box center [97, 49] width 36 height 14
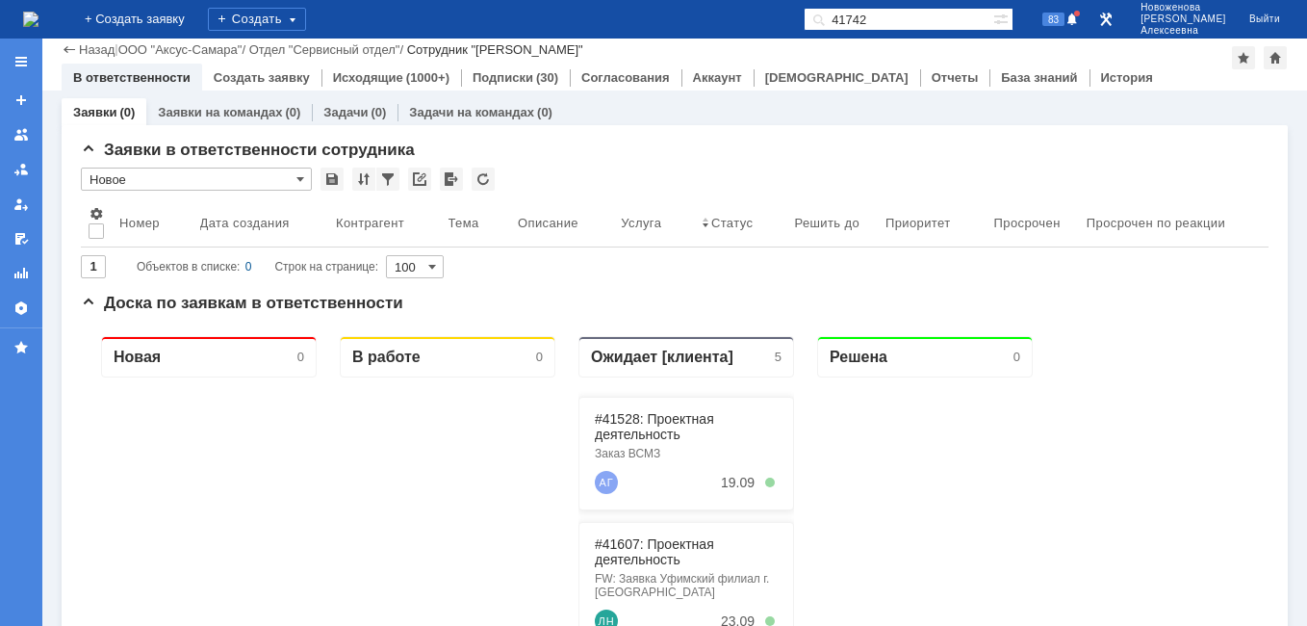
scroll to position [193, 0]
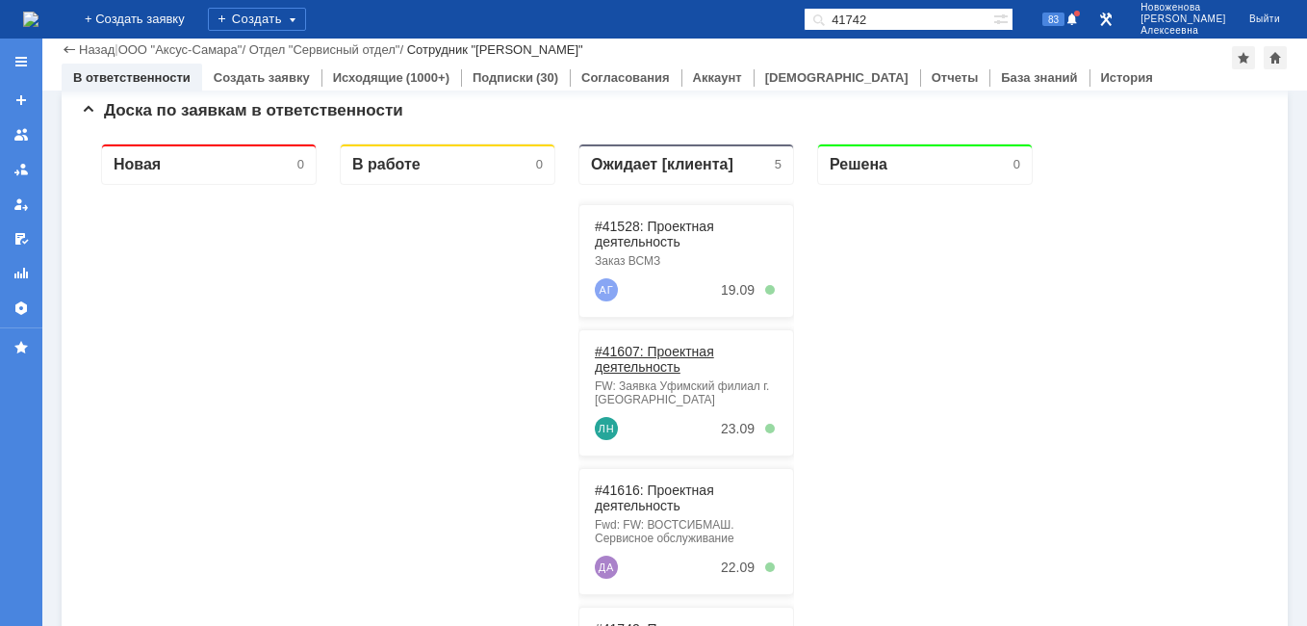
click at [631, 360] on link "#41607: Проектная деятельность" at bounding box center [654, 359] width 119 height 31
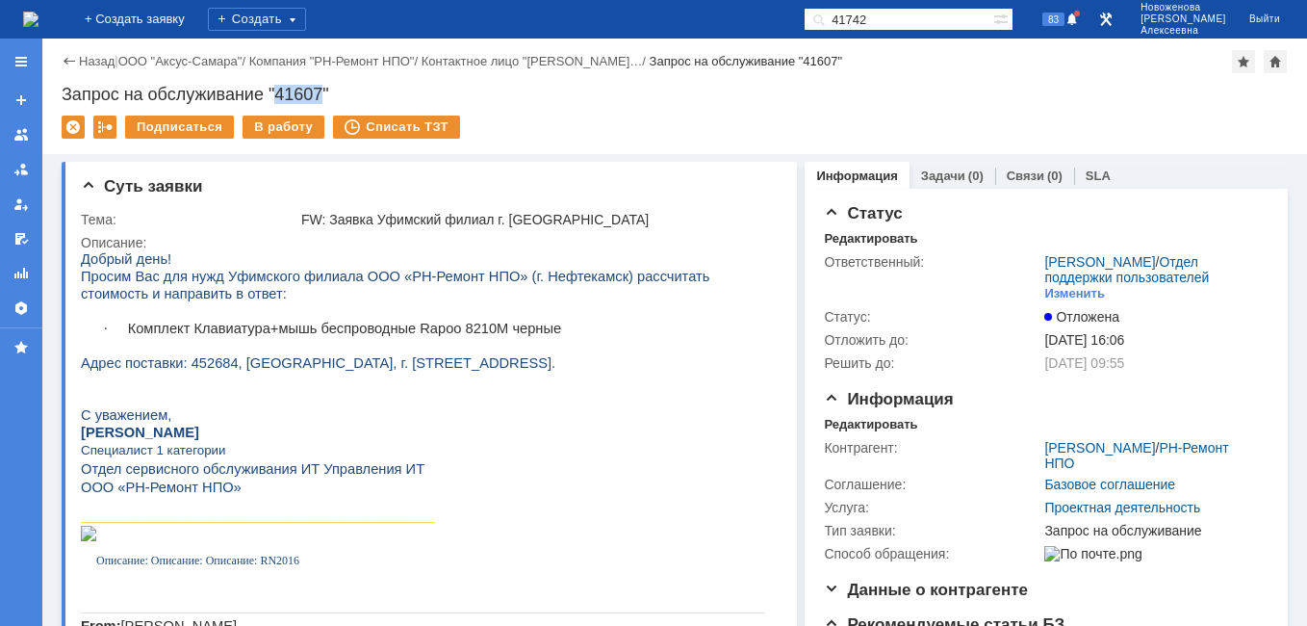
drag, startPoint x: 325, startPoint y: 90, endPoint x: 279, endPoint y: 96, distance: 46.7
click at [279, 96] on div "Запрос на обслуживание "41607"" at bounding box center [675, 94] width 1226 height 19
copy div "41607"
click at [93, 56] on link "Назад" at bounding box center [97, 61] width 36 height 14
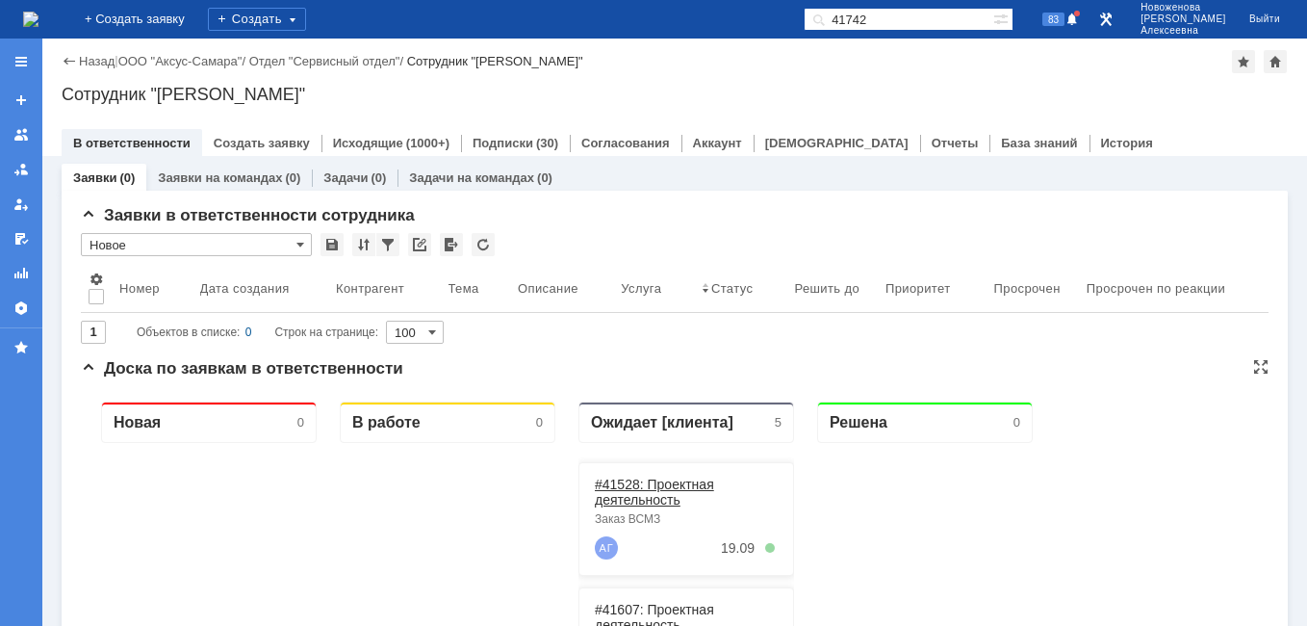
scroll to position [289, 0]
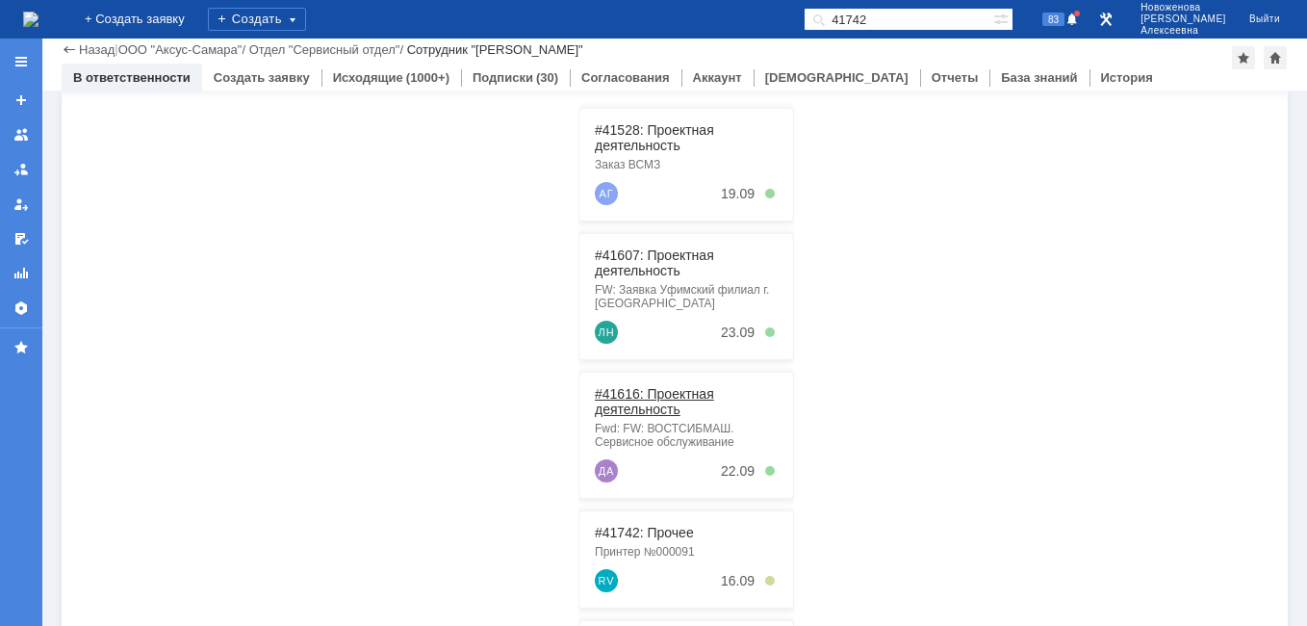
click at [641, 398] on link "#41616: Проектная деятельность" at bounding box center [654, 401] width 119 height 31
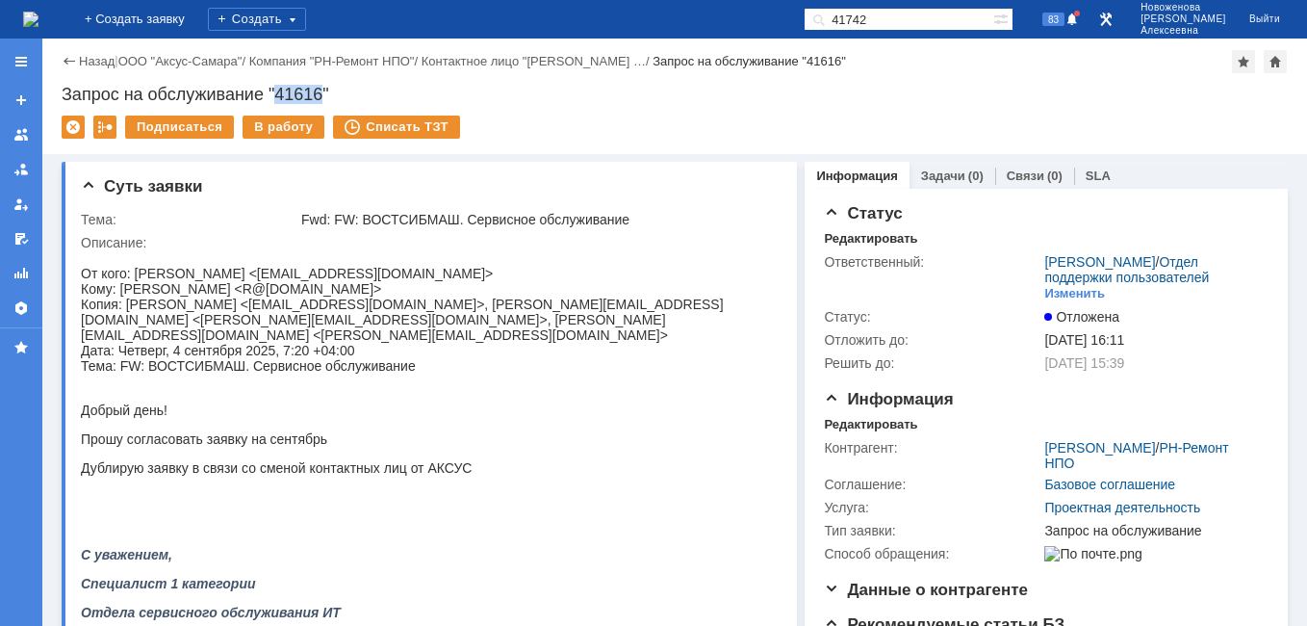
drag, startPoint x: 326, startPoint y: 89, endPoint x: 281, endPoint y: 90, distance: 45.3
click at [281, 90] on div "Запрос на обслуживание "41616"" at bounding box center [675, 94] width 1226 height 19
copy div "41616"
click at [84, 64] on link "Назад" at bounding box center [97, 61] width 36 height 14
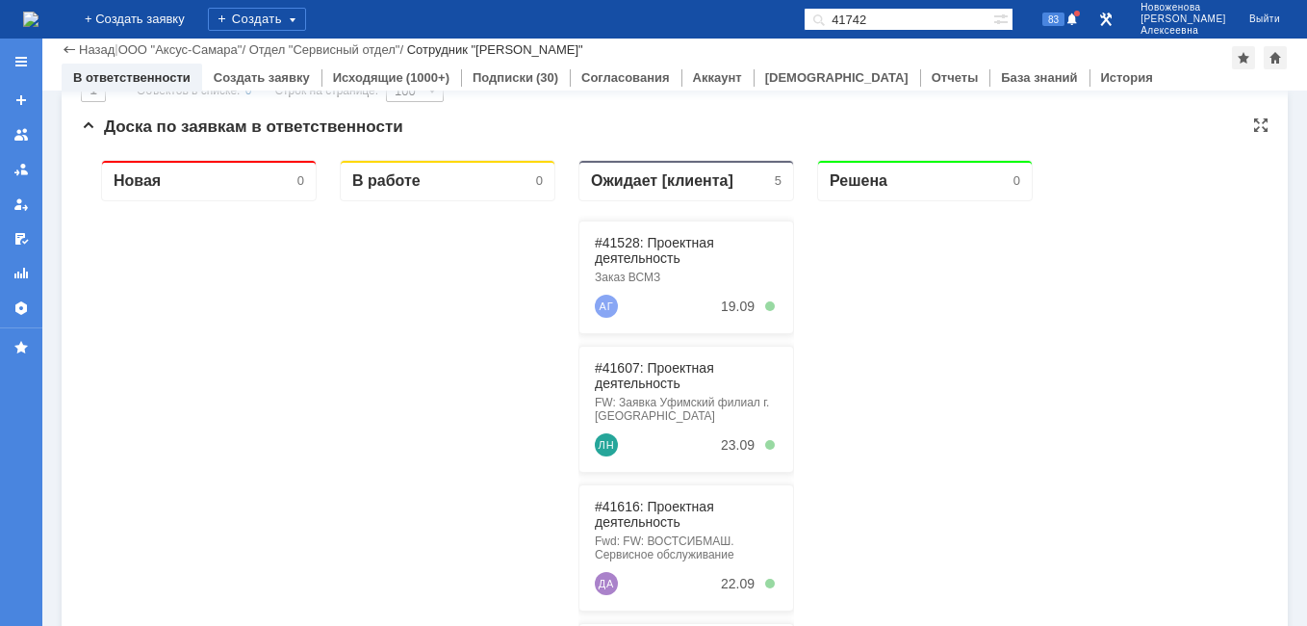
scroll to position [193, 0]
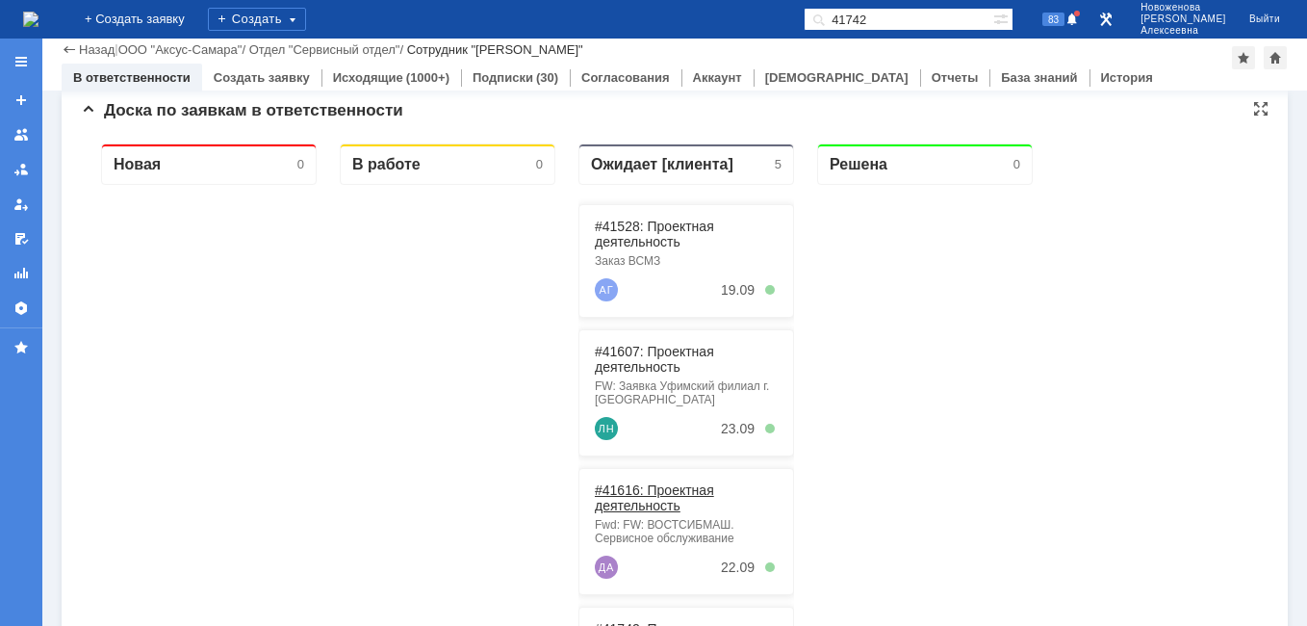
click at [646, 505] on link "#41616: Проектная деятельность" at bounding box center [654, 497] width 119 height 31
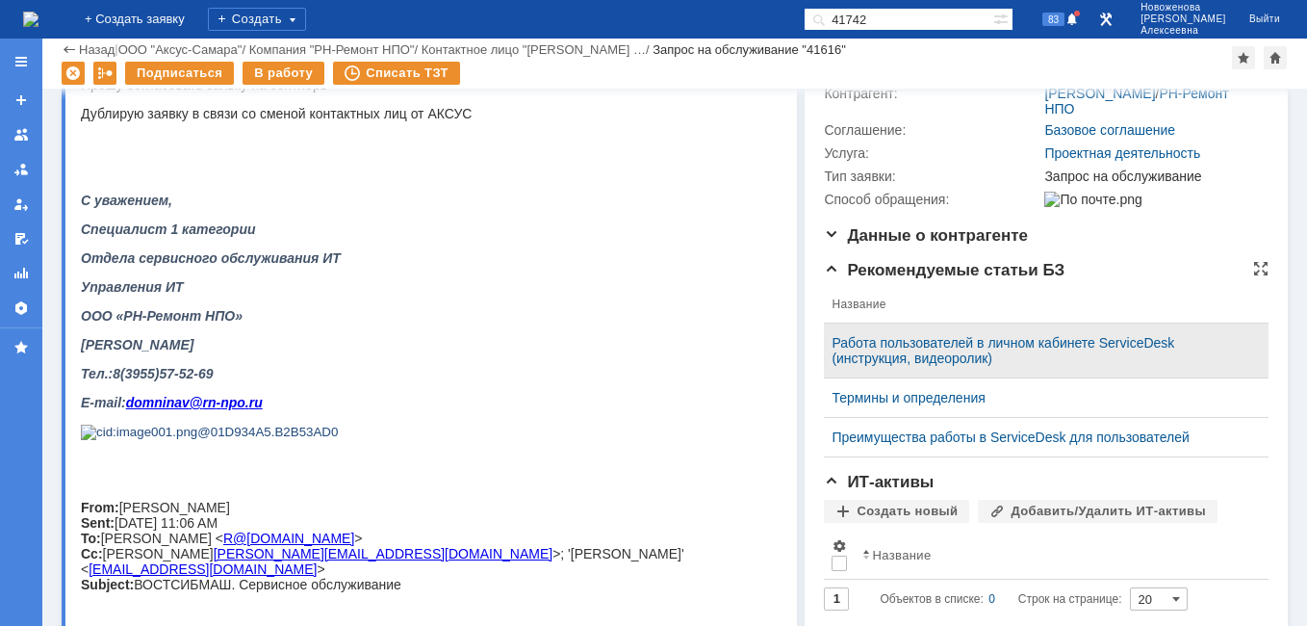
scroll to position [674, 0]
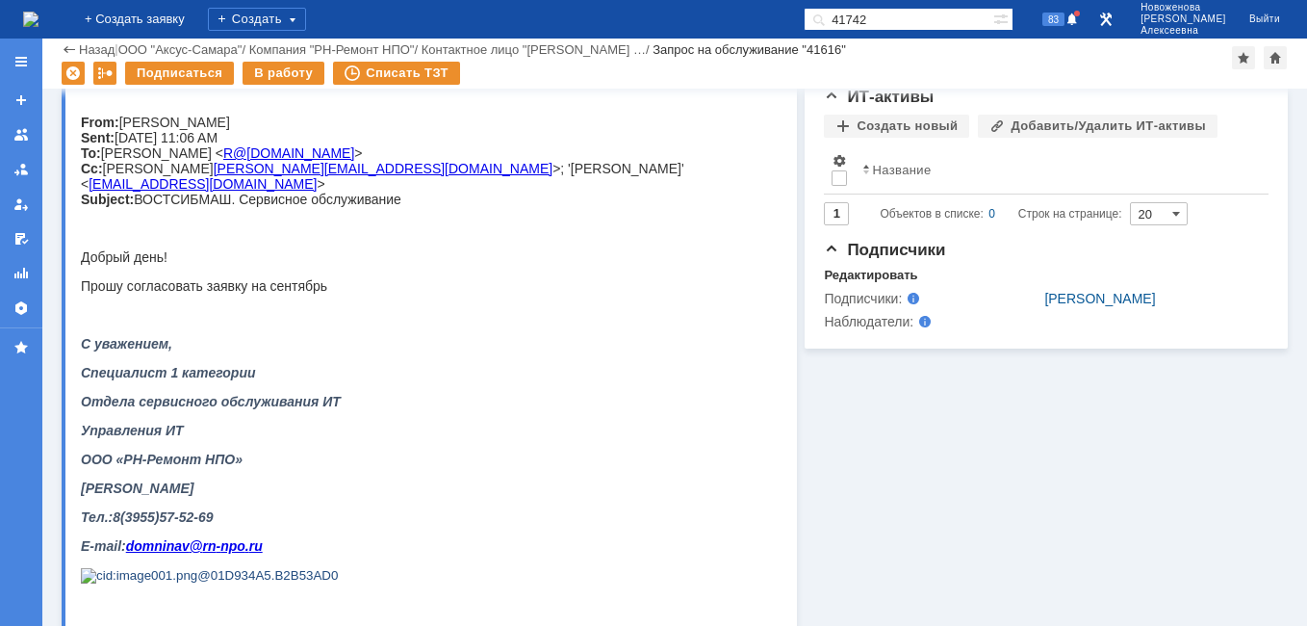
click at [39, 18] on img at bounding box center [30, 19] width 15 height 15
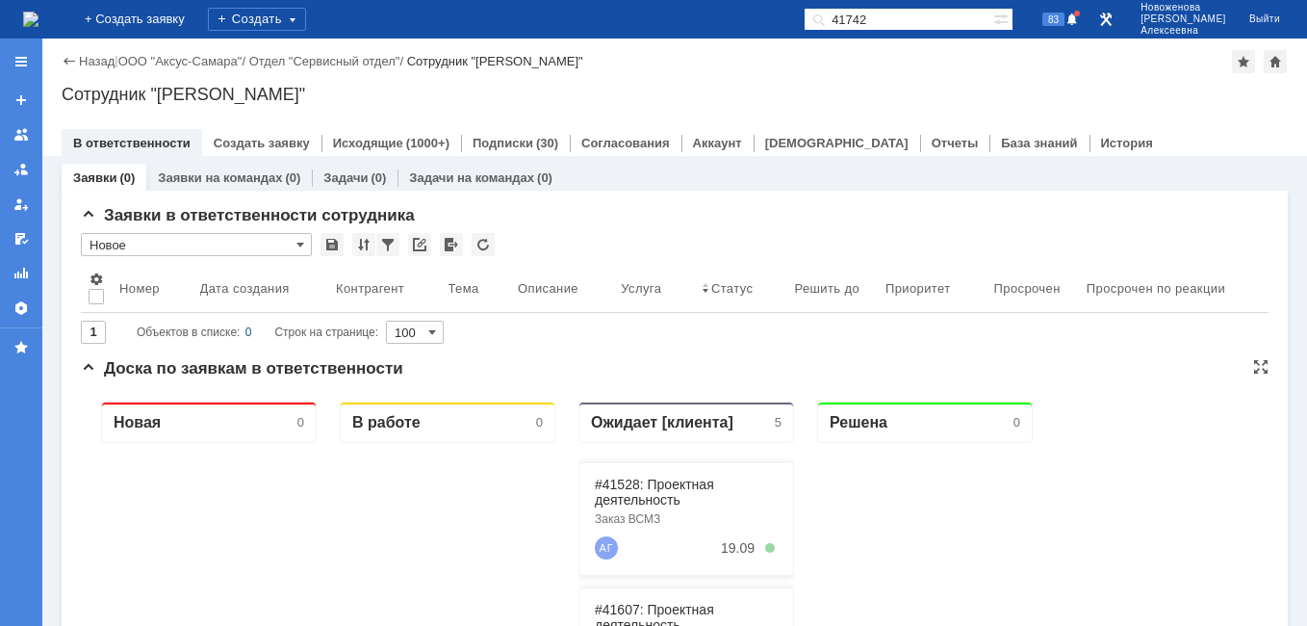
scroll to position [193, 0]
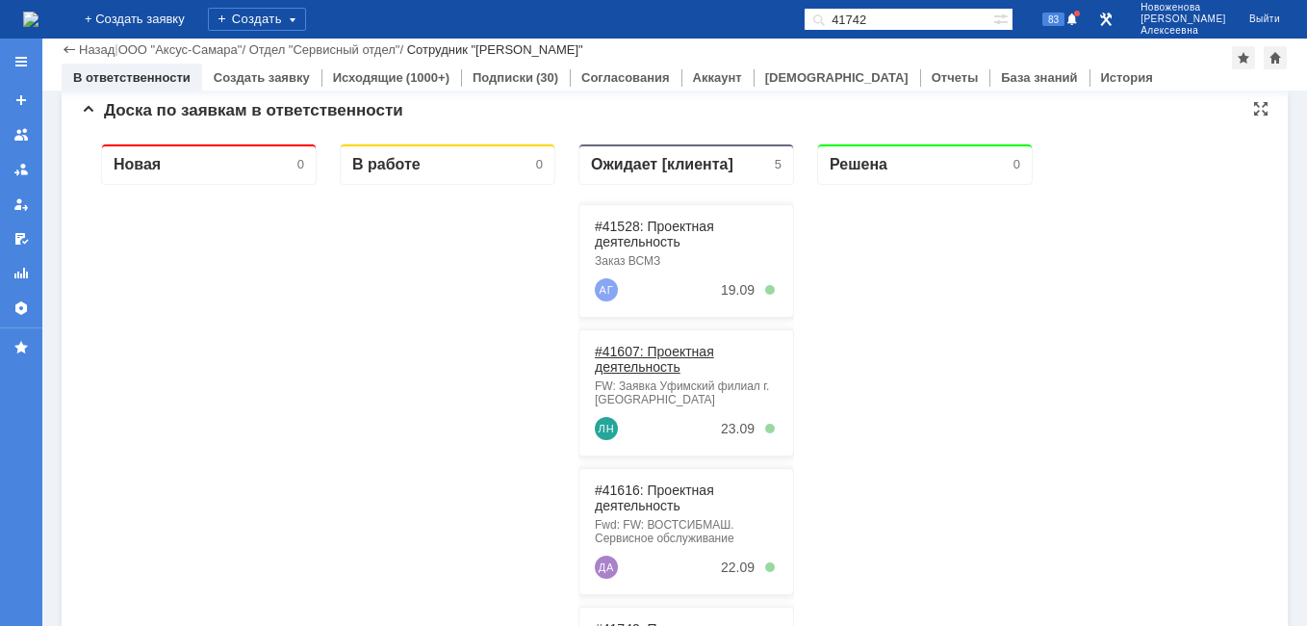
click at [648, 366] on link "#41607: Проектная деятельность" at bounding box center [654, 359] width 119 height 31
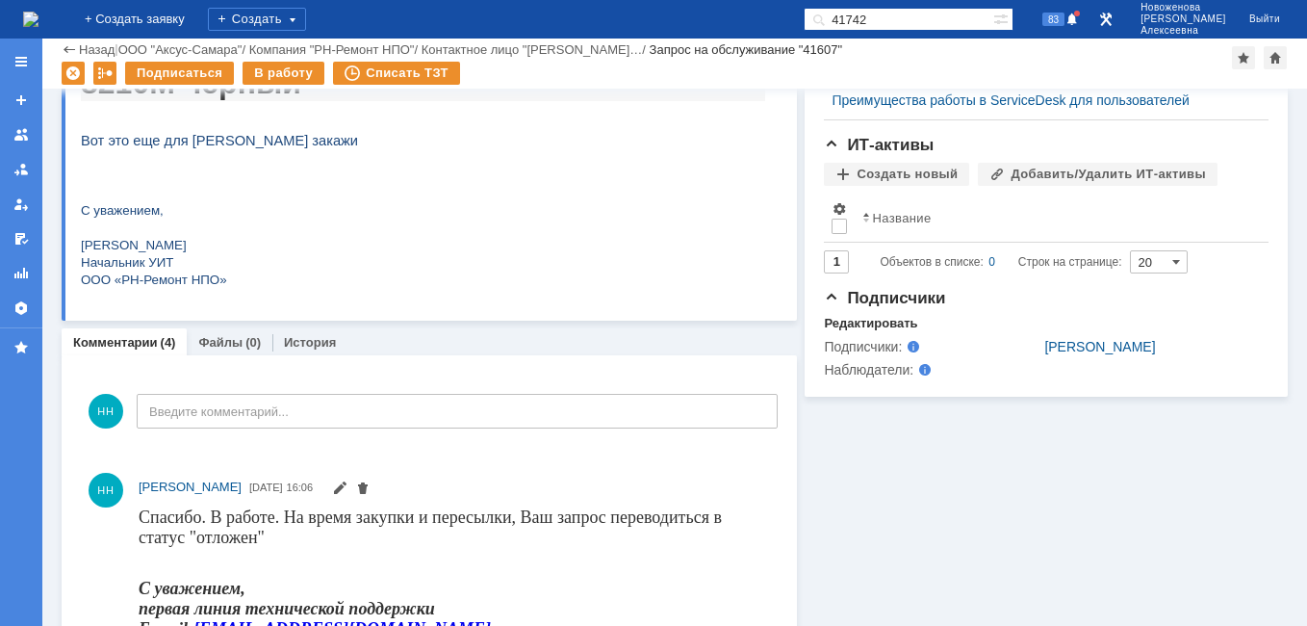
click at [39, 21] on img at bounding box center [30, 19] width 15 height 15
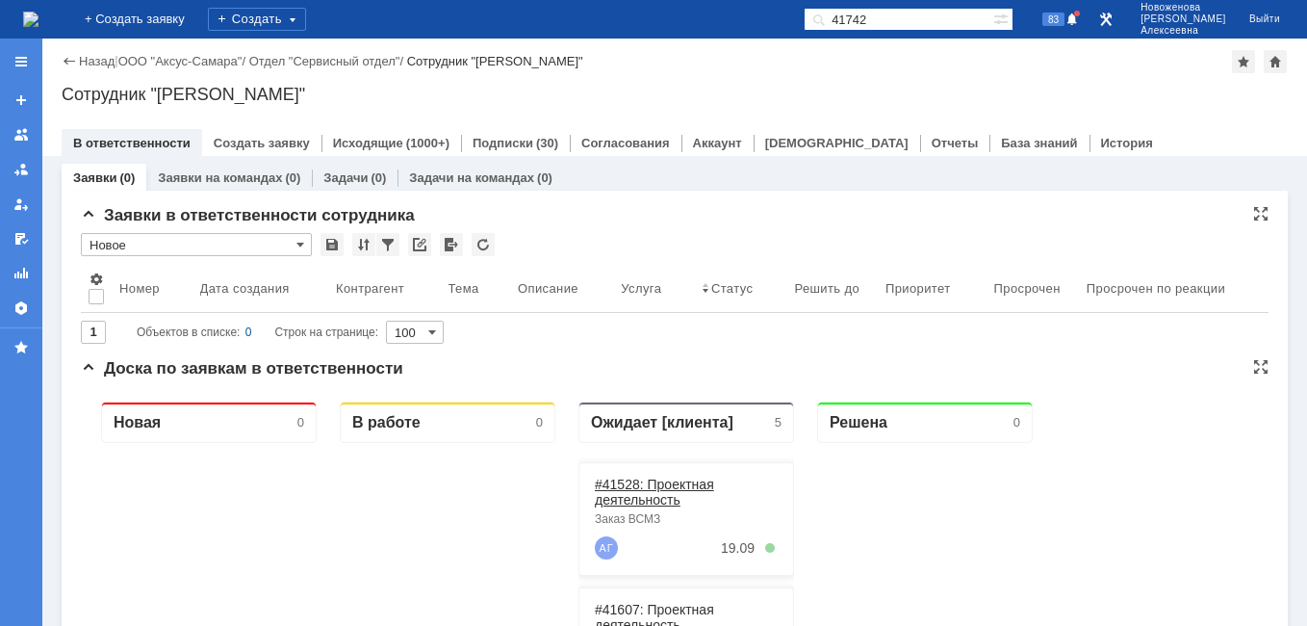
click at [664, 491] on link "#41528: Проектная деятельность" at bounding box center [654, 492] width 119 height 31
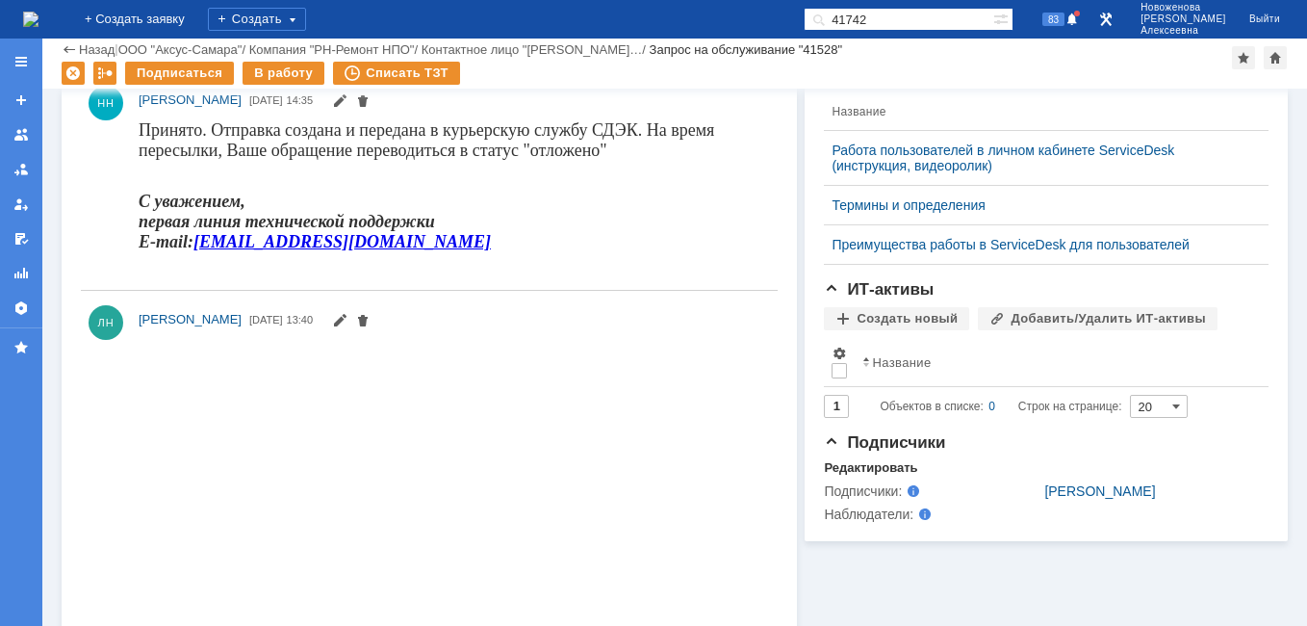
click at [39, 23] on img at bounding box center [30, 19] width 15 height 15
